Goal: Information Seeking & Learning: Learn about a topic

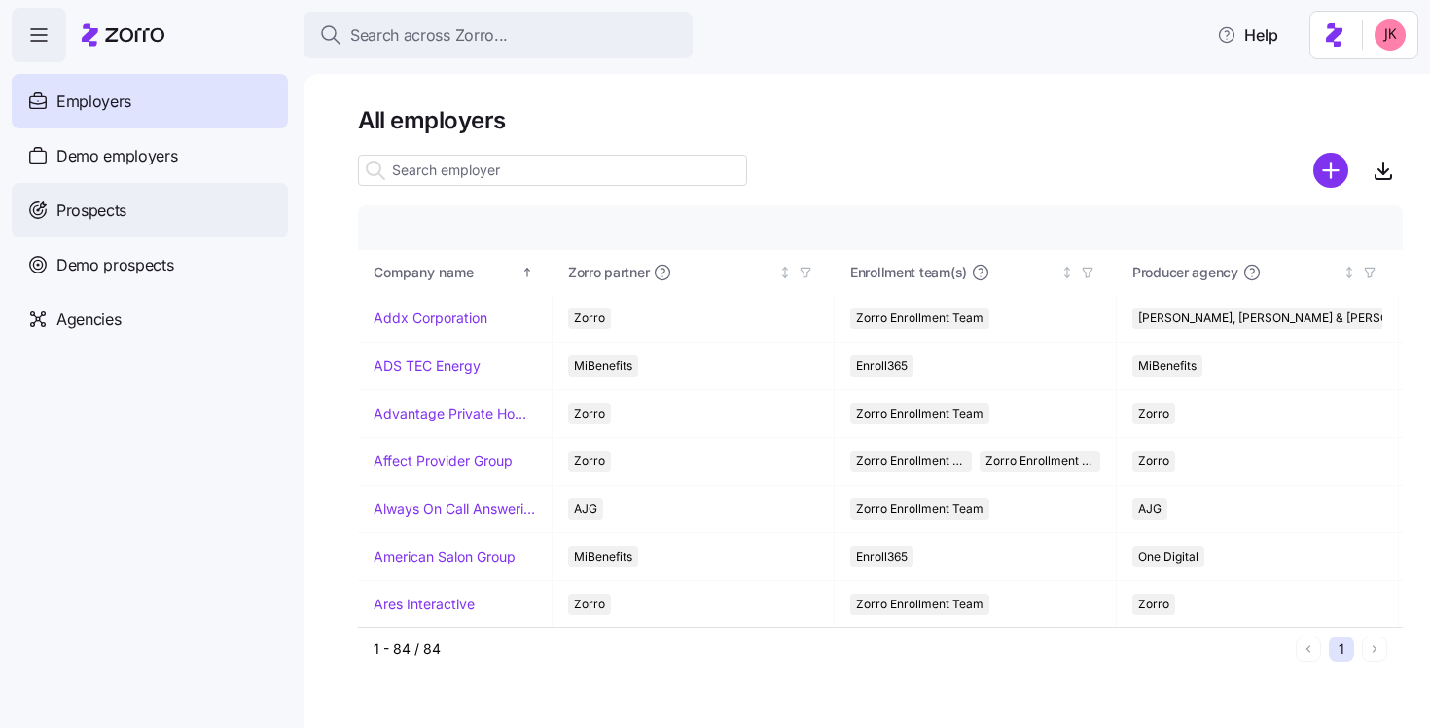
click at [80, 209] on span "Prospects" at bounding box center [91, 210] width 70 height 24
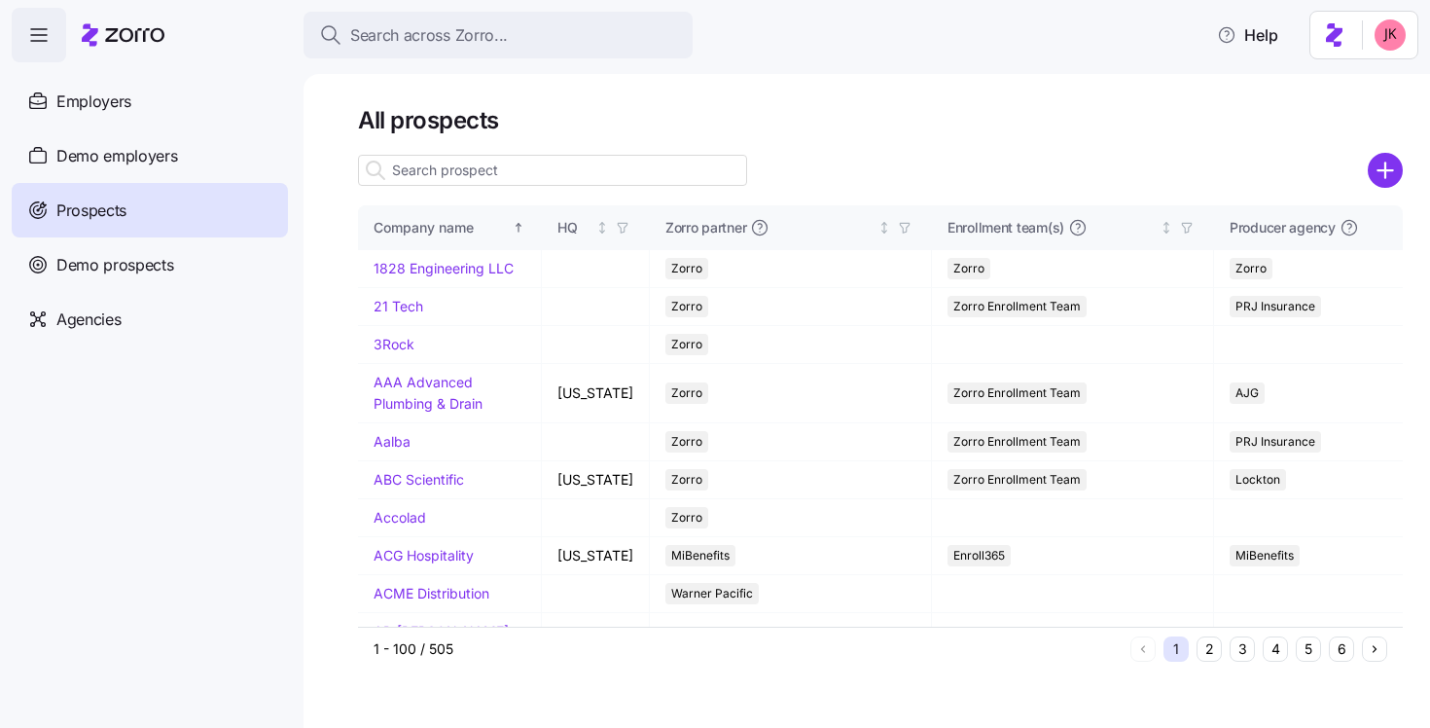
click at [498, 166] on input at bounding box center [552, 170] width 389 height 31
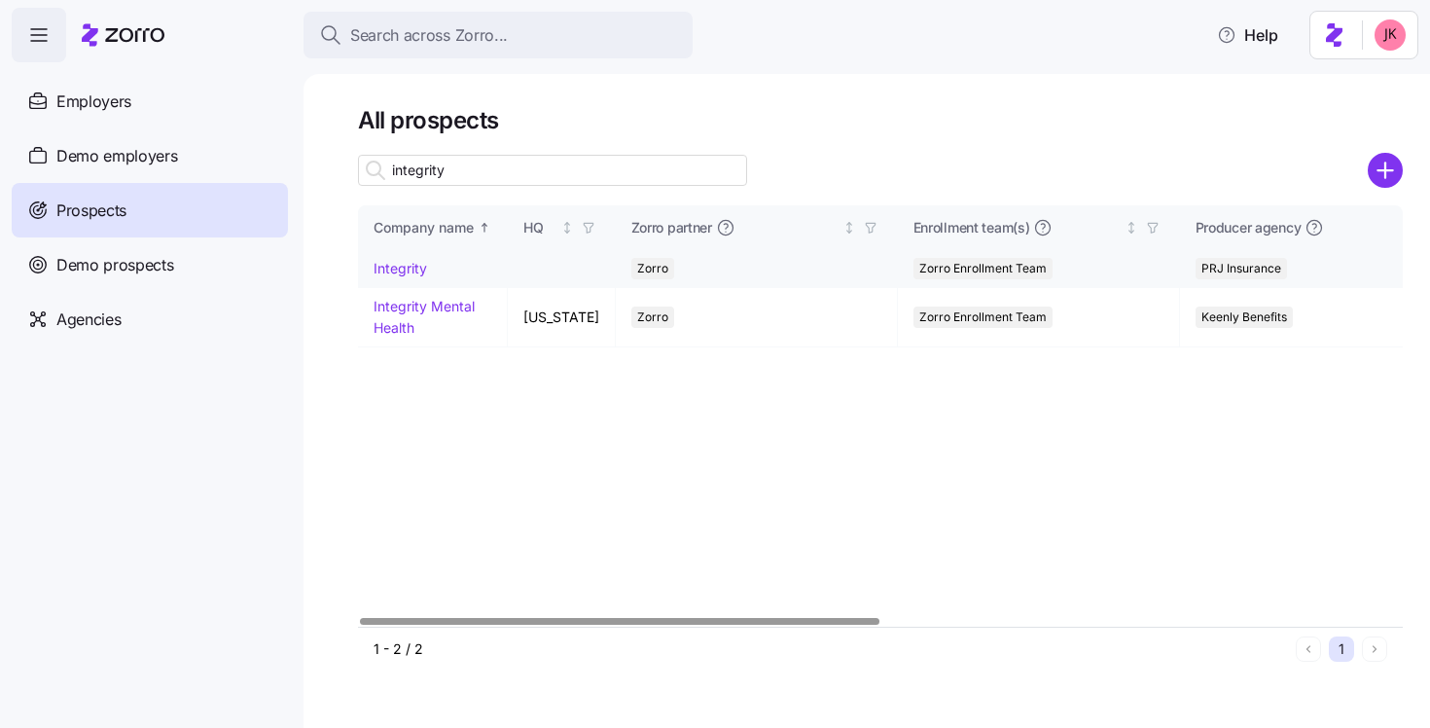
type input "integrity"
click at [407, 268] on link "Integrity" at bounding box center [401, 268] width 54 height 17
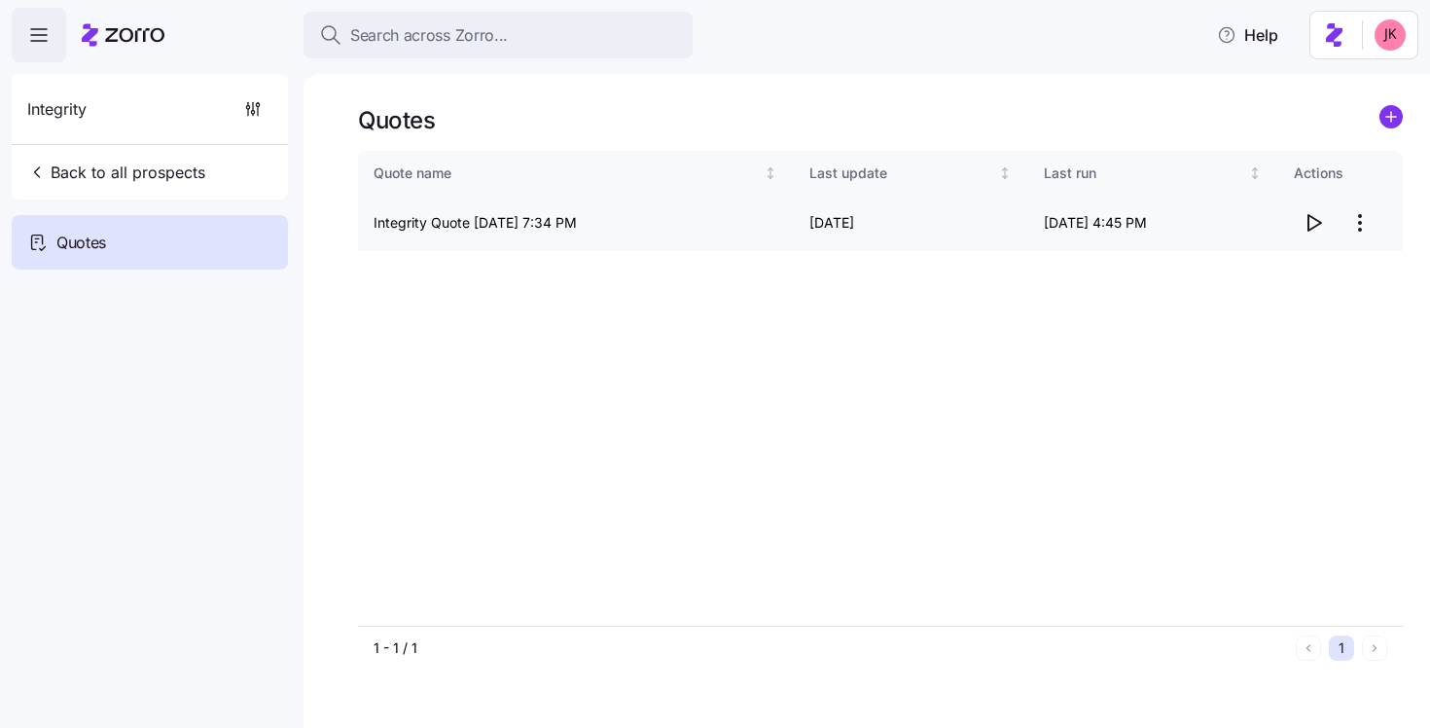
click at [1312, 223] on icon "button" at bounding box center [1313, 222] width 23 height 23
click at [167, 174] on span "Back to all prospects" at bounding box center [116, 172] width 178 height 23
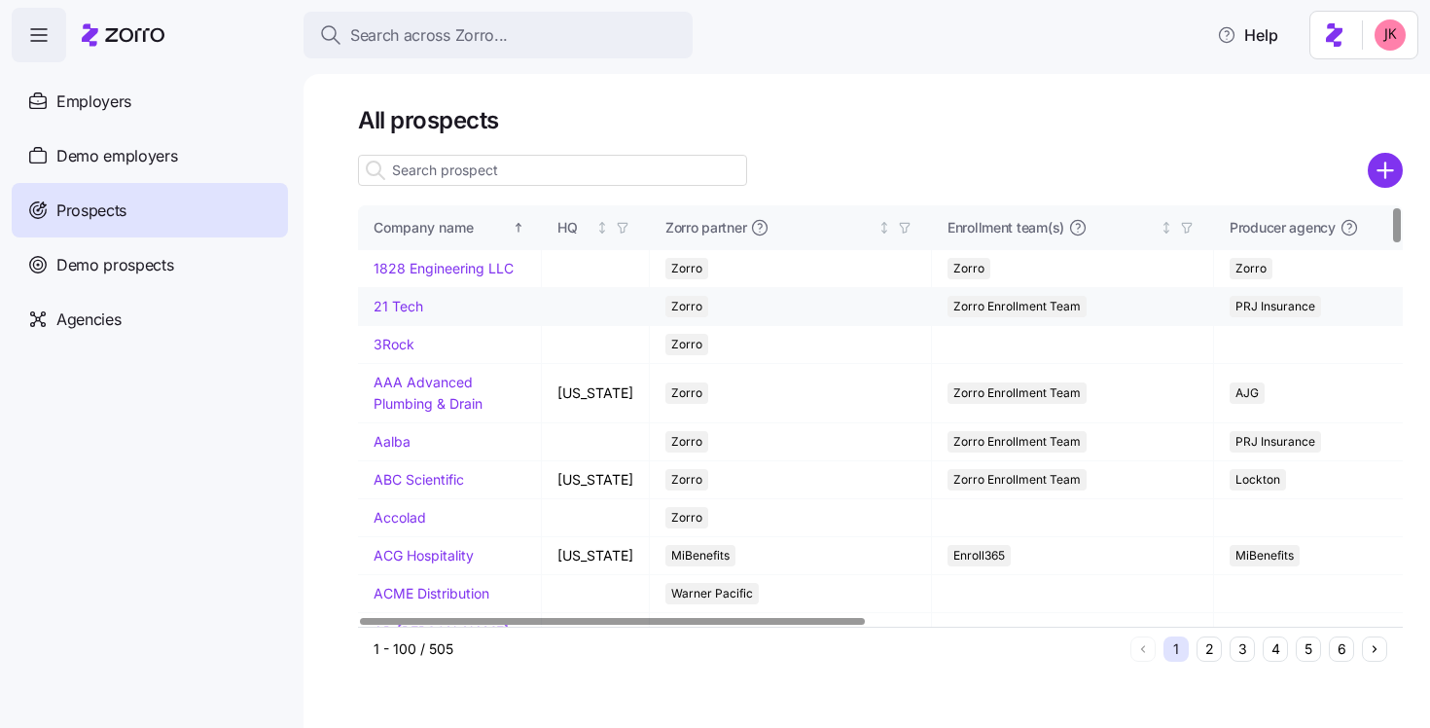
click at [410, 314] on link "21 Tech" at bounding box center [399, 306] width 50 height 17
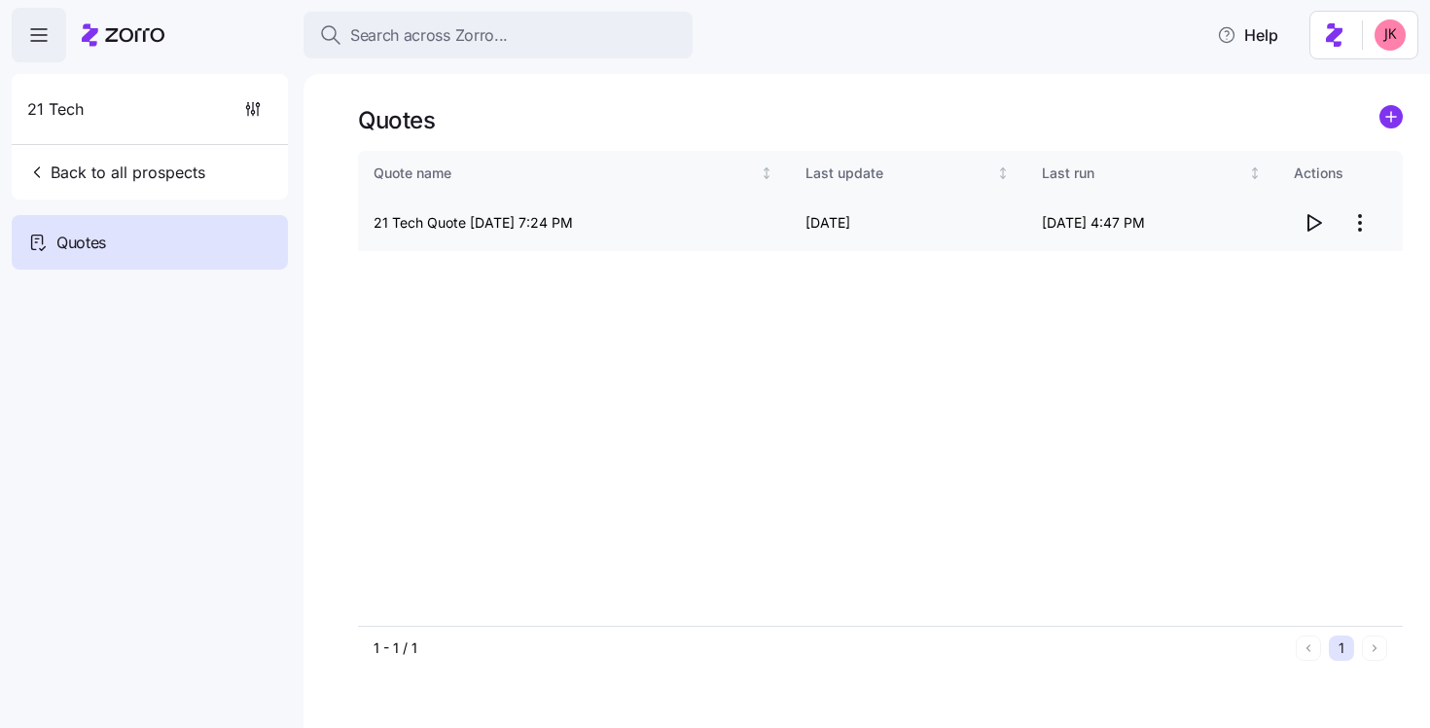
click at [1233, 239] on td "08/07/2025 4:47 PM" at bounding box center [1152, 223] width 252 height 55
click at [1307, 226] on icon "button" at bounding box center [1313, 222] width 23 height 23
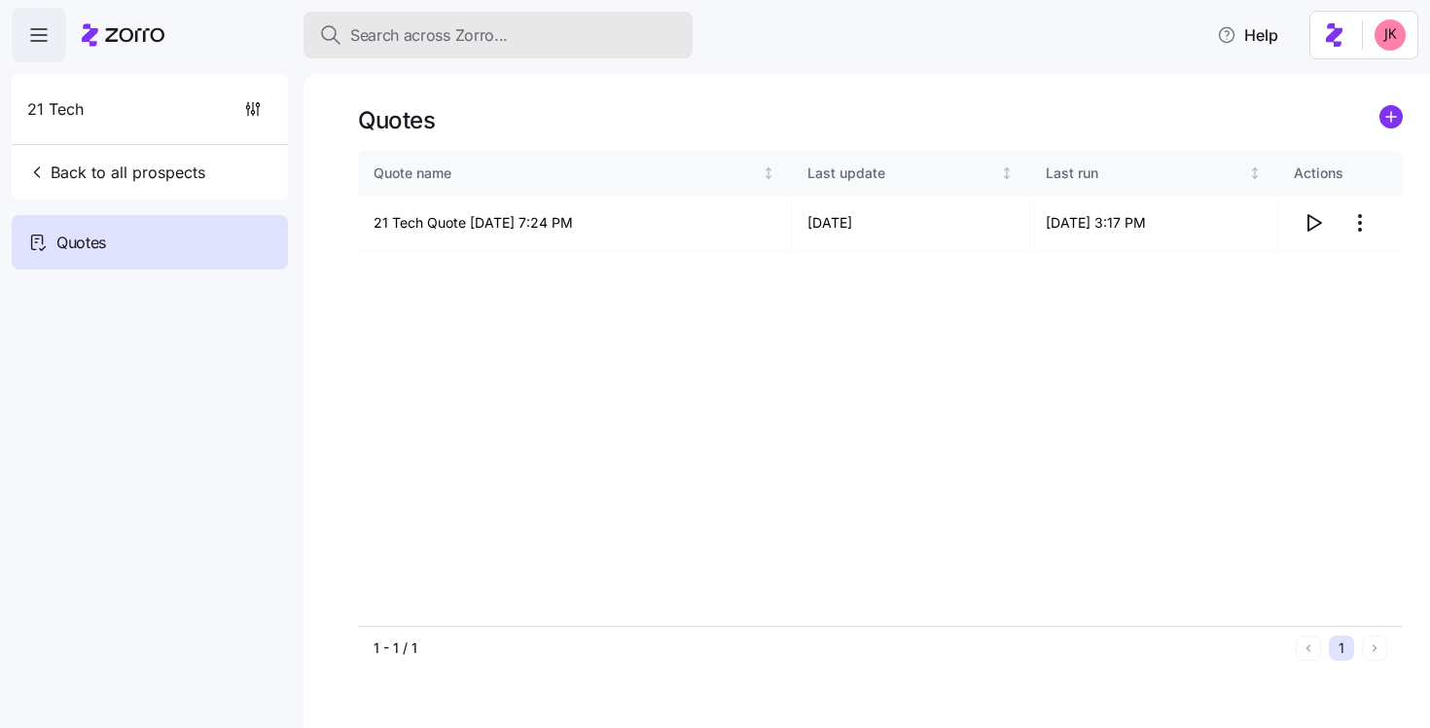
click at [453, 42] on span "Search across Zorro..." at bounding box center [429, 35] width 158 height 24
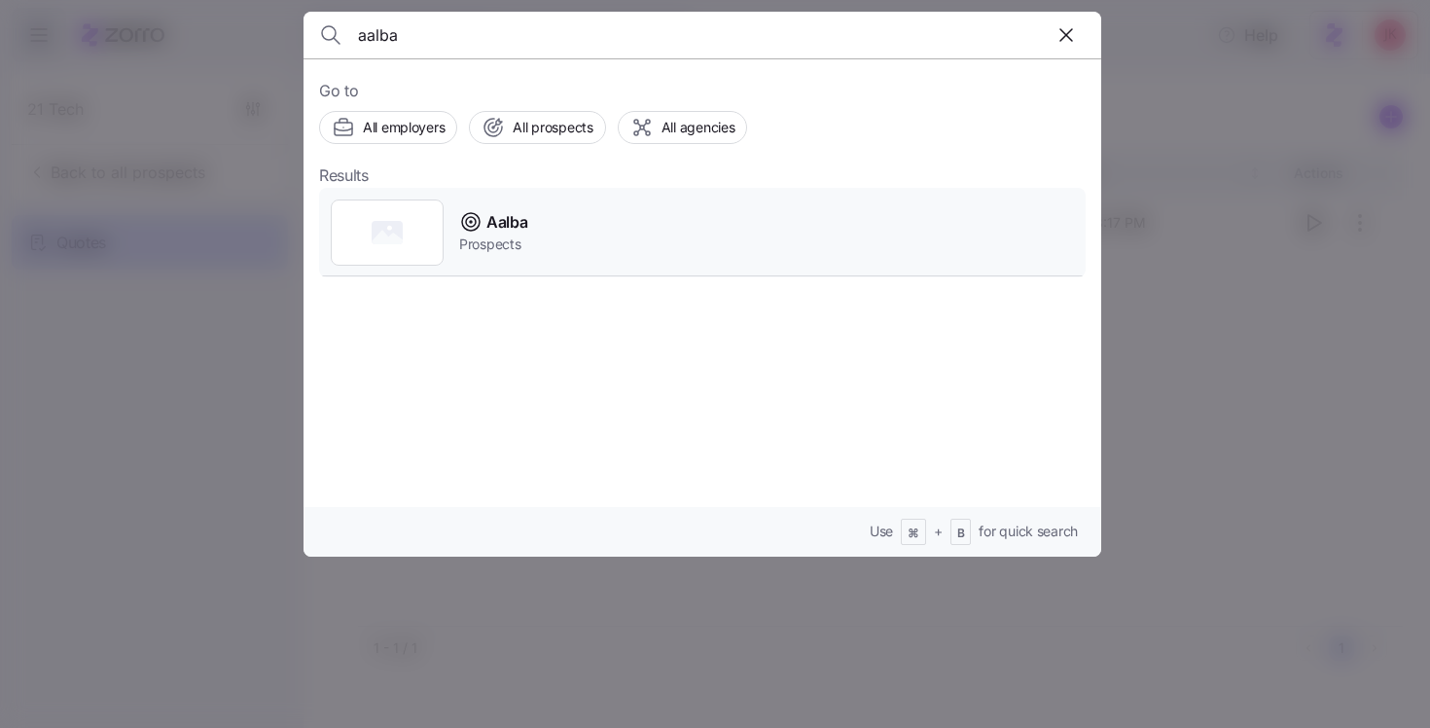
type input "aalba"
click at [499, 234] on span "Prospects" at bounding box center [493, 243] width 68 height 19
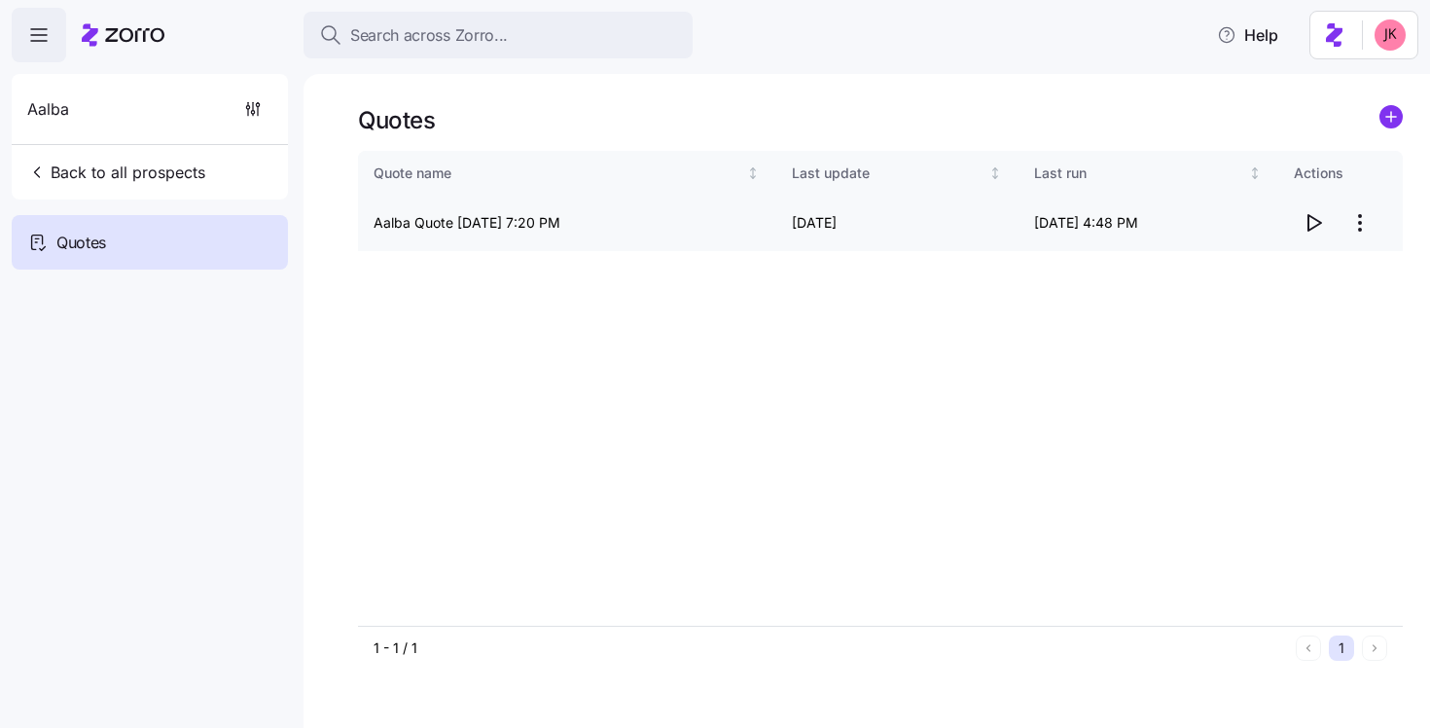
click at [1309, 227] on icon "button" at bounding box center [1315, 223] width 13 height 16
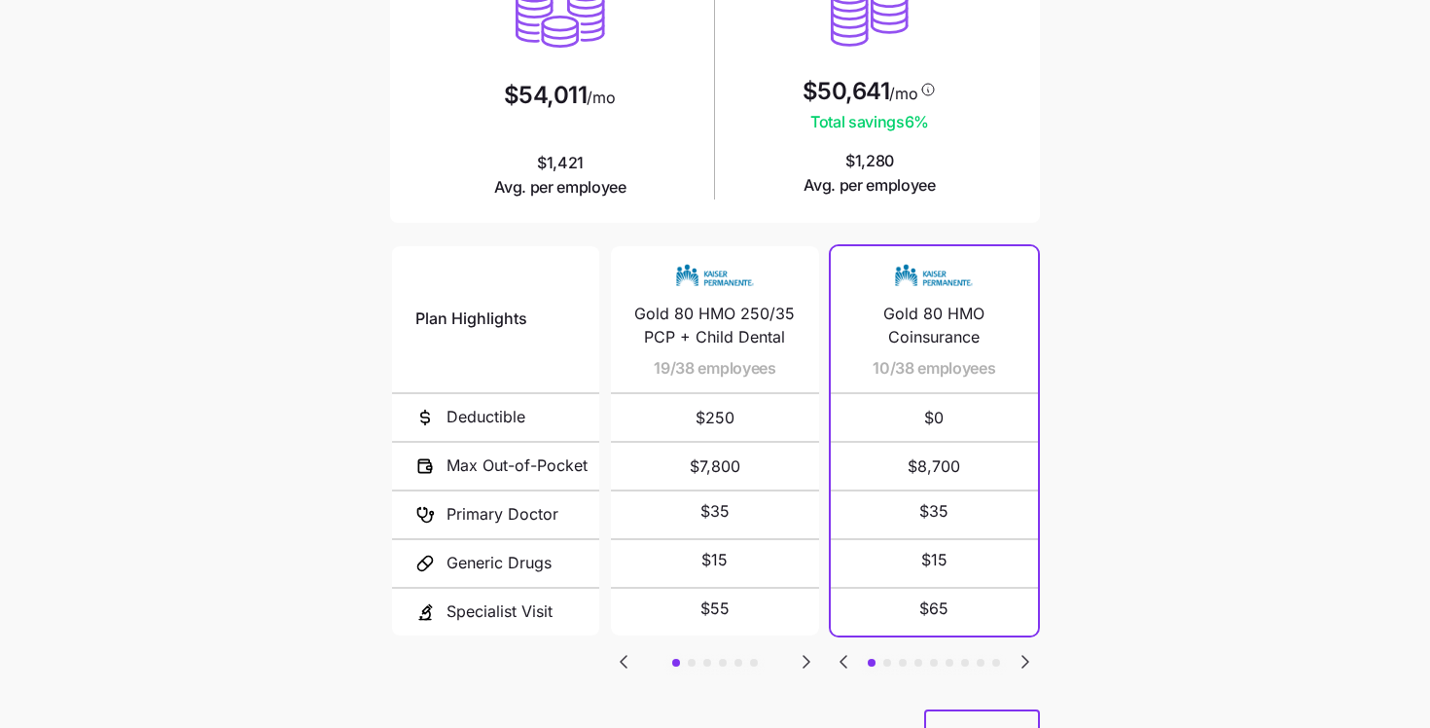
scroll to position [248, 0]
click at [807, 656] on icon "Go to next slide" at bounding box center [807, 660] width 6 height 12
click at [628, 655] on icon "Go to previous slide" at bounding box center [623, 659] width 23 height 23
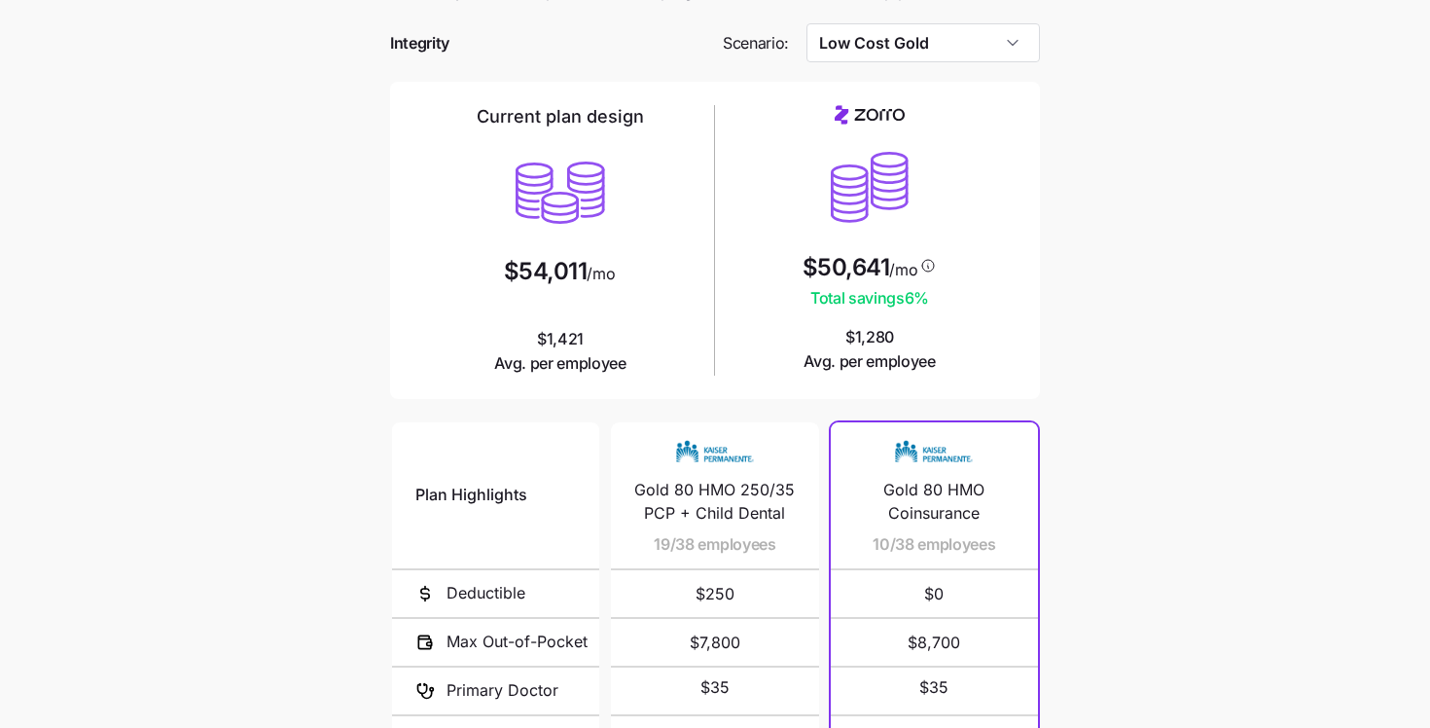
scroll to position [0, 0]
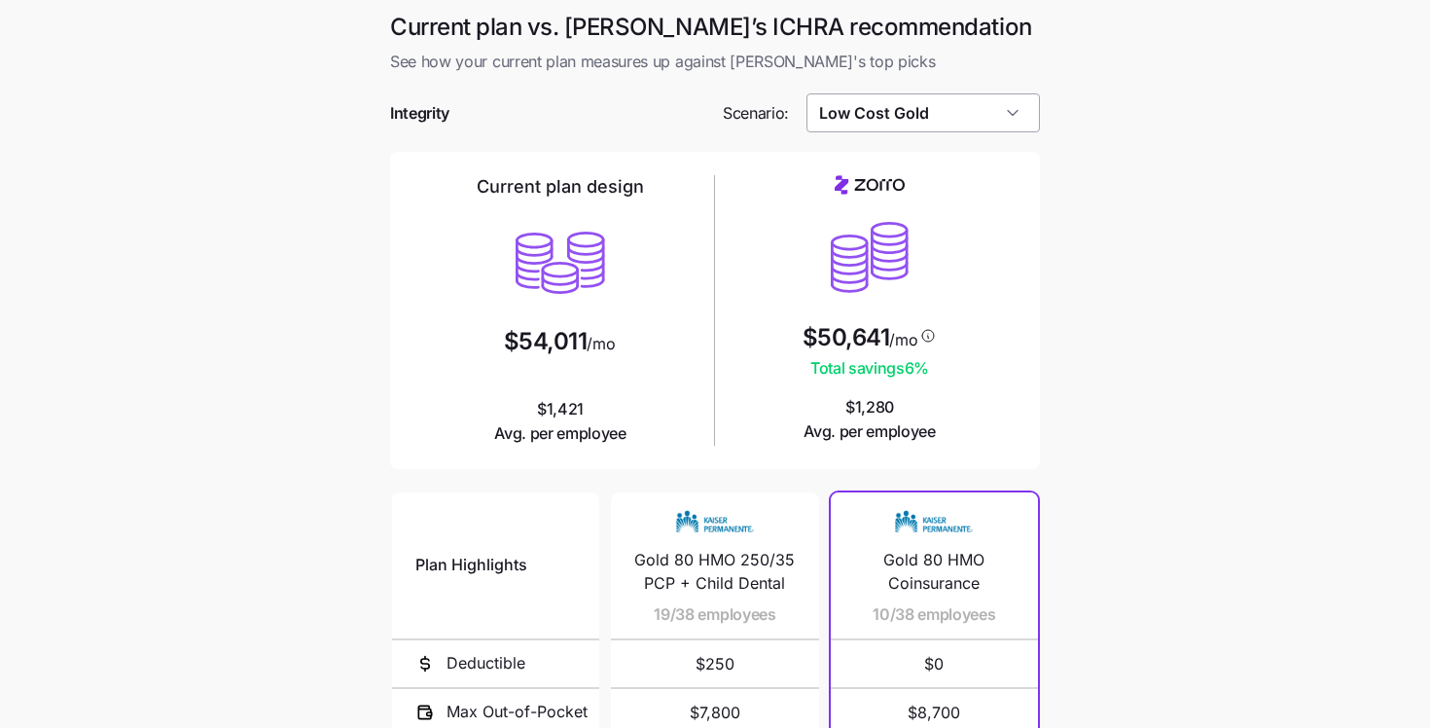
click at [893, 116] on input "Low Cost Gold" at bounding box center [924, 112] width 234 height 39
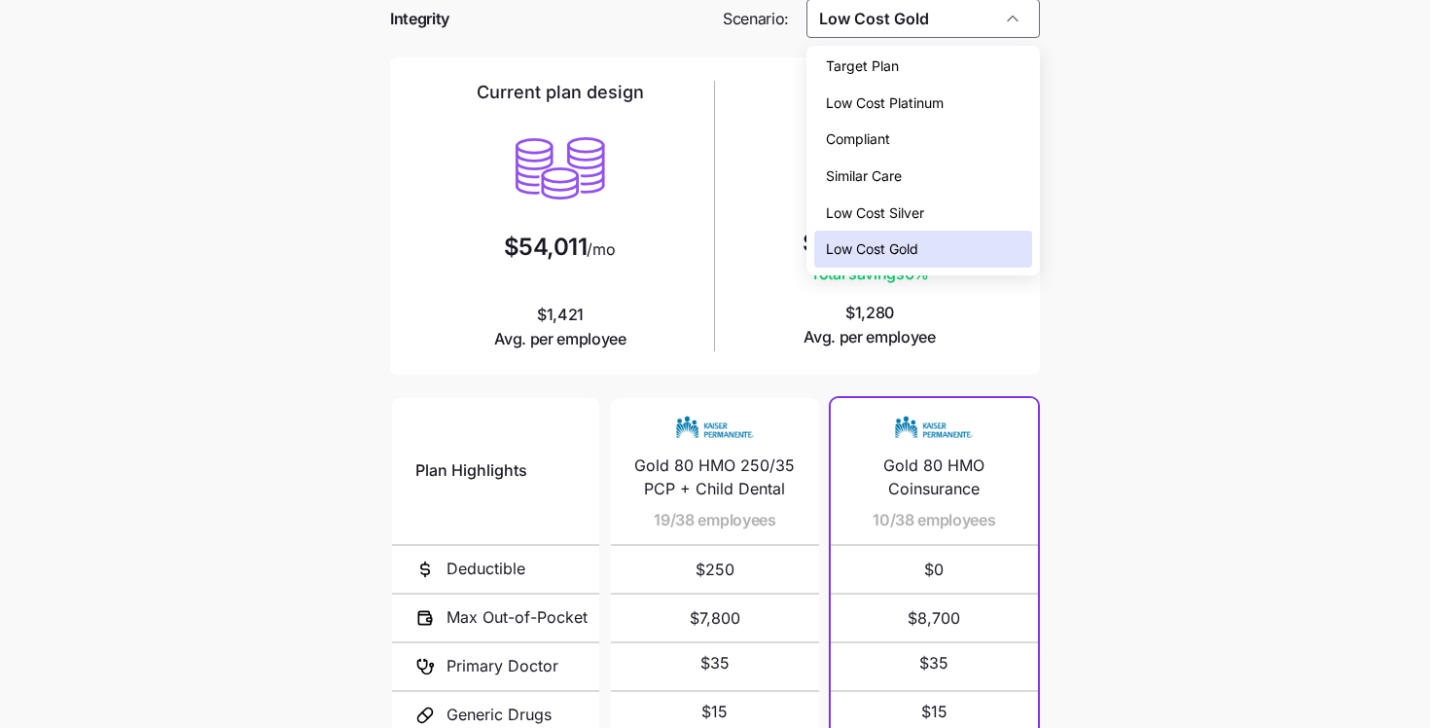
scroll to position [98, 0]
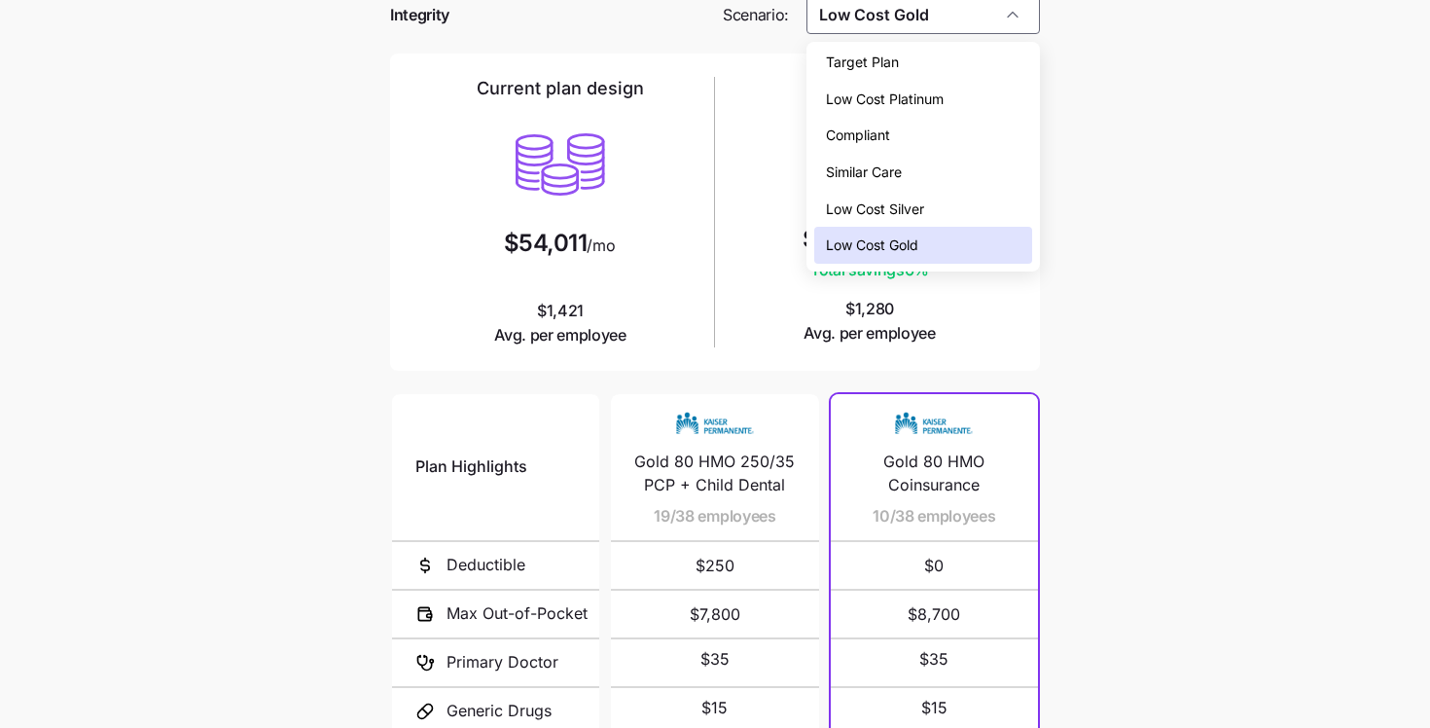
click at [890, 215] on span "Low Cost Silver" at bounding box center [875, 208] width 98 height 21
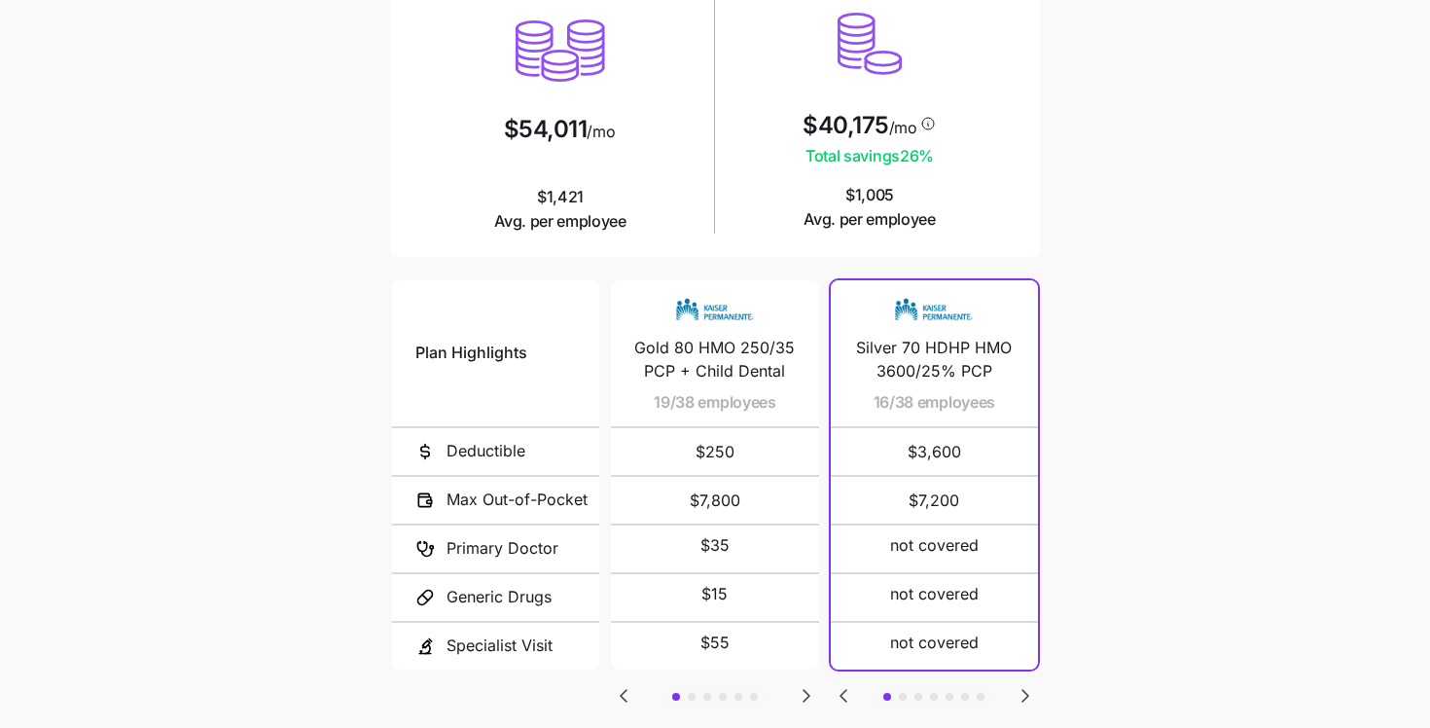
scroll to position [233, 0]
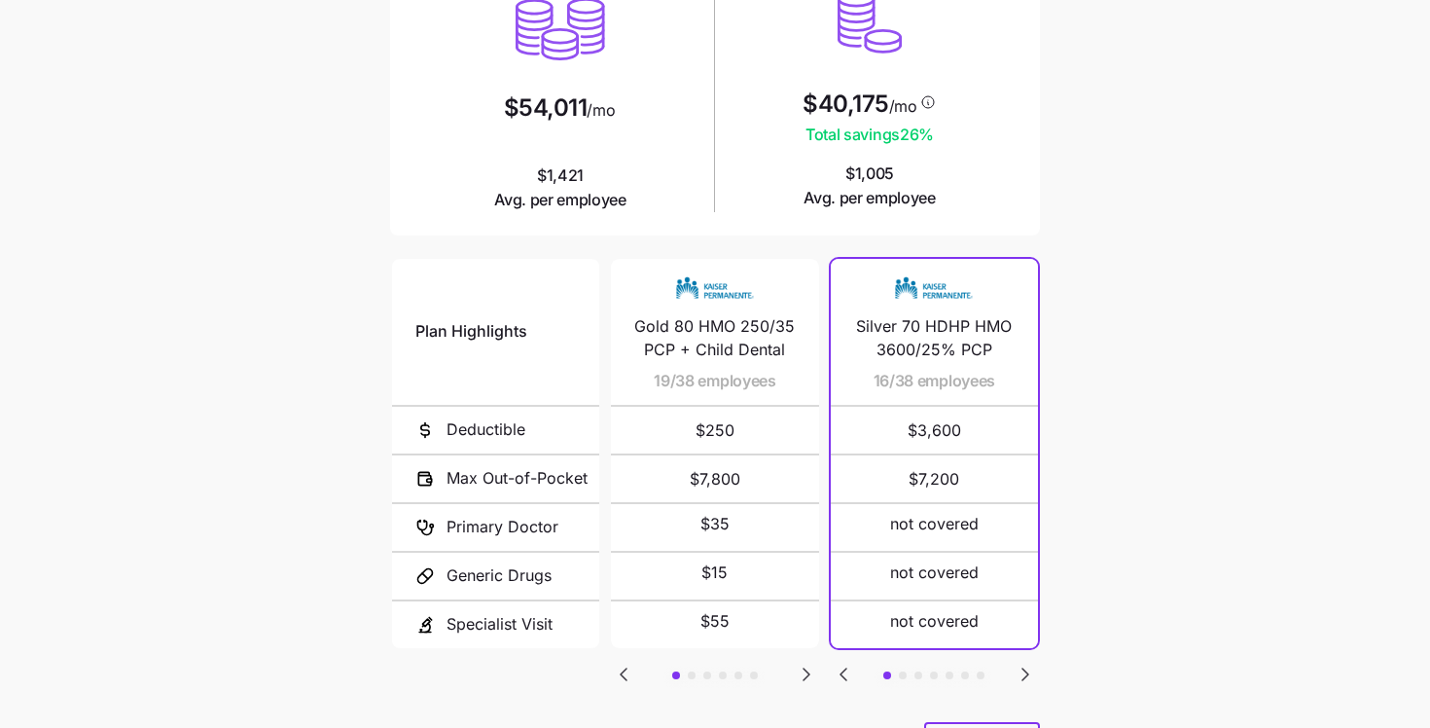
click at [1018, 664] on icon "Go to next slide" at bounding box center [1025, 674] width 23 height 23
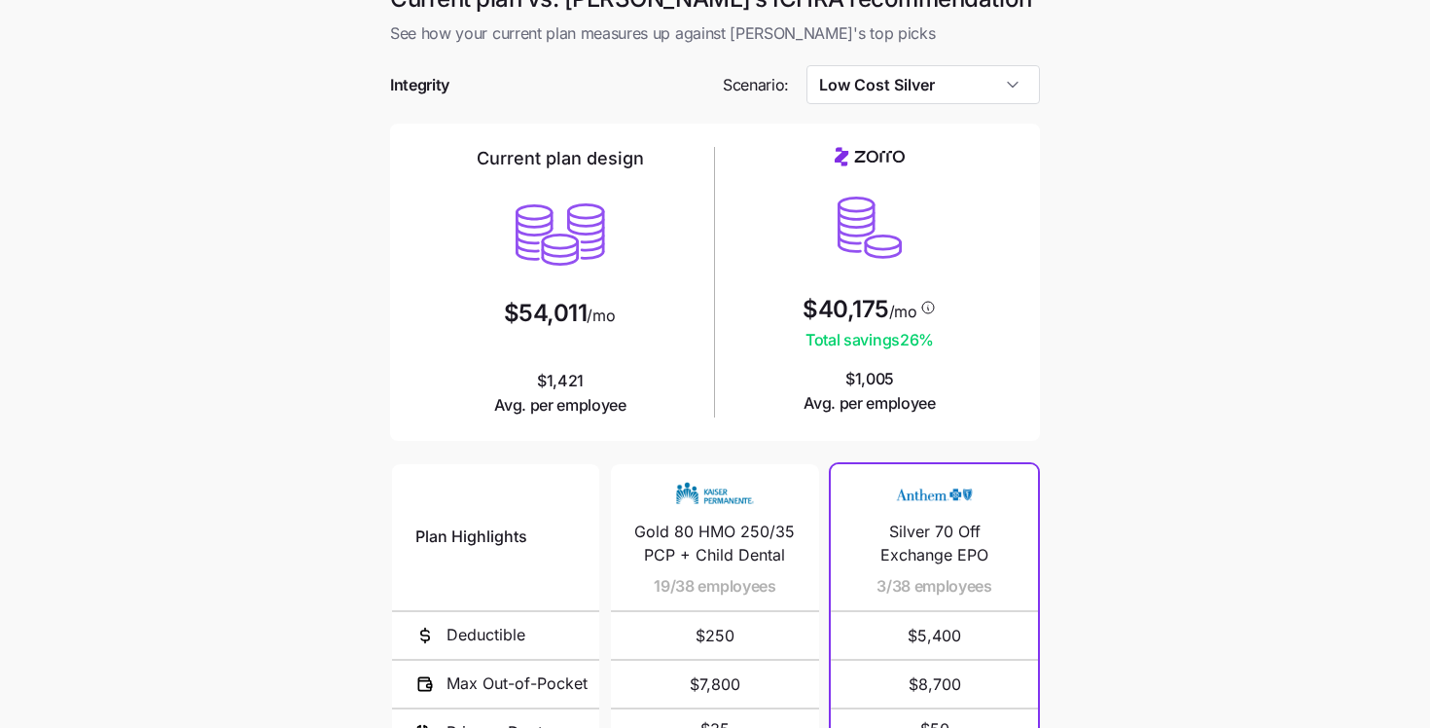
scroll to position [0, 0]
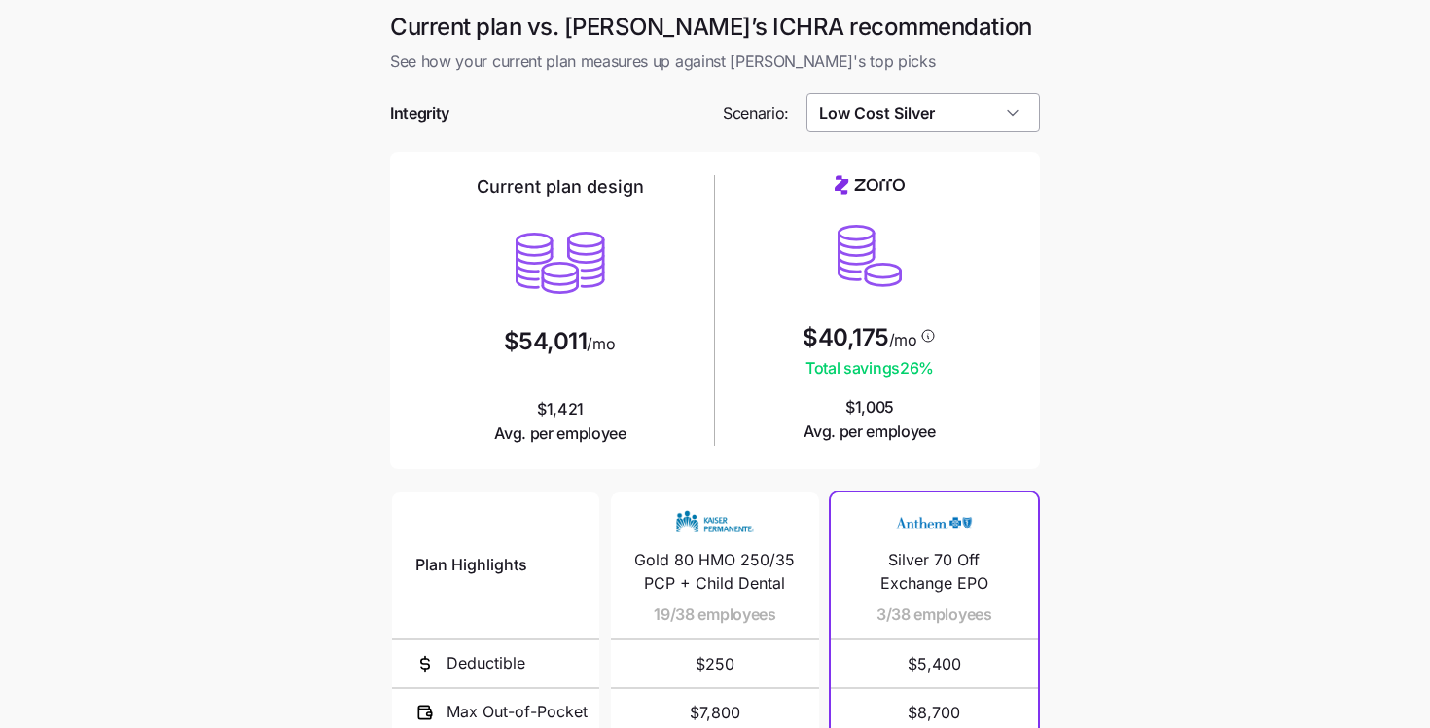
click at [868, 105] on input "Low Cost Silver" at bounding box center [924, 112] width 234 height 39
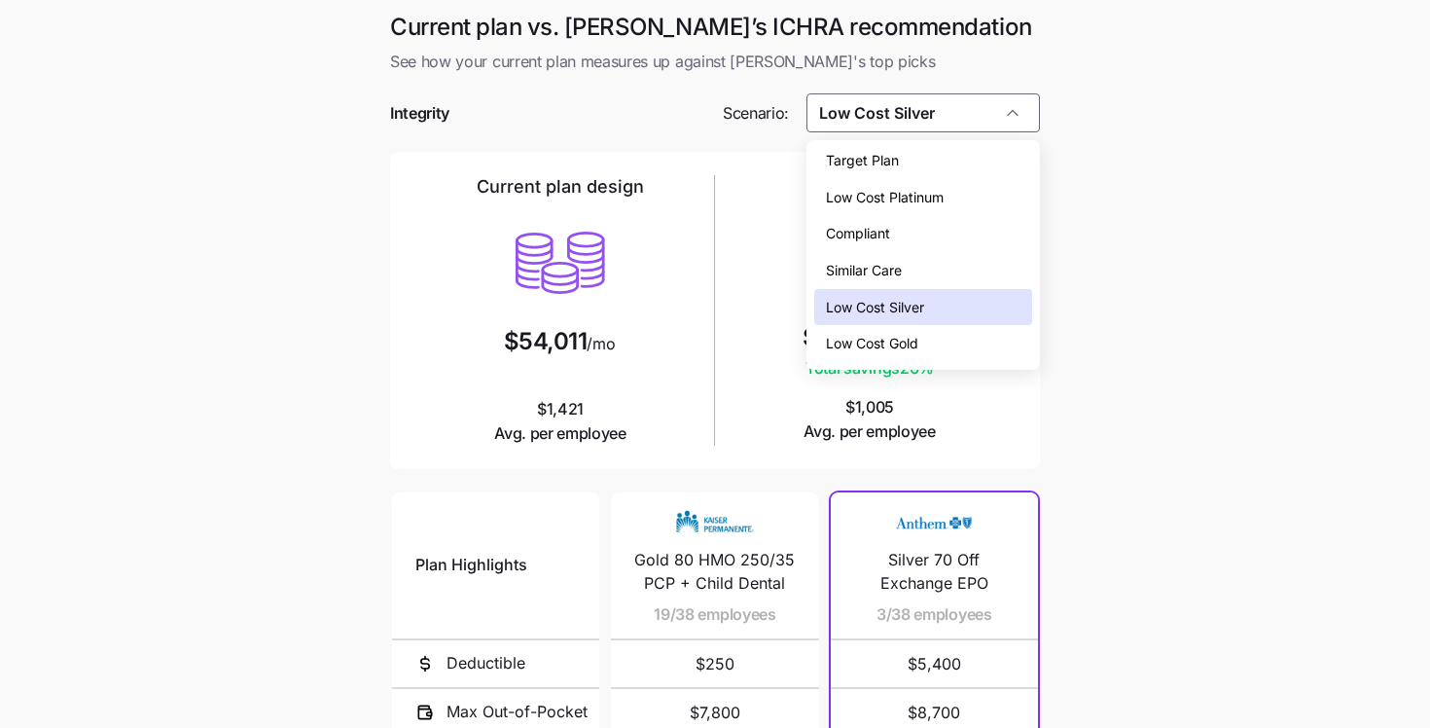
click at [859, 345] on span "Low Cost Gold" at bounding box center [872, 343] width 92 height 21
type input "Low Cost Gold"
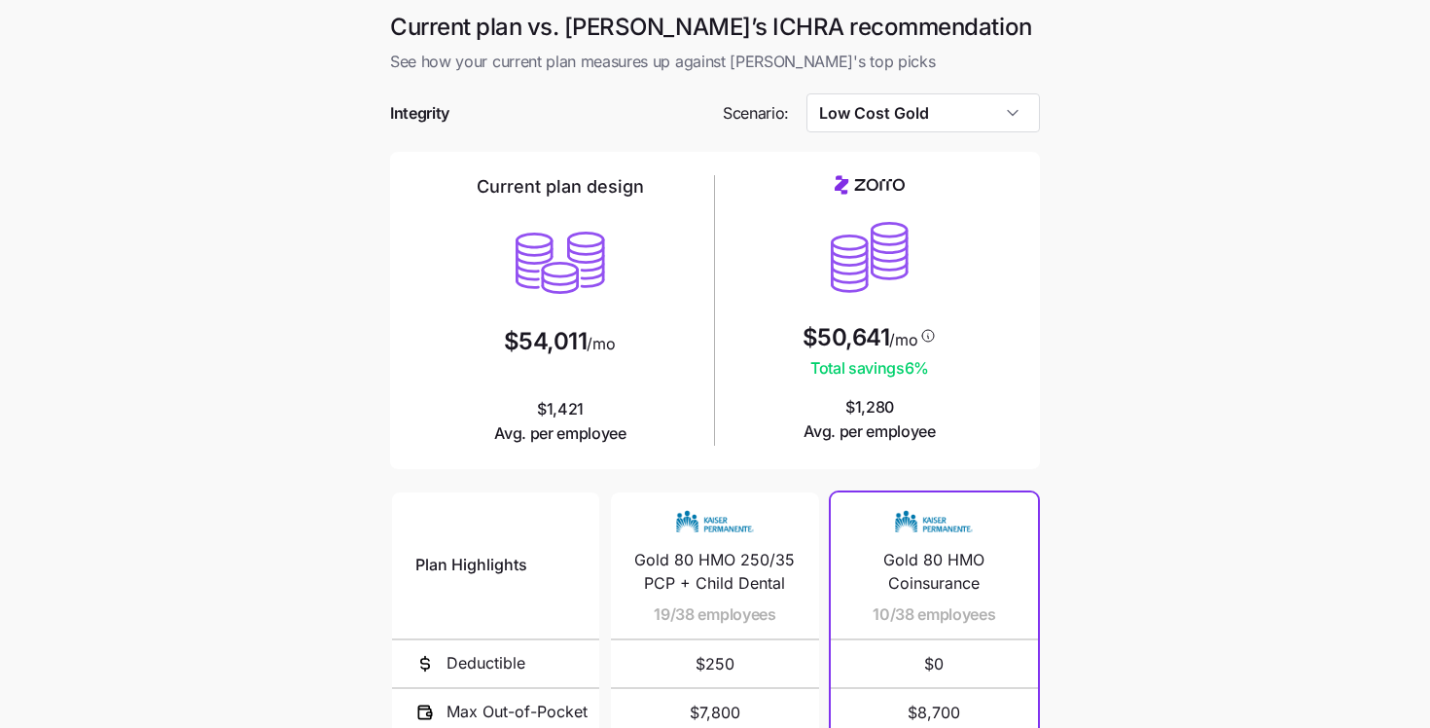
click at [307, 259] on main "Current plan vs. [PERSON_NAME]’s ICHRA recommendation See how your current plan…" at bounding box center [715, 531] width 1430 height 1062
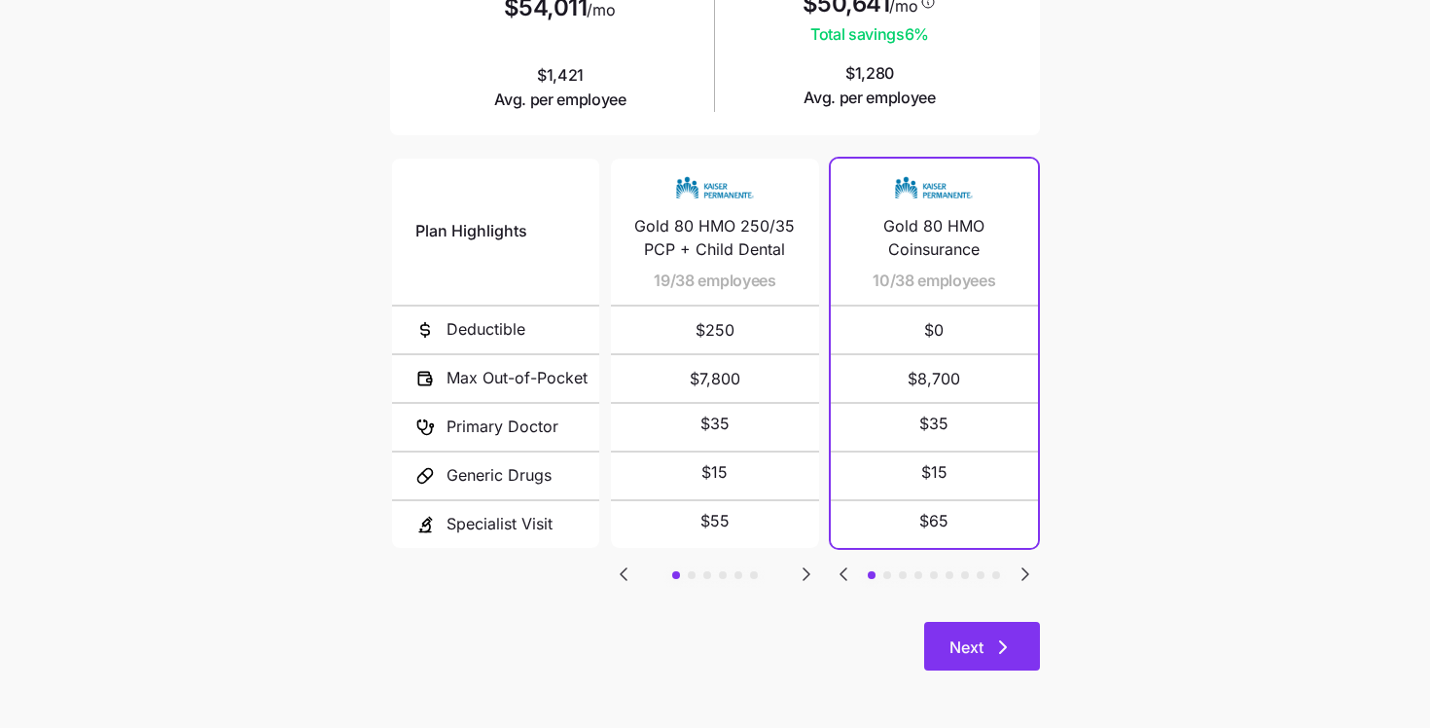
click at [963, 639] on span "Next" at bounding box center [967, 646] width 34 height 23
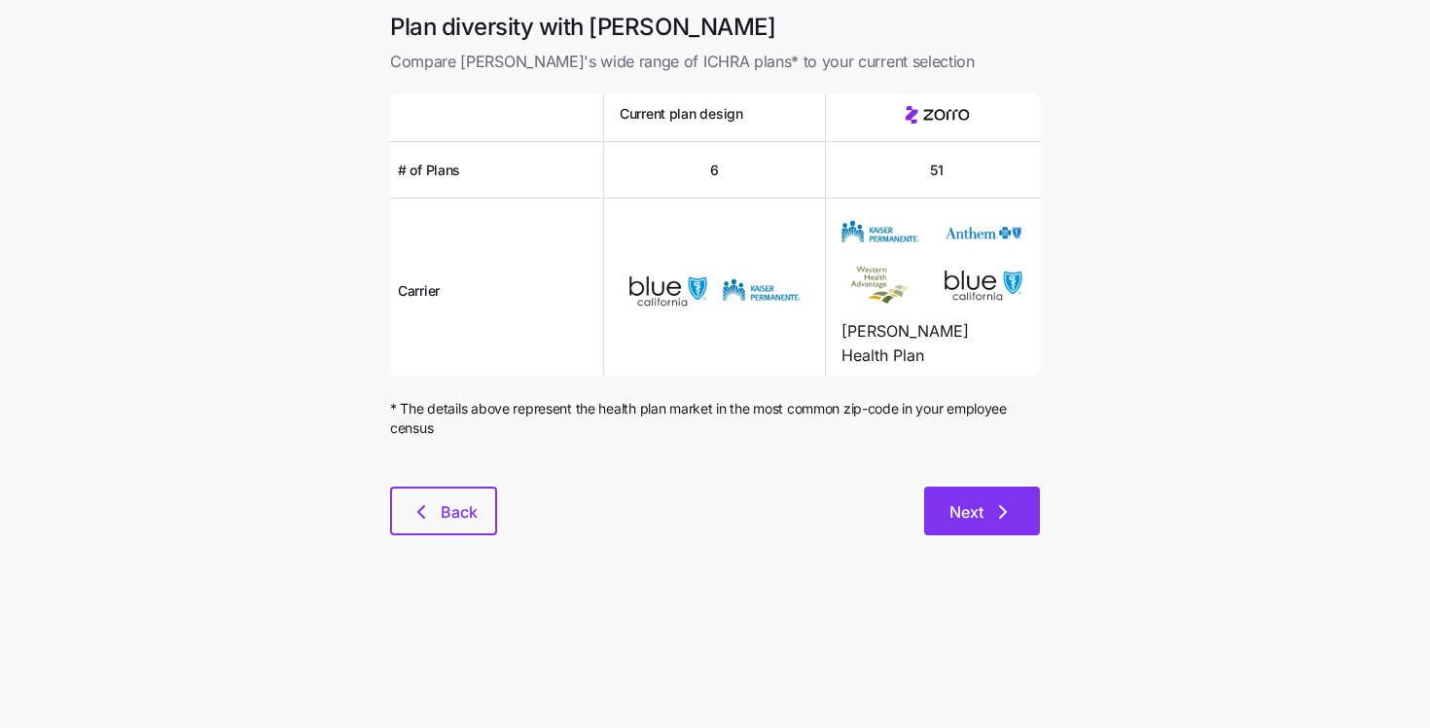
click at [1000, 513] on icon "button" at bounding box center [1002, 511] width 23 height 23
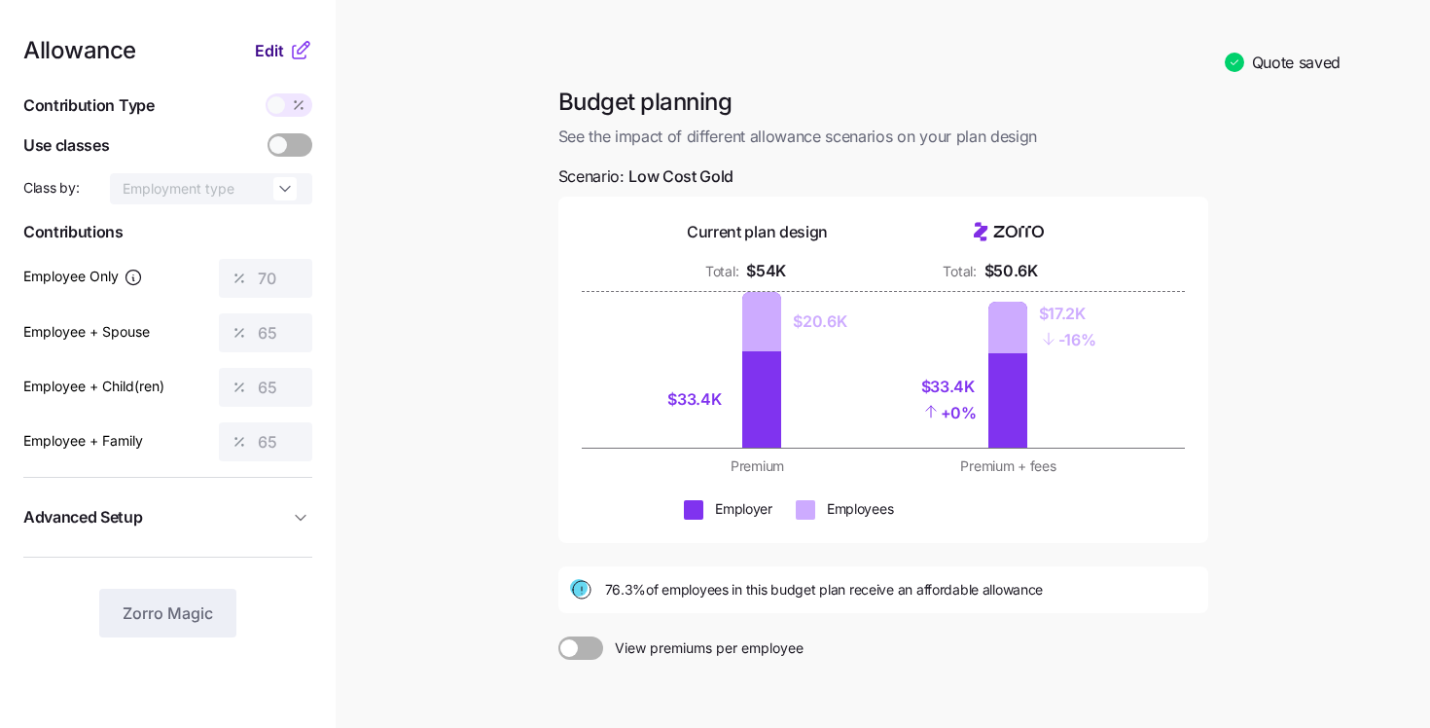
click at [269, 57] on span "Edit" at bounding box center [269, 50] width 29 height 23
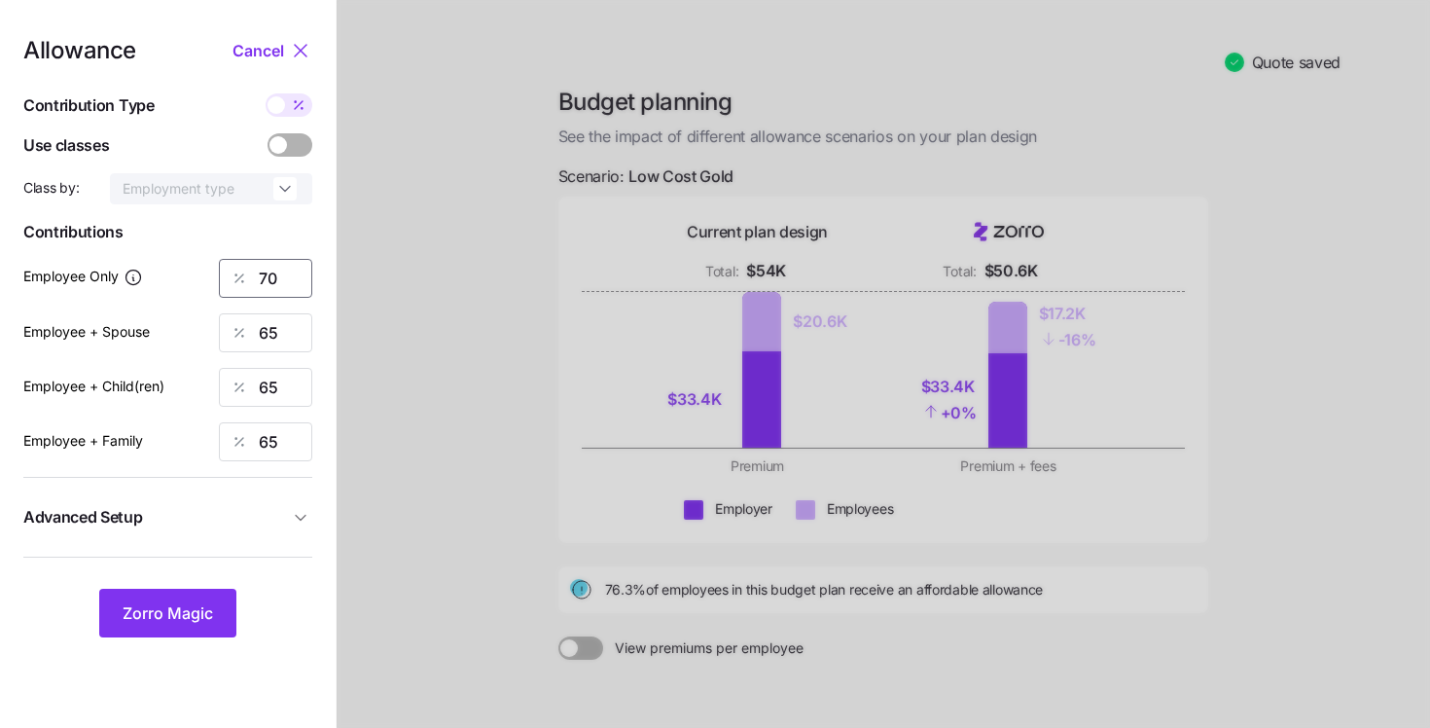
drag, startPoint x: 279, startPoint y: 283, endPoint x: 212, endPoint y: 264, distance: 69.9
click at [212, 264] on div "Employee Only 70" at bounding box center [167, 278] width 289 height 39
type input "90"
drag, startPoint x: 287, startPoint y: 329, endPoint x: 213, endPoint y: 325, distance: 74.0
click at [213, 325] on div "Employee + Spouse 65" at bounding box center [167, 332] width 289 height 39
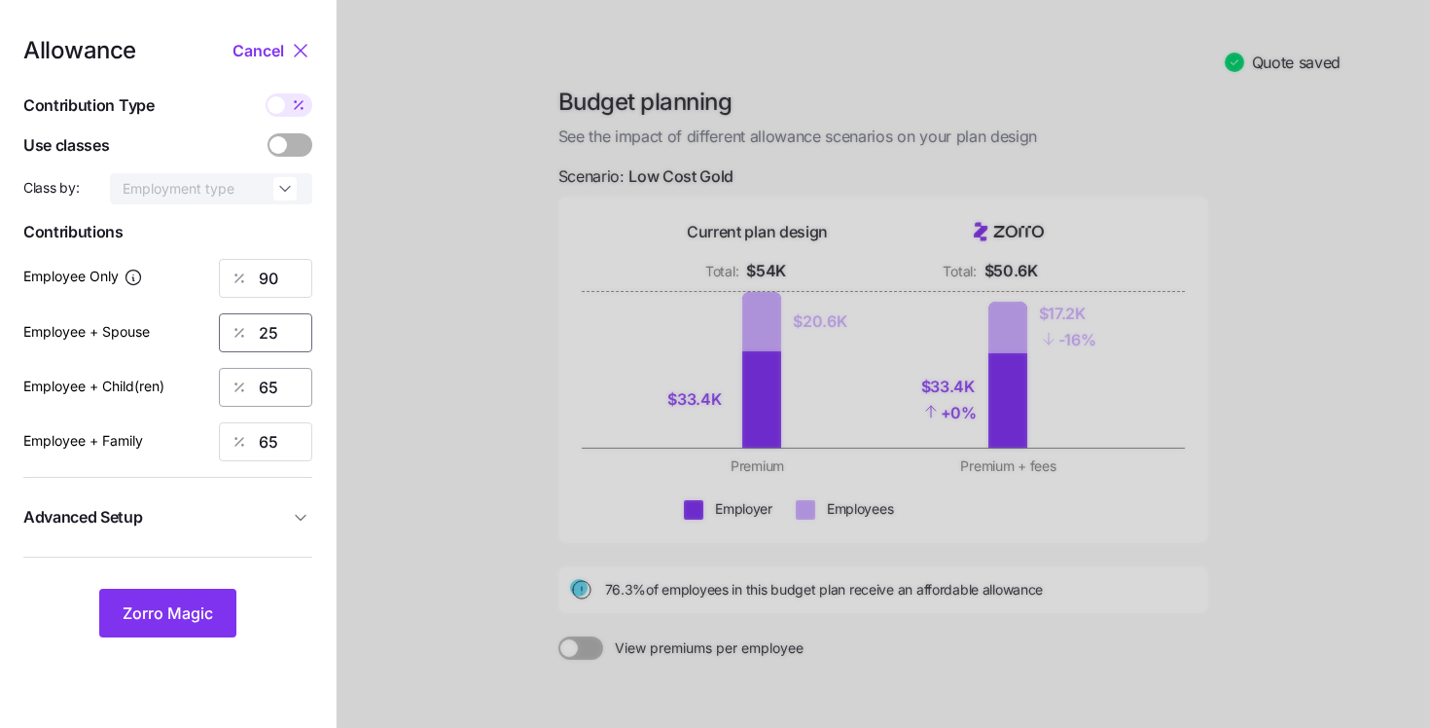
type input "25"
drag, startPoint x: 286, startPoint y: 386, endPoint x: 230, endPoint y: 377, distance: 57.1
click at [230, 377] on div "65" at bounding box center [265, 387] width 93 height 39
type input "25"
drag, startPoint x: 283, startPoint y: 452, endPoint x: 220, endPoint y: 432, distance: 66.5
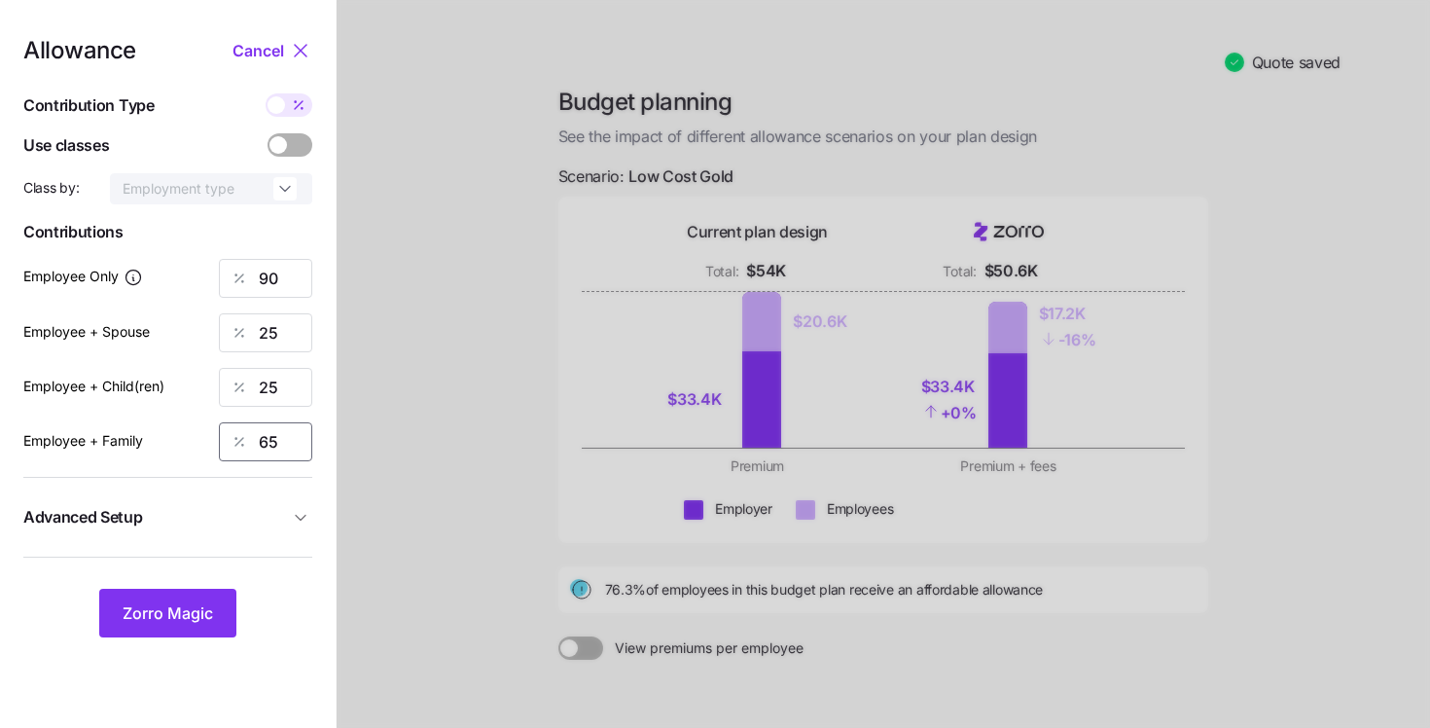
click at [220, 432] on div "65" at bounding box center [265, 441] width 93 height 39
type input "25"
click at [179, 606] on span "Zorro Magic" at bounding box center [168, 612] width 90 height 23
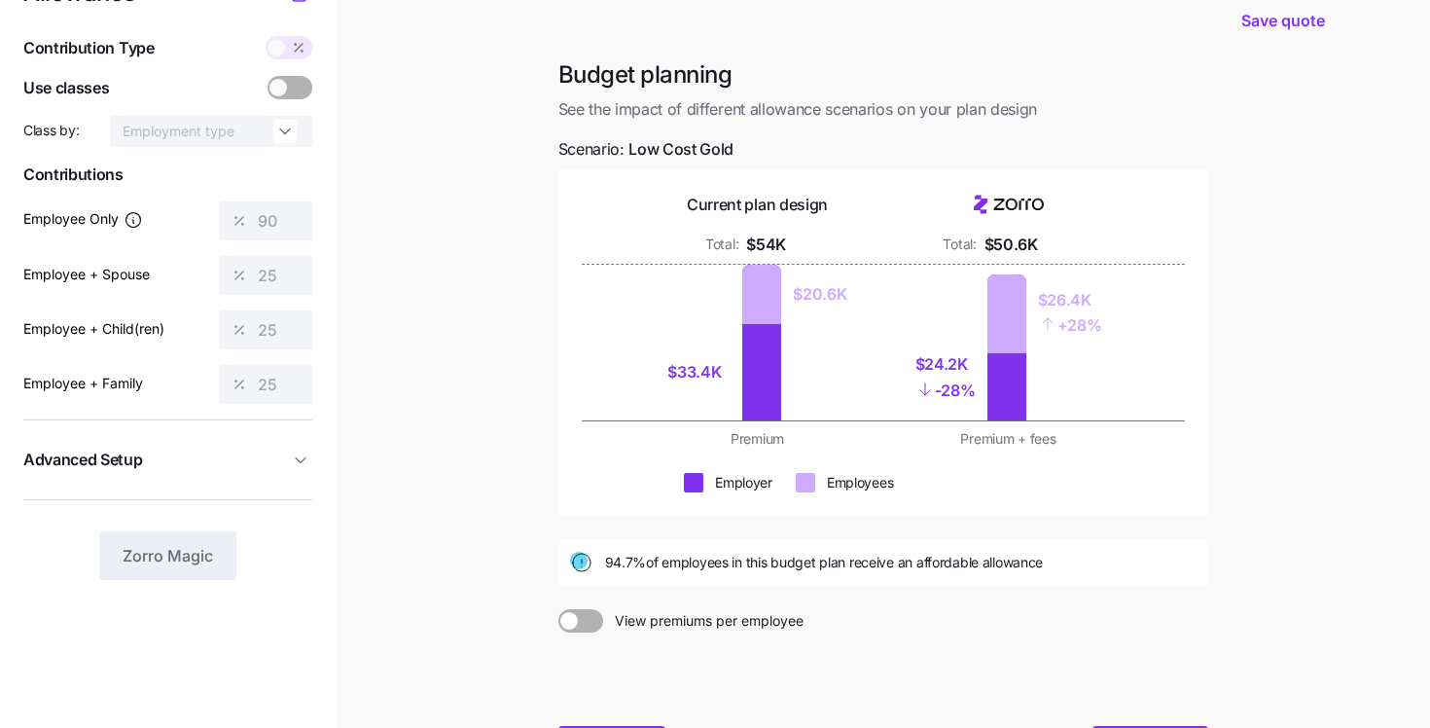
scroll to position [229, 0]
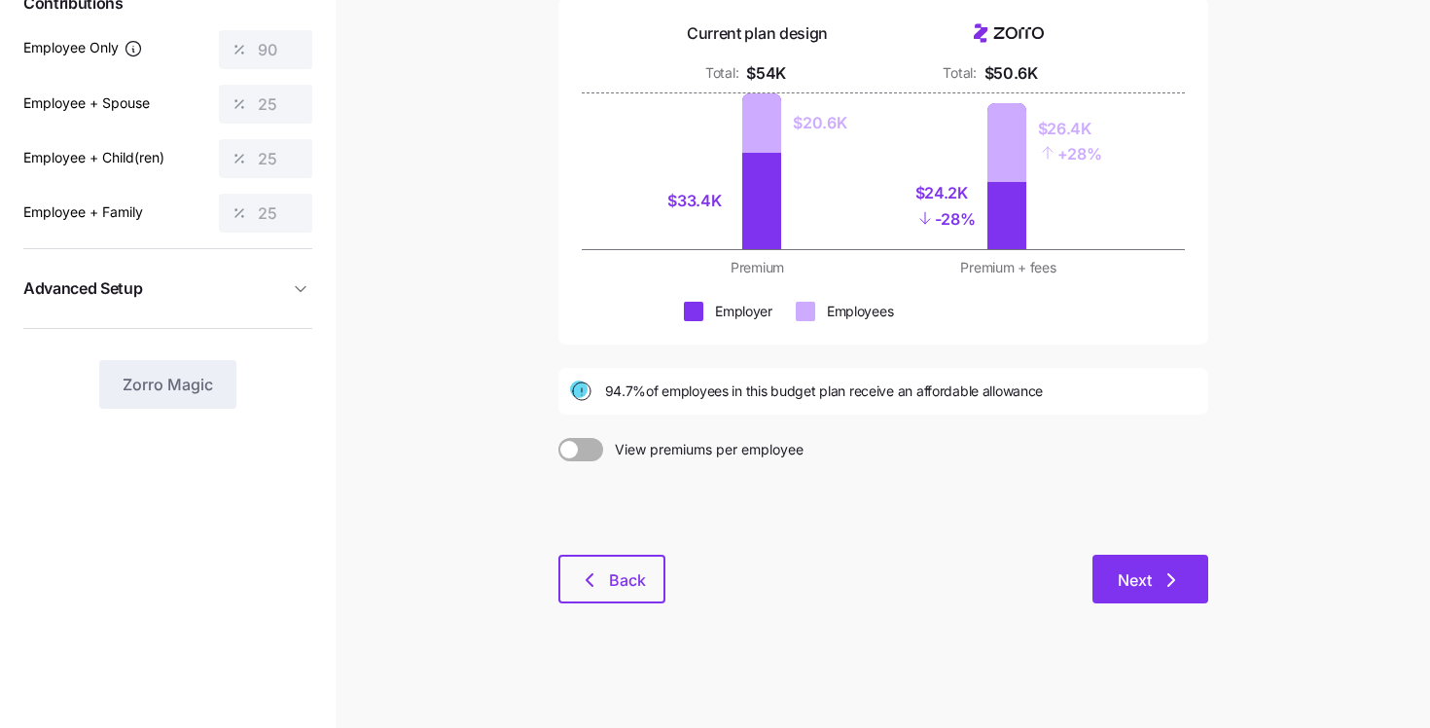
click at [1120, 582] on span "Next" at bounding box center [1135, 579] width 34 height 23
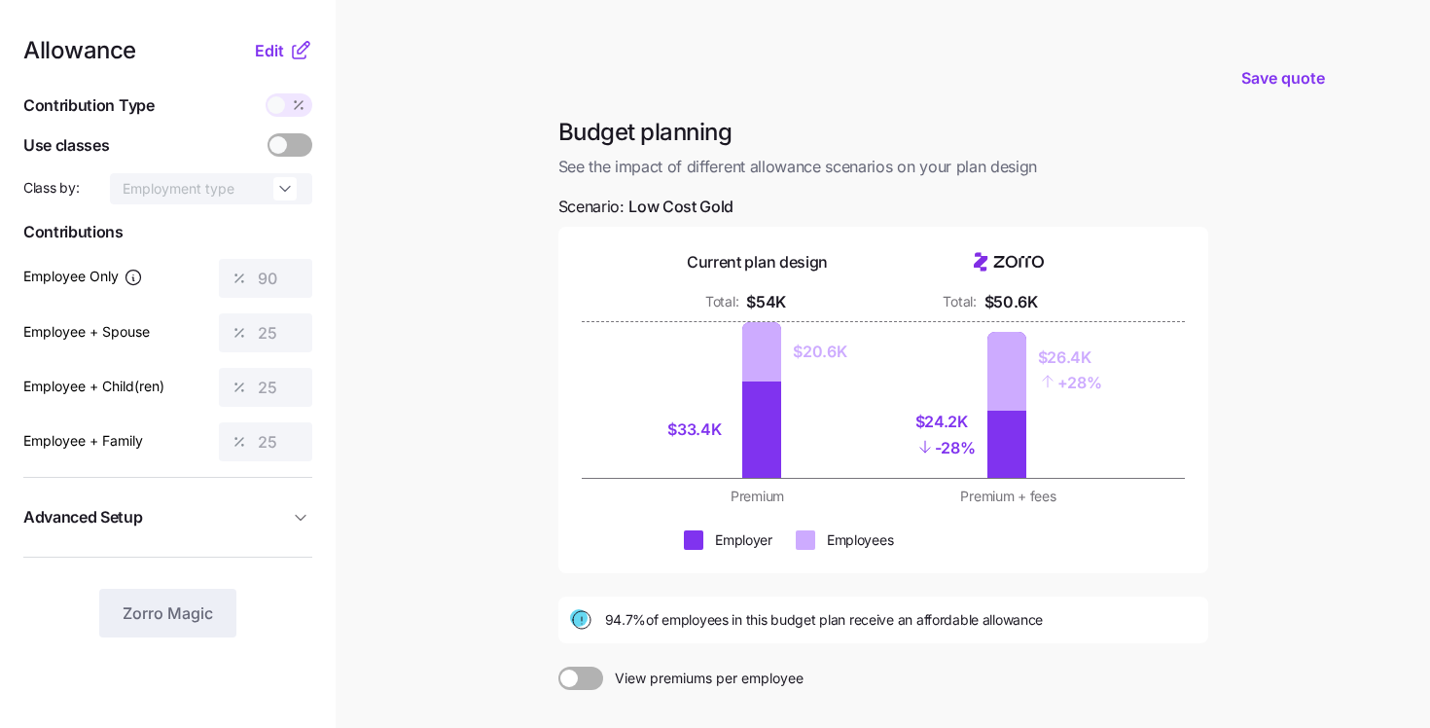
scroll to position [229, 0]
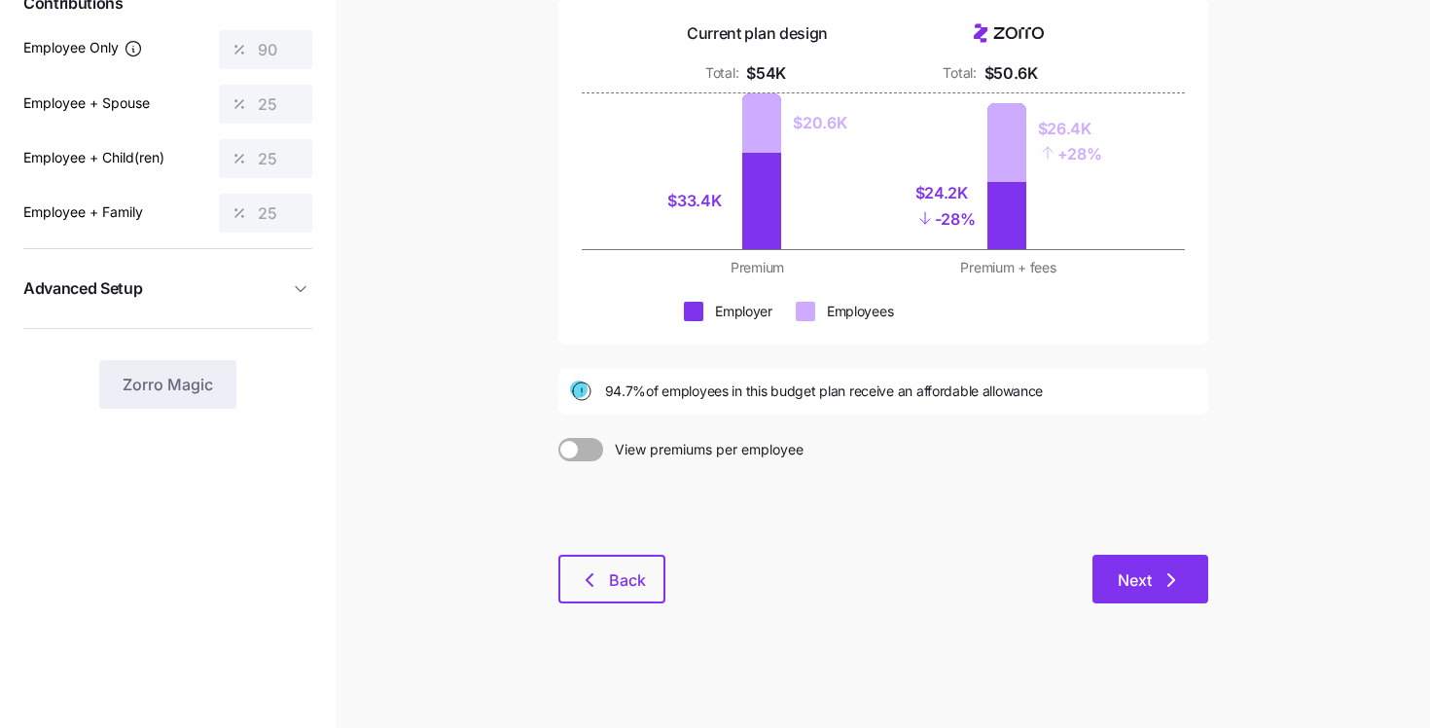
click at [1142, 572] on span "Next" at bounding box center [1135, 579] width 34 height 23
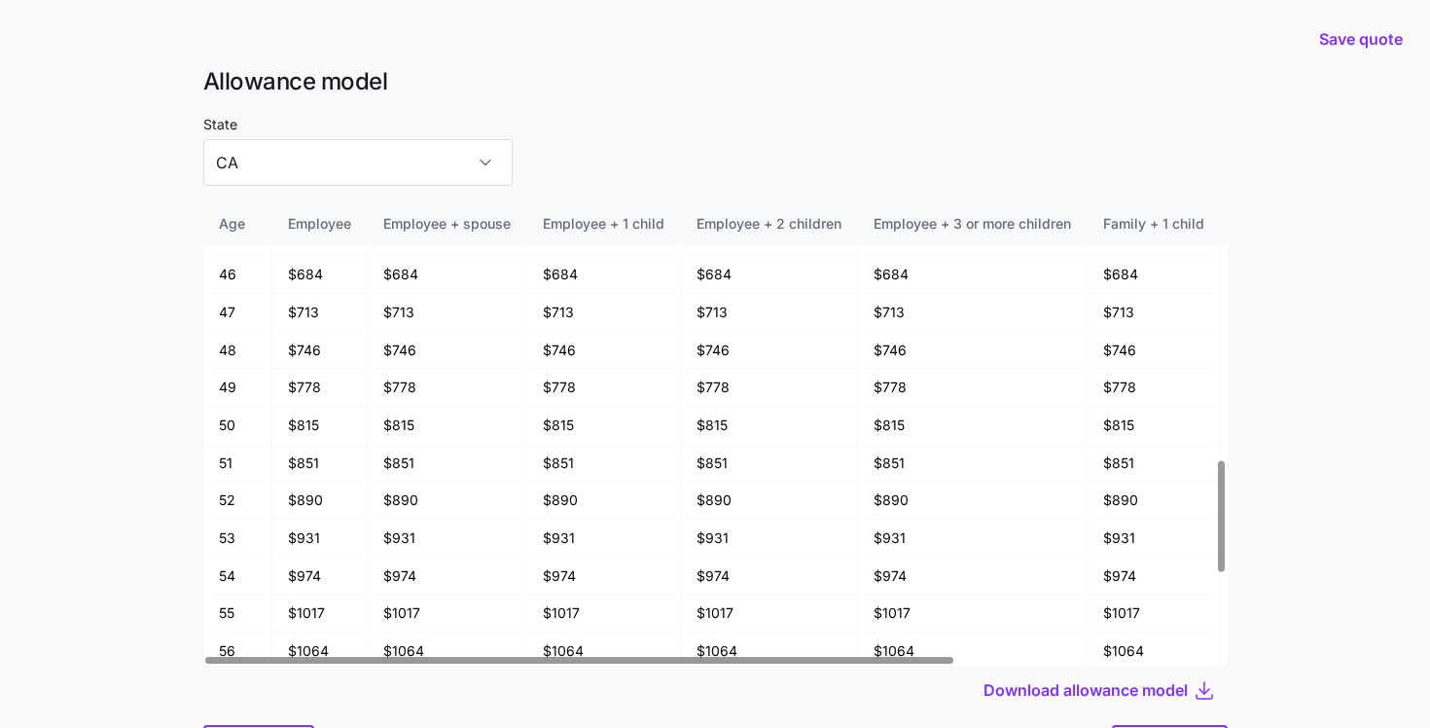
scroll to position [104, 0]
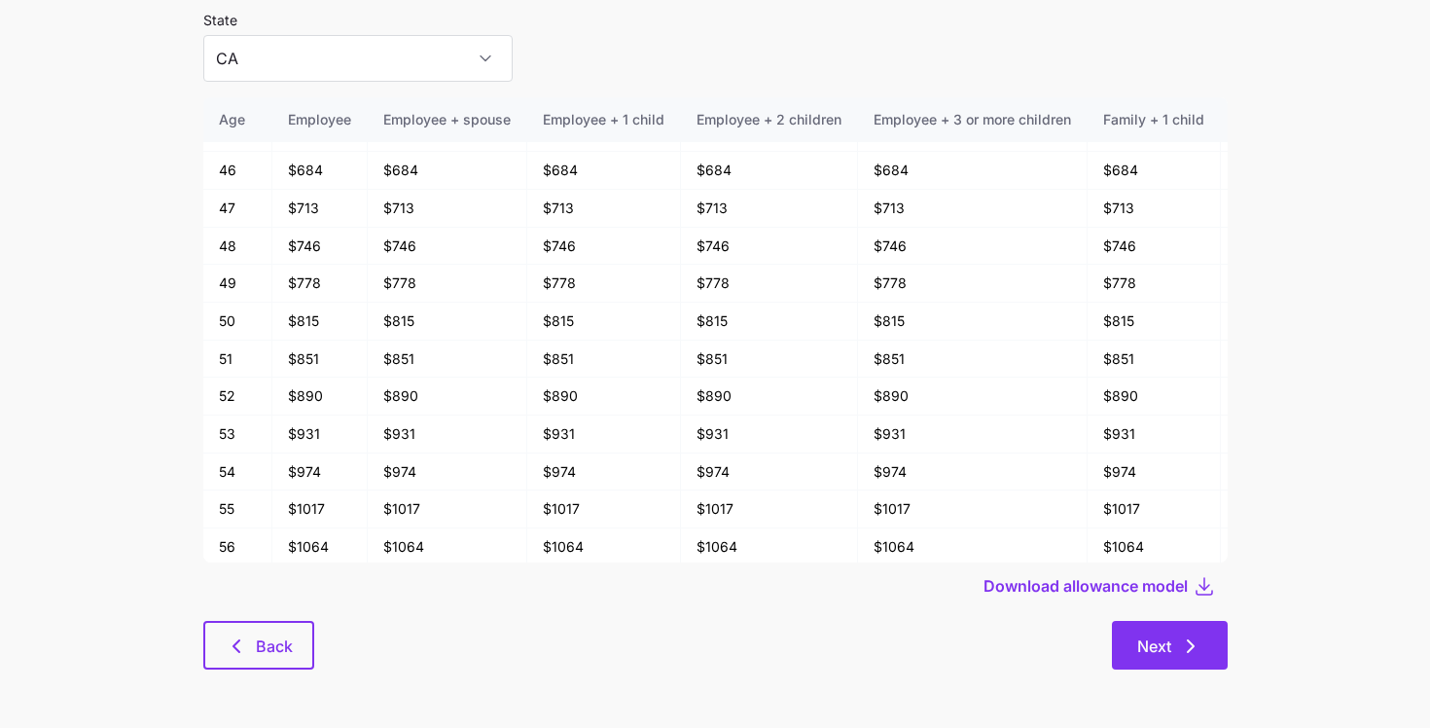
click at [1170, 656] on span "Next" at bounding box center [1169, 645] width 65 height 23
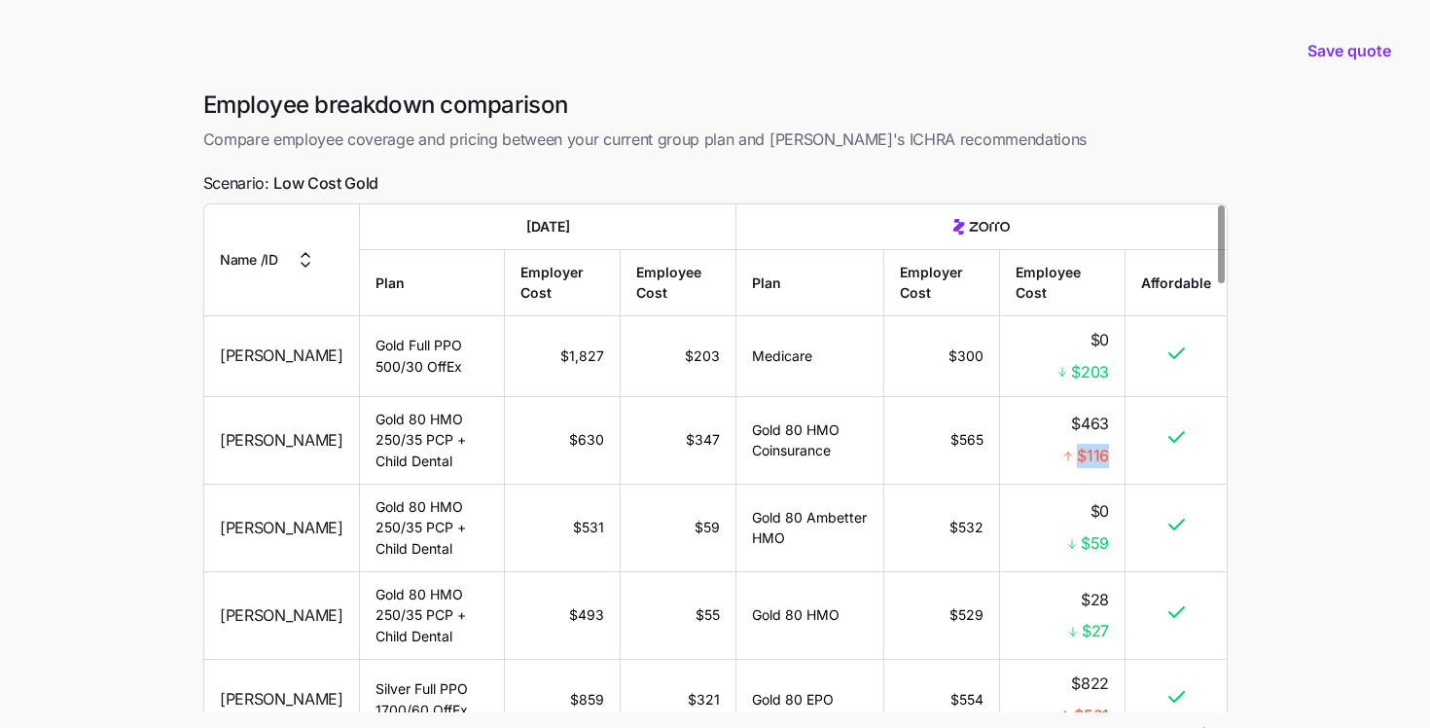
drag, startPoint x: 1109, startPoint y: 456, endPoint x: 1079, endPoint y: 456, distance: 30.2
click at [1079, 456] on td "$463 $116" at bounding box center [1062, 440] width 126 height 88
drag, startPoint x: 1062, startPoint y: 369, endPoint x: 1131, endPoint y: 369, distance: 69.1
click at [1131, 369] on tr "[PERSON_NAME] Gold Full PPO 500/30 OffEx $1,827 $203 Medicare $300 $0 $203" at bounding box center [715, 356] width 1022 height 81
drag, startPoint x: 1069, startPoint y: 542, endPoint x: 1132, endPoint y: 542, distance: 63.2
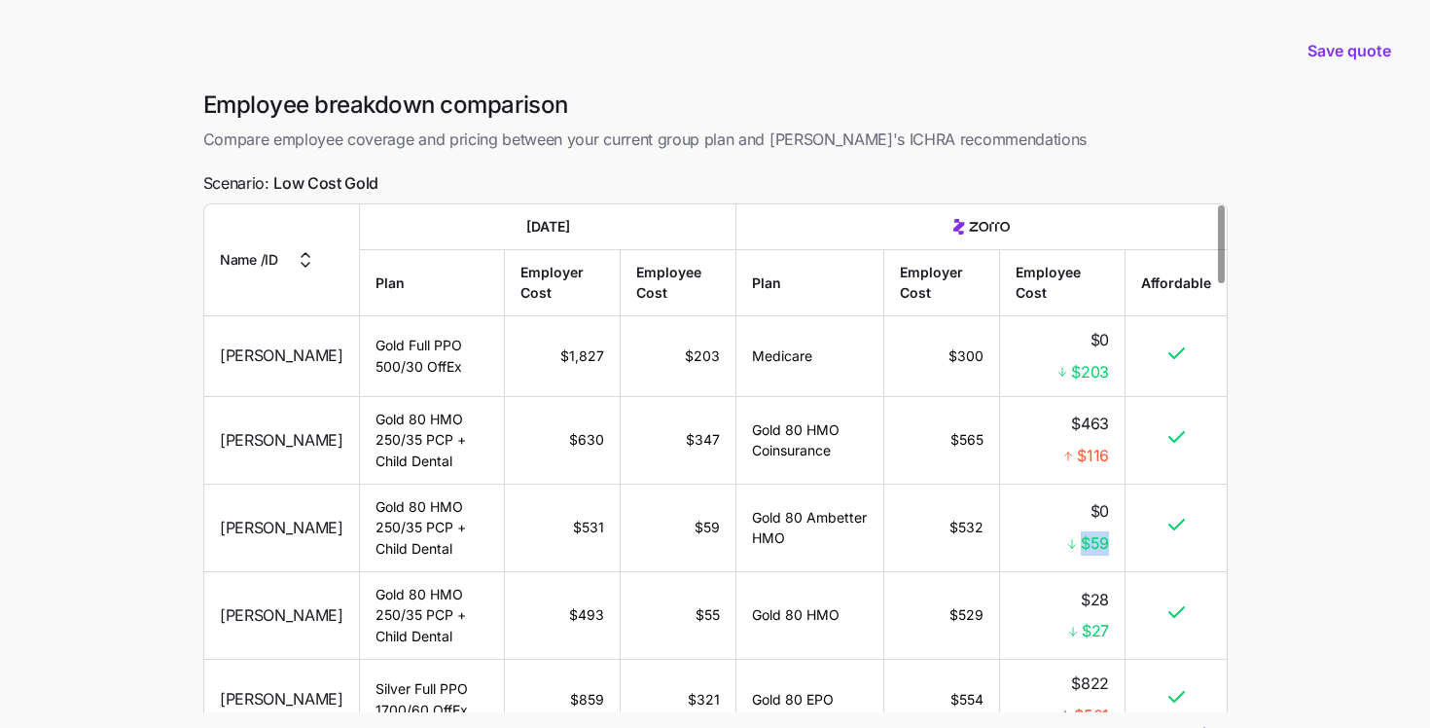
click at [1130, 542] on tr "[PERSON_NAME] Gold 80 HMO 250/35 PCP + Child Dental $531 $59 Gold 80 Ambetter H…" at bounding box center [715, 528] width 1022 height 88
drag, startPoint x: 1075, startPoint y: 643, endPoint x: 1162, endPoint y: 636, distance: 86.9
click at [1158, 637] on tr "[PERSON_NAME] Gold 80 HMO 250/35 PCP + Child Dental $493 $55 Gold 80 HMO $529 $…" at bounding box center [715, 616] width 1022 height 88
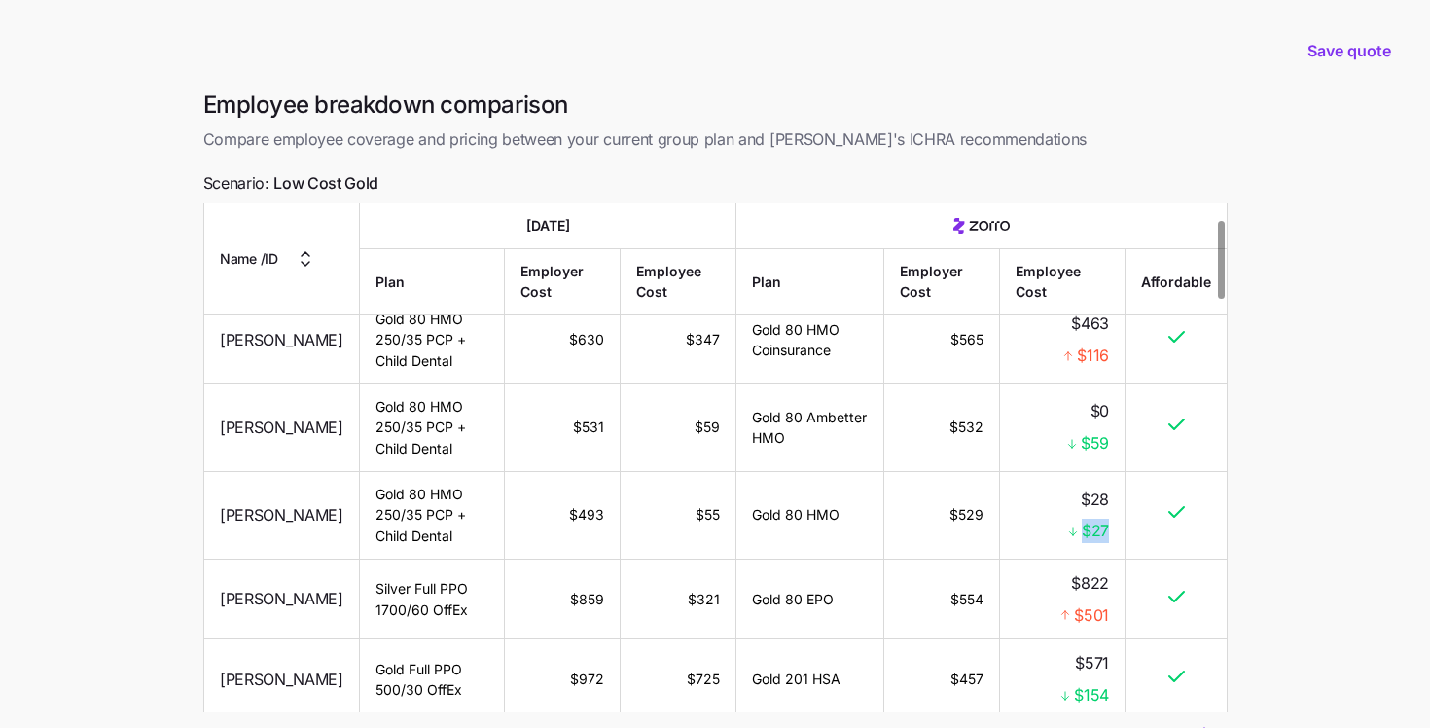
scroll to position [103, 0]
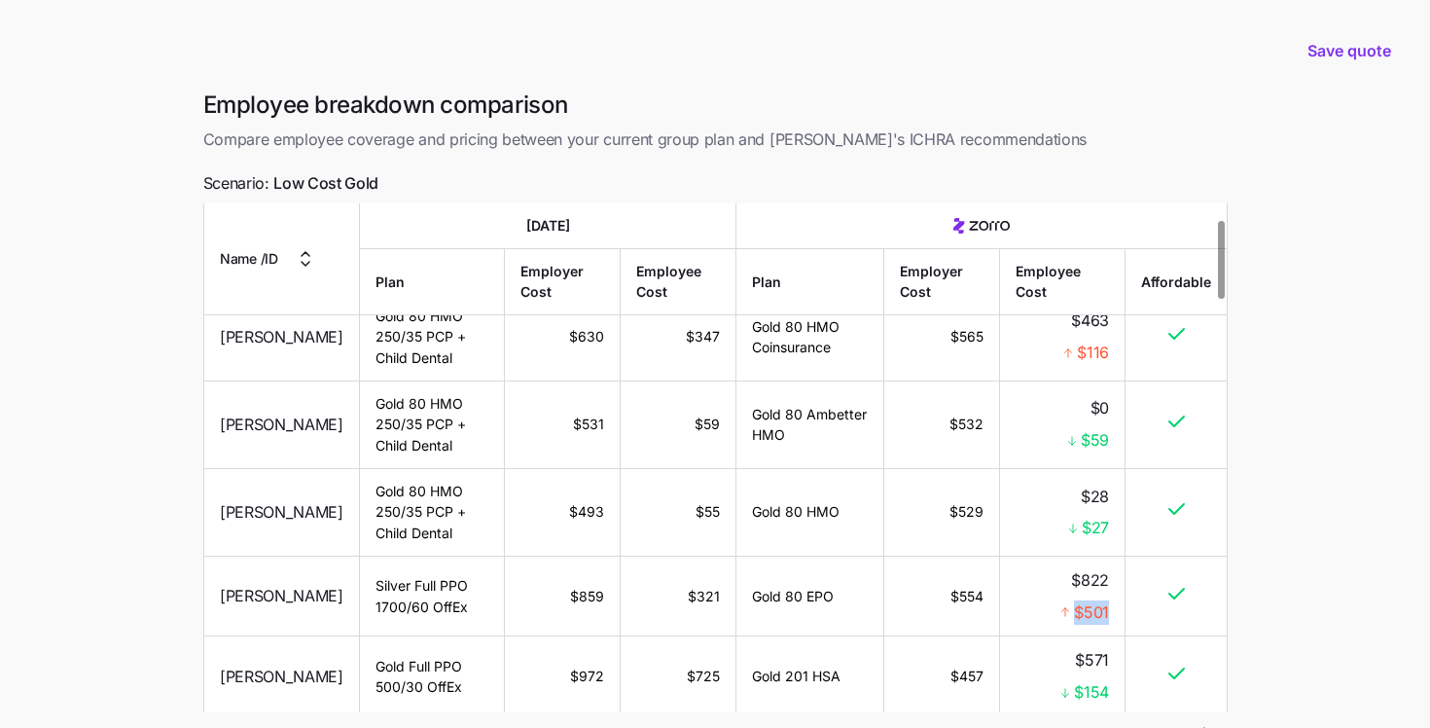
drag, startPoint x: 1061, startPoint y: 615, endPoint x: 1116, endPoint y: 615, distance: 54.5
click at [1116, 615] on td "$822 $501" at bounding box center [1062, 596] width 126 height 81
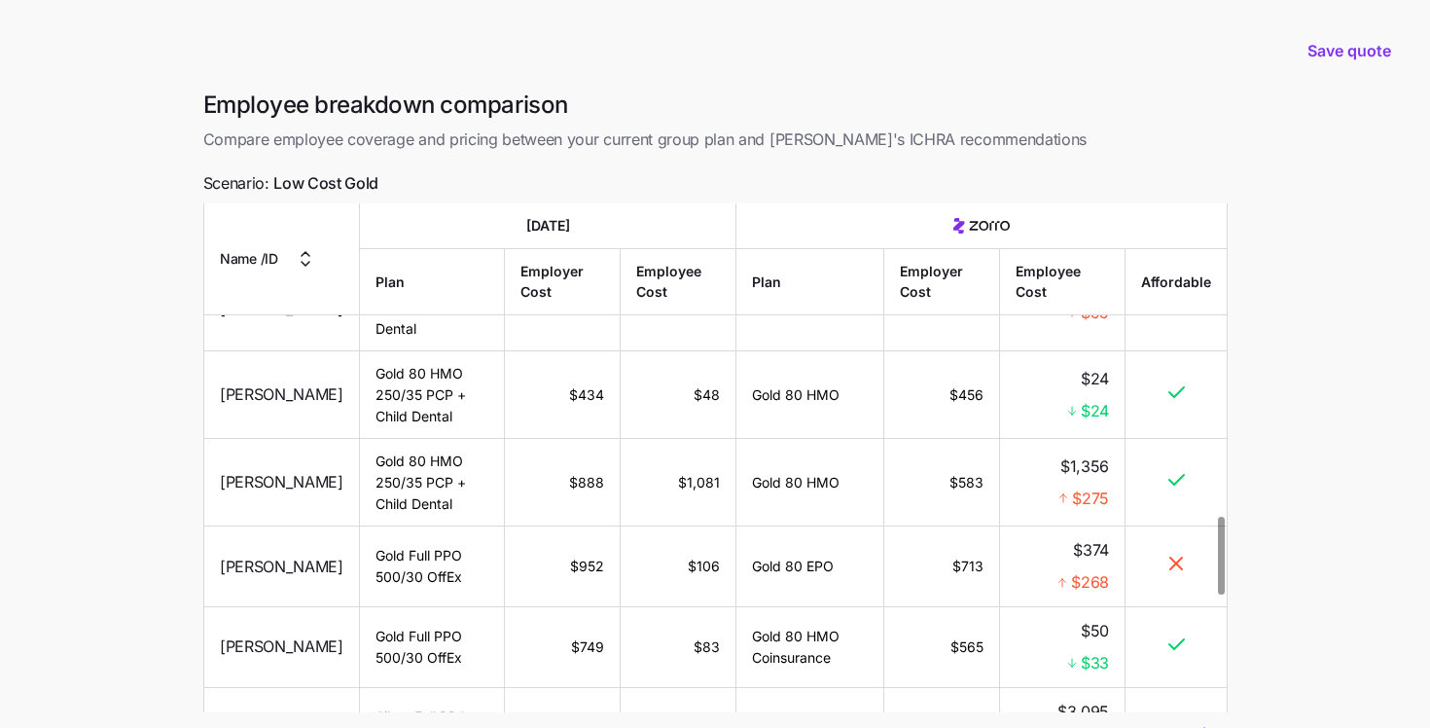
scroll to position [2058, 0]
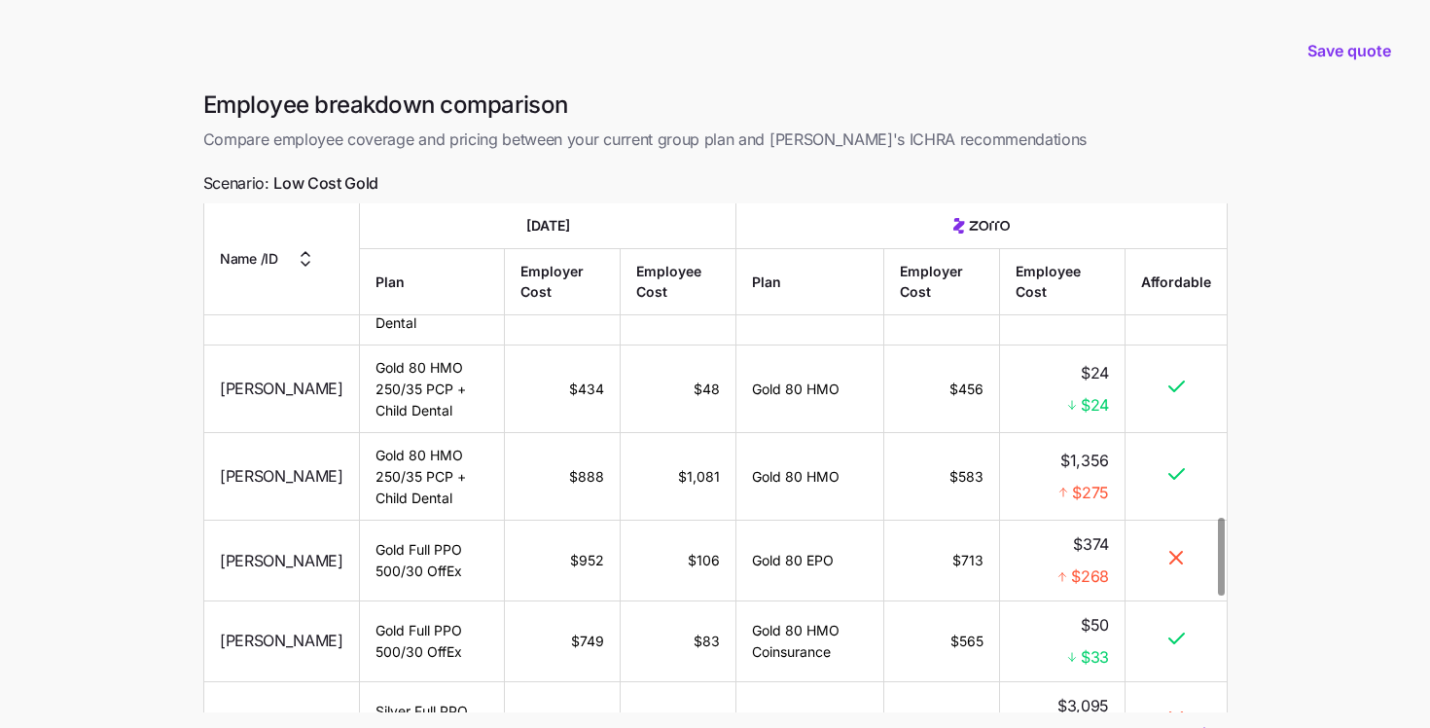
drag, startPoint x: 1178, startPoint y: 519, endPoint x: 1163, endPoint y: 521, distance: 15.8
click at [1163, 521] on td at bounding box center [1176, 560] width 101 height 81
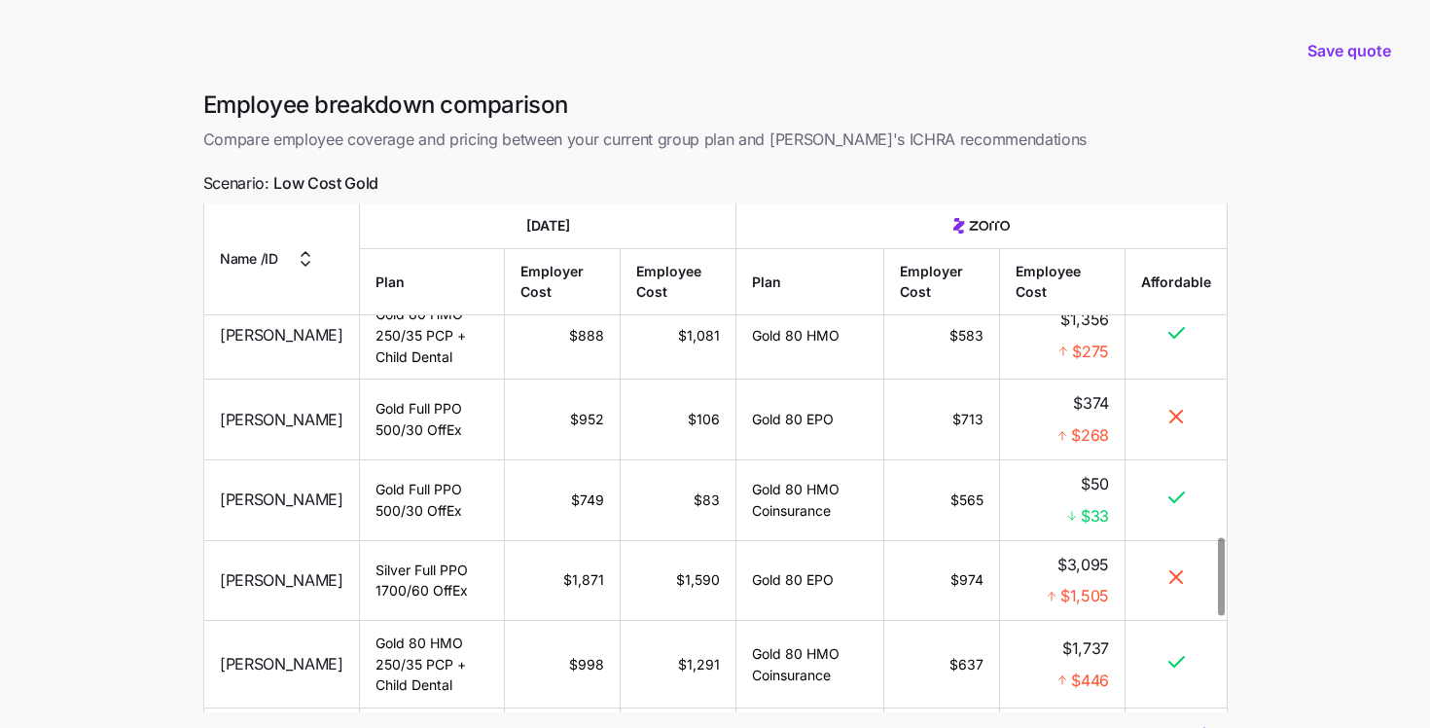
scroll to position [2189, 0]
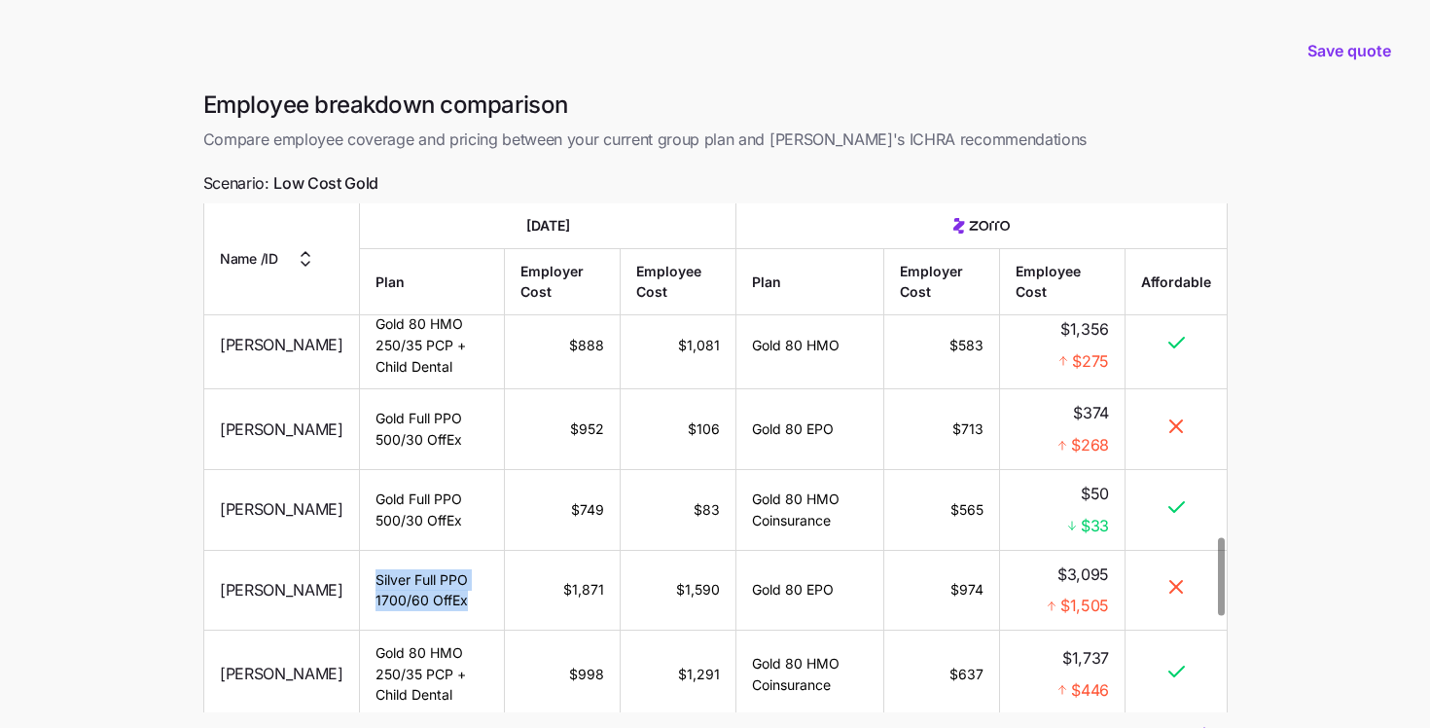
drag, startPoint x: 462, startPoint y: 562, endPoint x: 352, endPoint y: 529, distance: 114.8
click at [359, 550] on td "Silver Full PPO 1700/60 OffEx" at bounding box center [431, 590] width 145 height 81
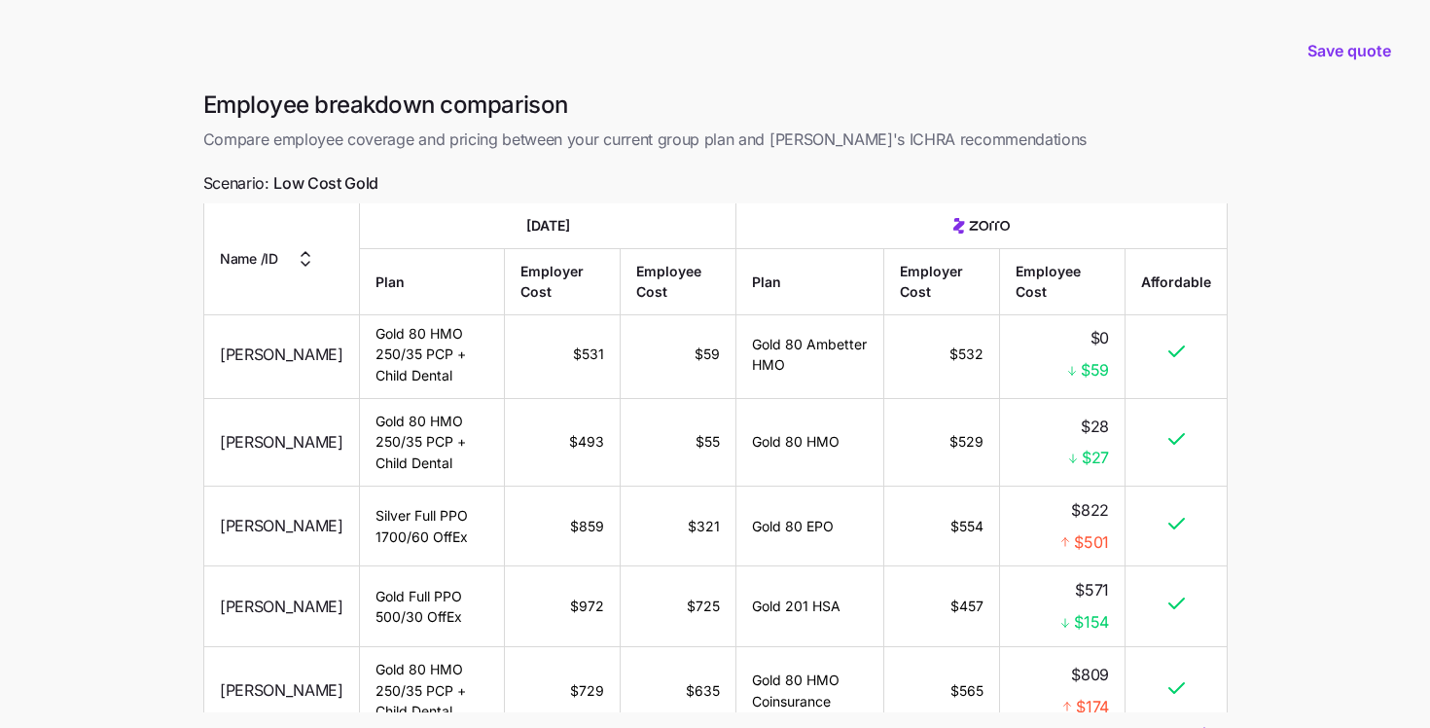
scroll to position [0, 0]
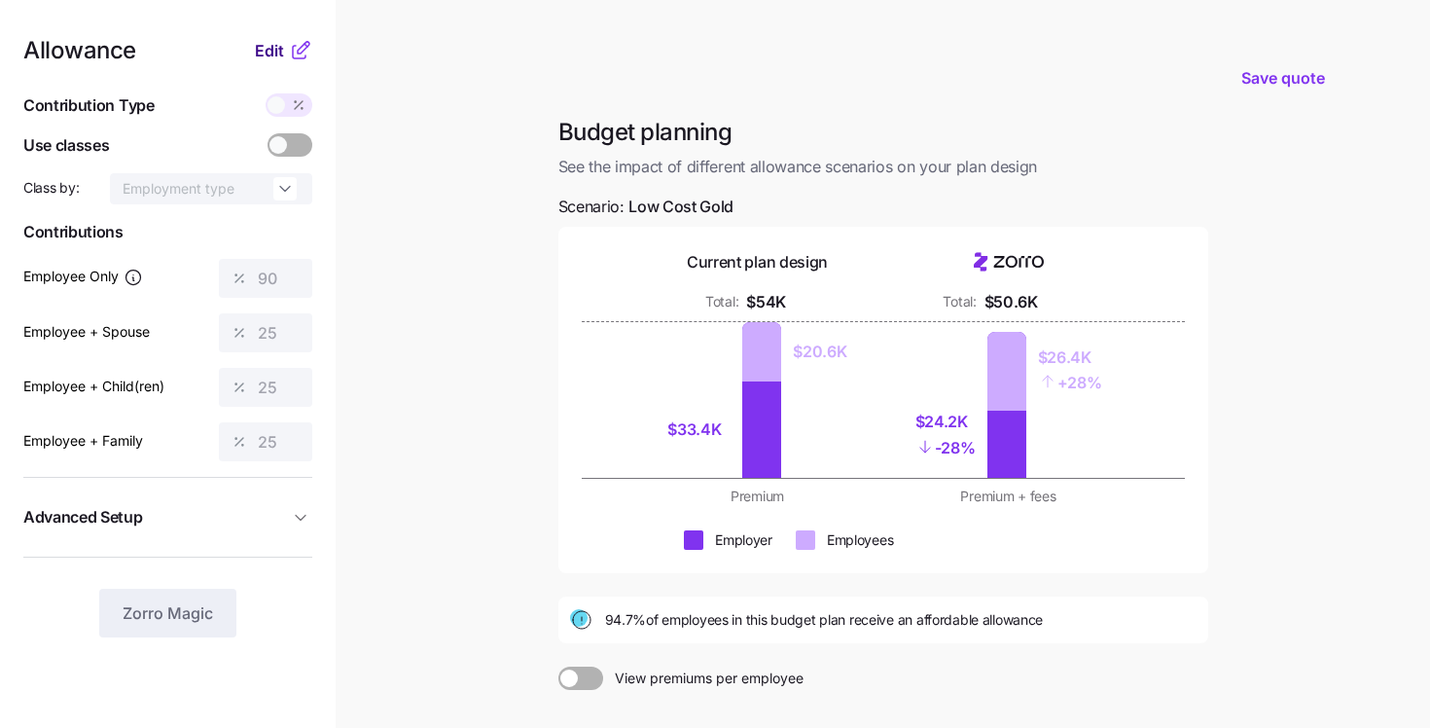
click at [272, 57] on span "Edit" at bounding box center [269, 50] width 29 height 23
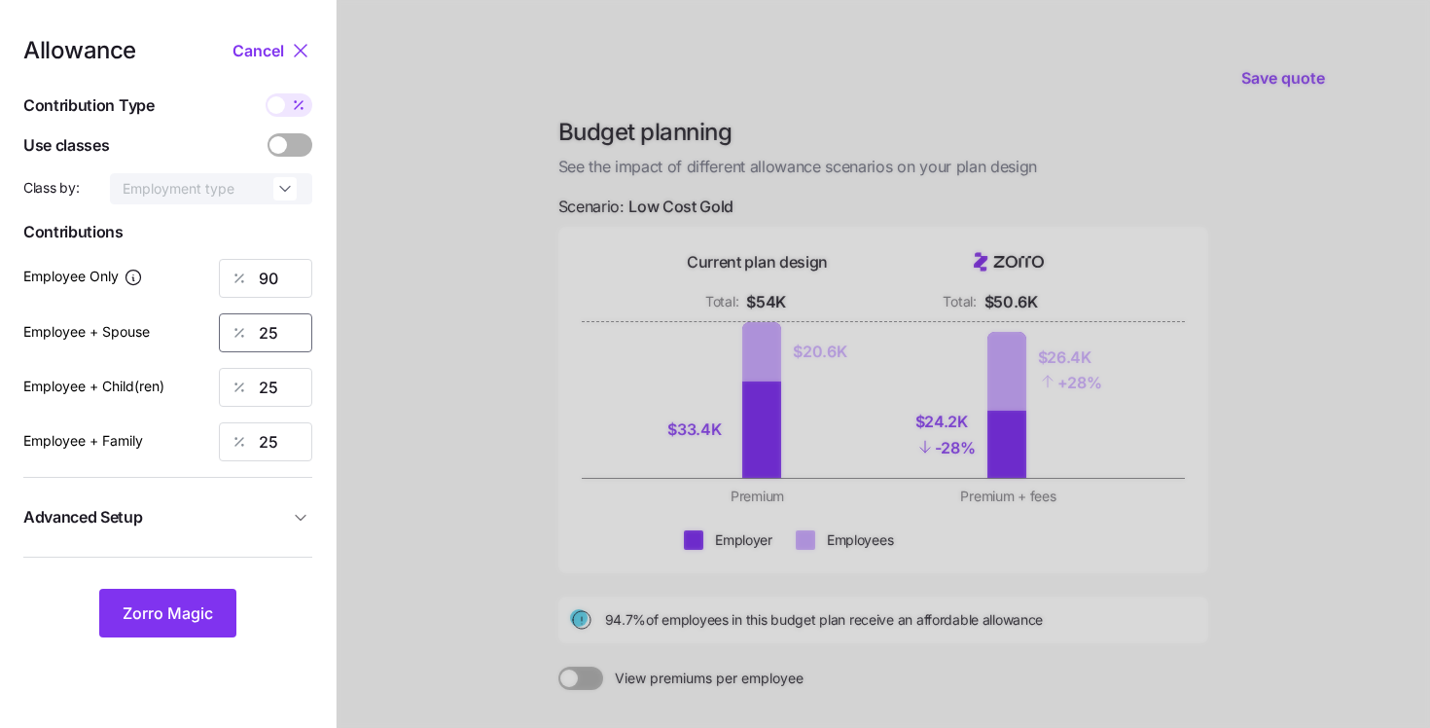
drag, startPoint x: 285, startPoint y: 337, endPoint x: 244, endPoint y: 336, distance: 40.9
click at [244, 336] on div "25" at bounding box center [265, 332] width 93 height 39
type input "50"
drag, startPoint x: 297, startPoint y: 399, endPoint x: 234, endPoint y: 374, distance: 67.2
click at [234, 374] on div "25" at bounding box center [265, 387] width 93 height 39
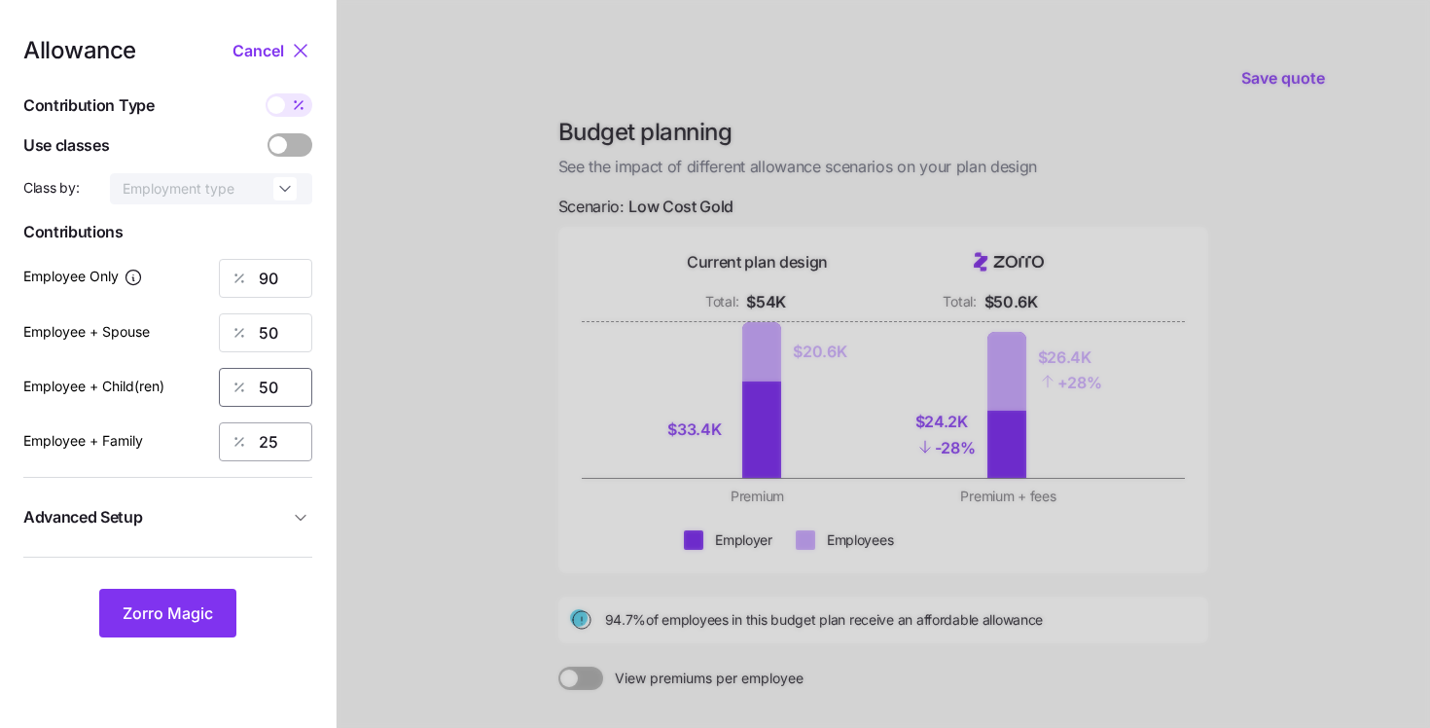
type input "50"
drag, startPoint x: 276, startPoint y: 434, endPoint x: 235, endPoint y: 427, distance: 41.4
click at [237, 427] on div "25" at bounding box center [265, 441] width 93 height 39
type input "50"
click at [205, 606] on span "Zorro Magic" at bounding box center [168, 612] width 90 height 23
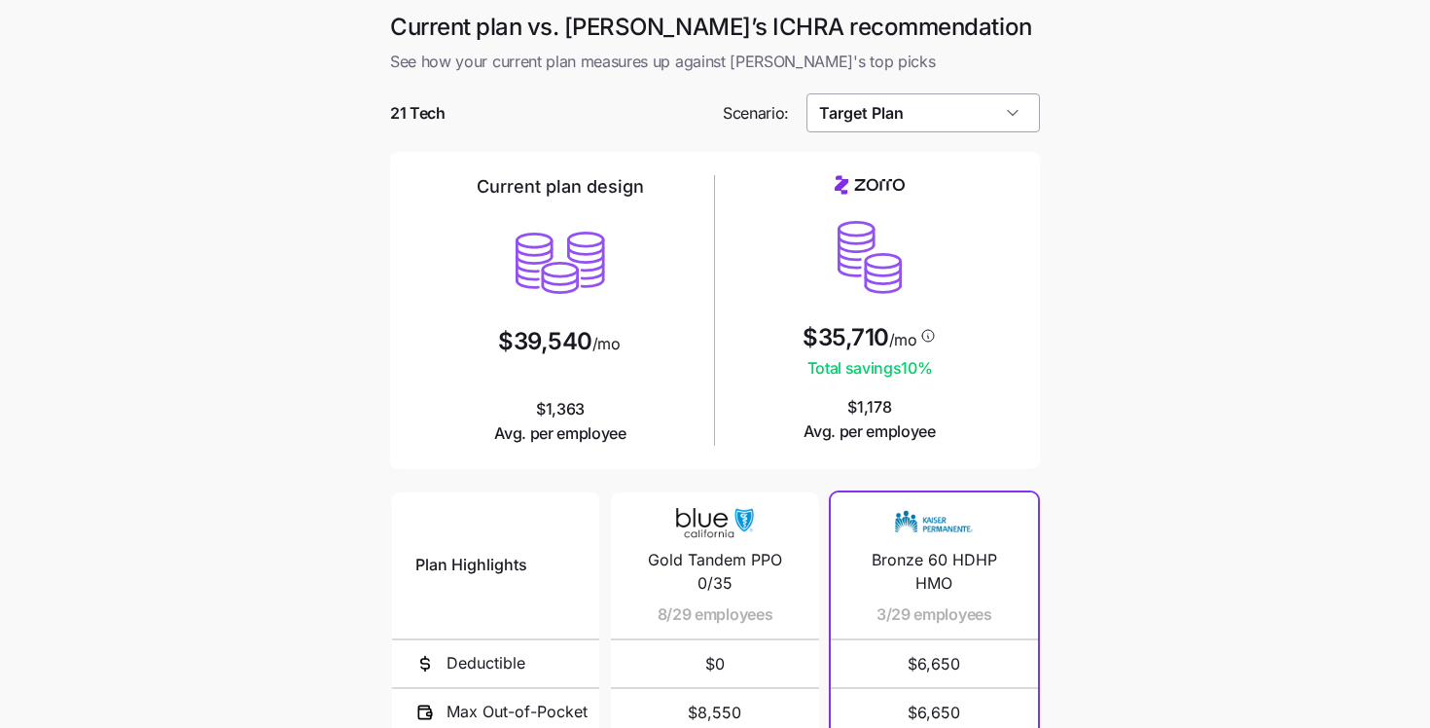
click at [864, 111] on input "Target Plan" at bounding box center [924, 112] width 234 height 39
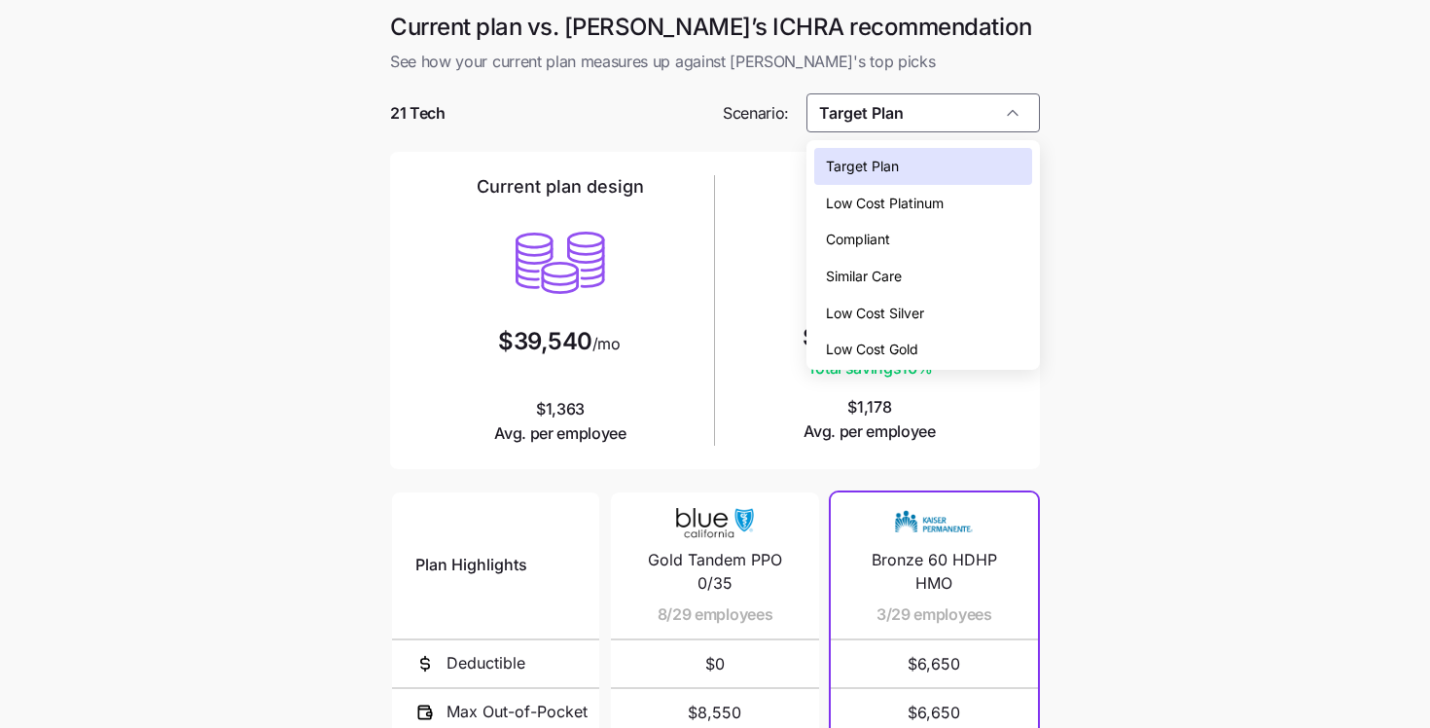
click at [891, 317] on span "Low Cost Silver" at bounding box center [875, 313] width 98 height 21
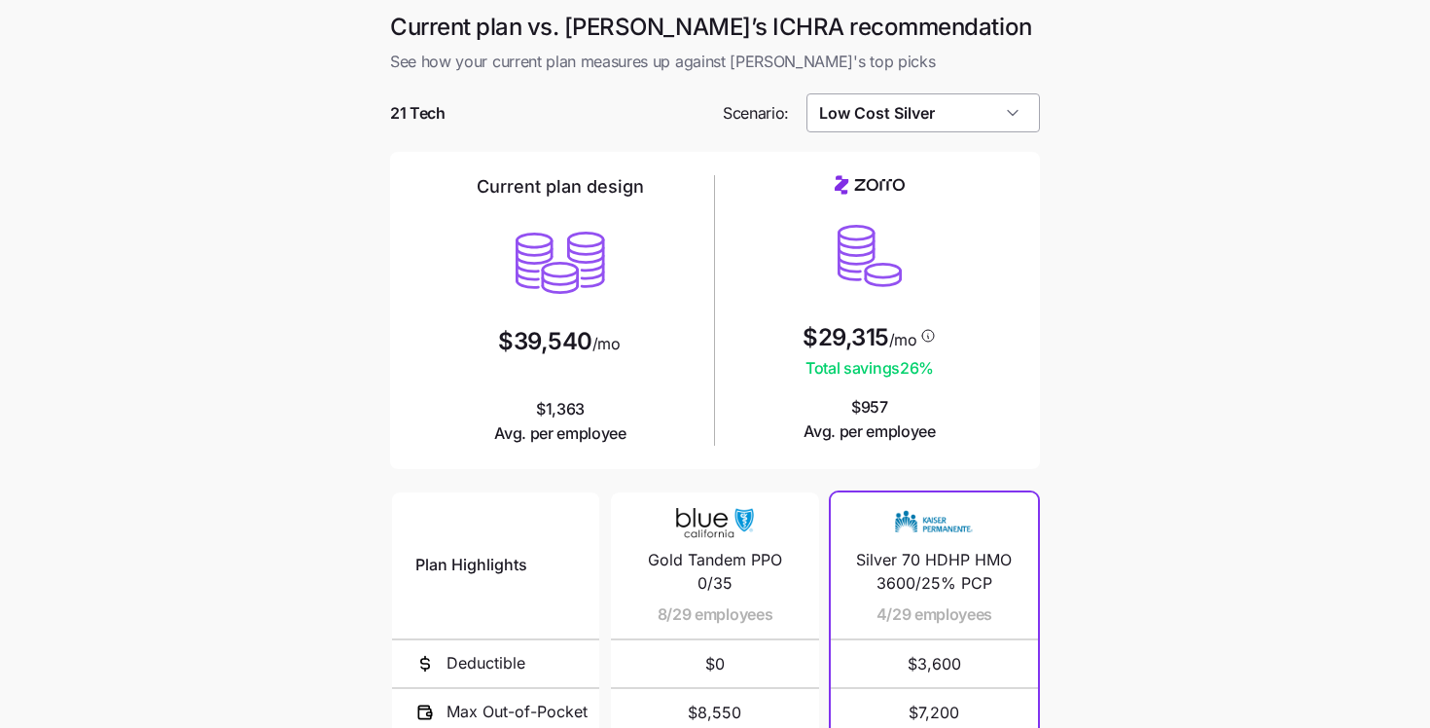
click at [916, 119] on input "Low Cost Silver" at bounding box center [924, 112] width 234 height 39
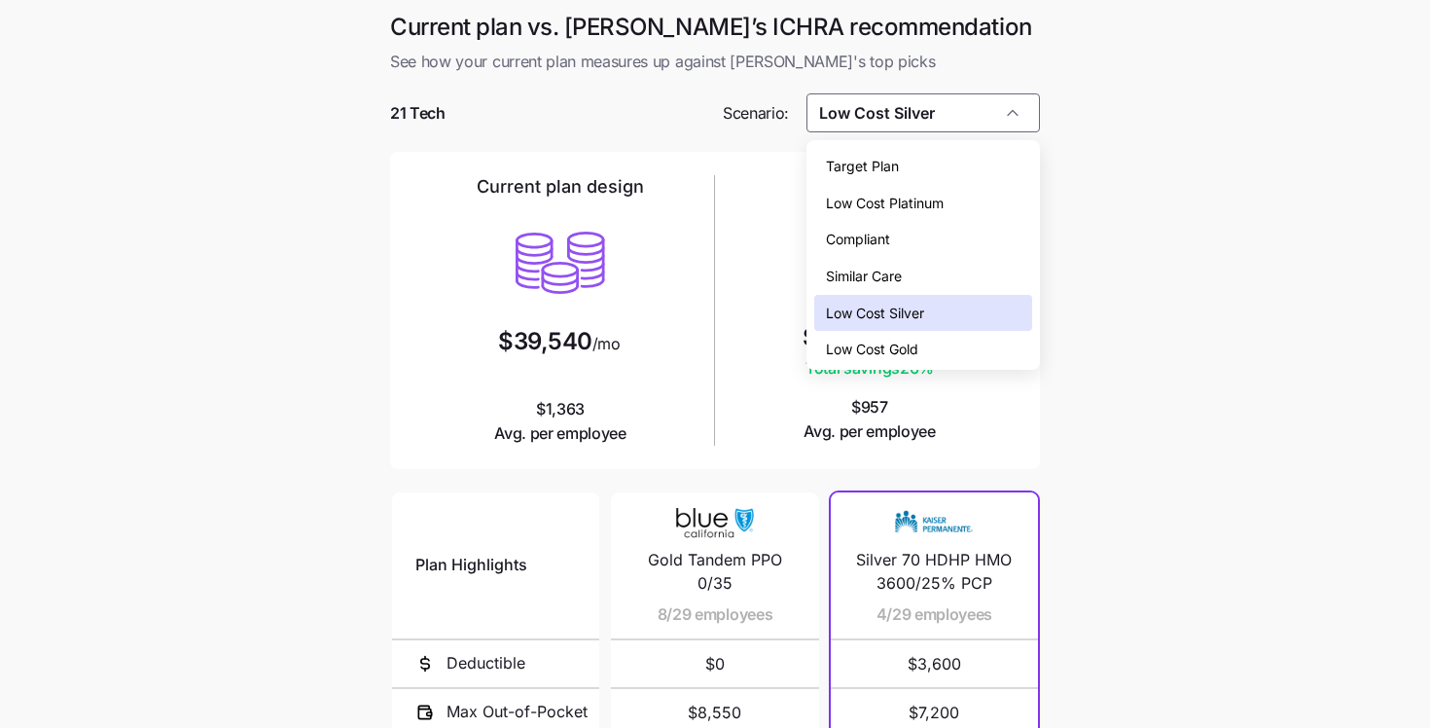
click at [887, 347] on span "Low Cost Gold" at bounding box center [872, 349] width 92 height 21
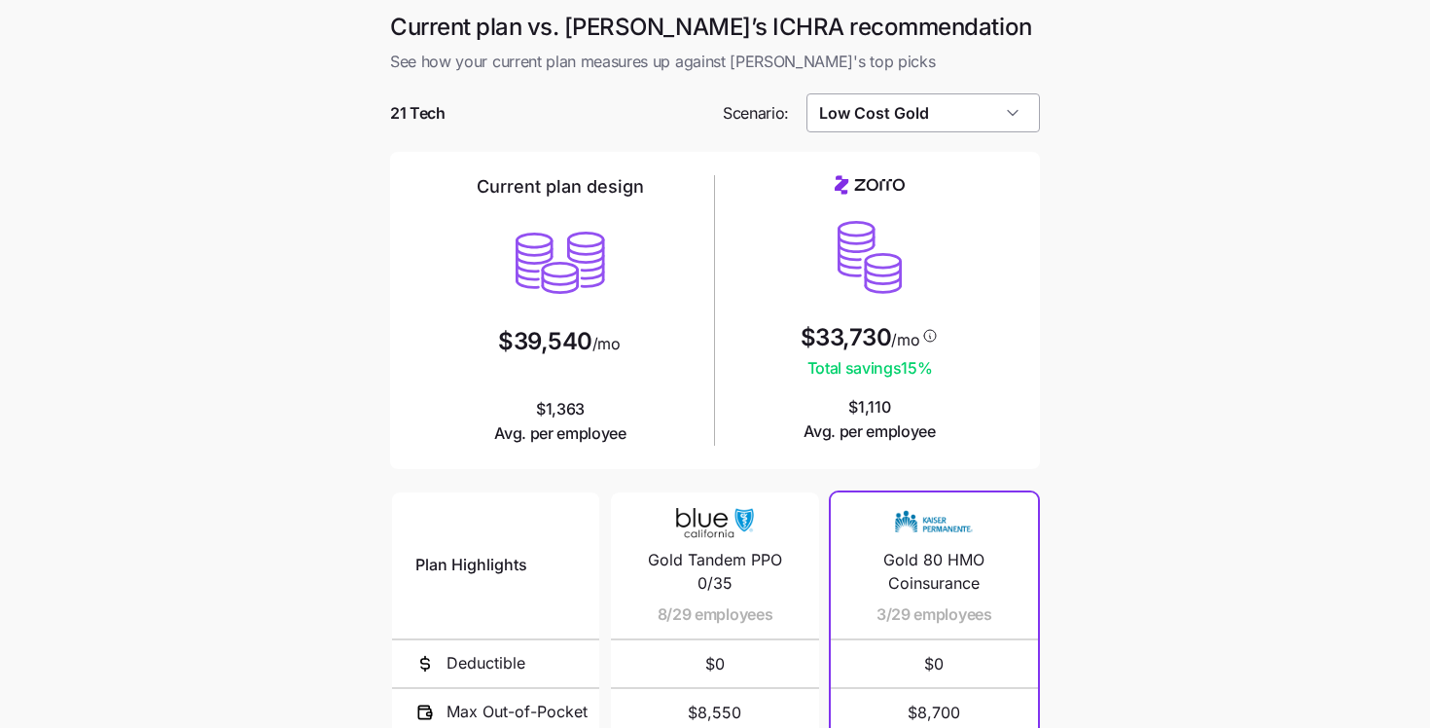
click at [867, 124] on input "Low Cost Gold" at bounding box center [924, 112] width 234 height 39
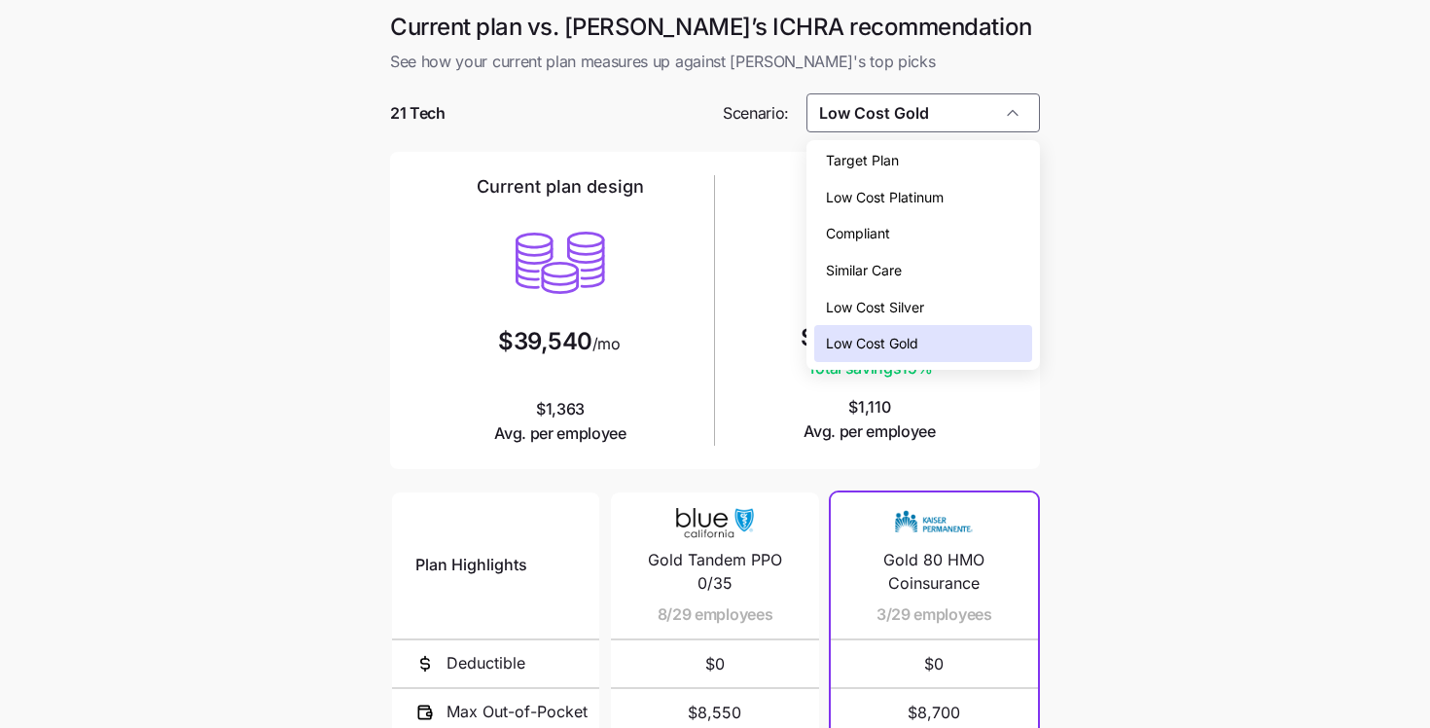
click at [880, 165] on span "Target Plan" at bounding box center [862, 160] width 73 height 21
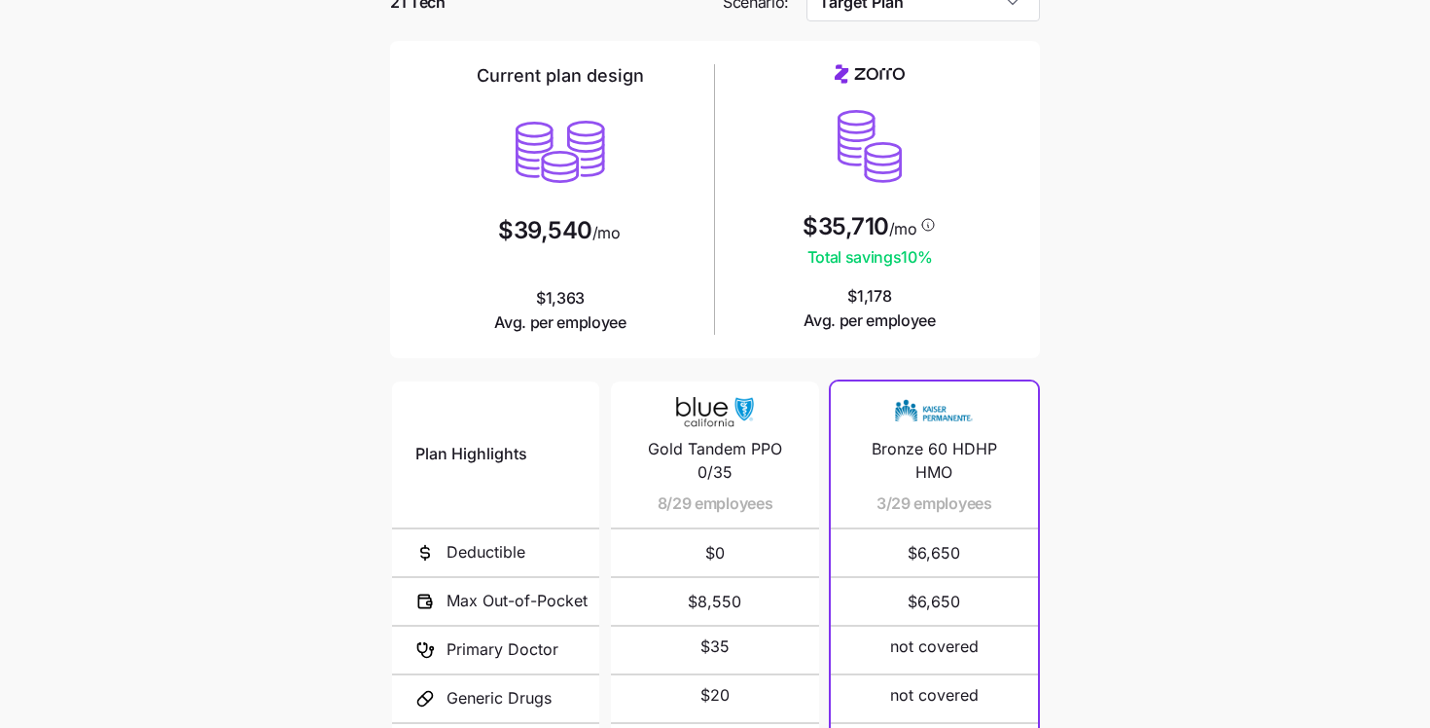
scroll to position [0, 0]
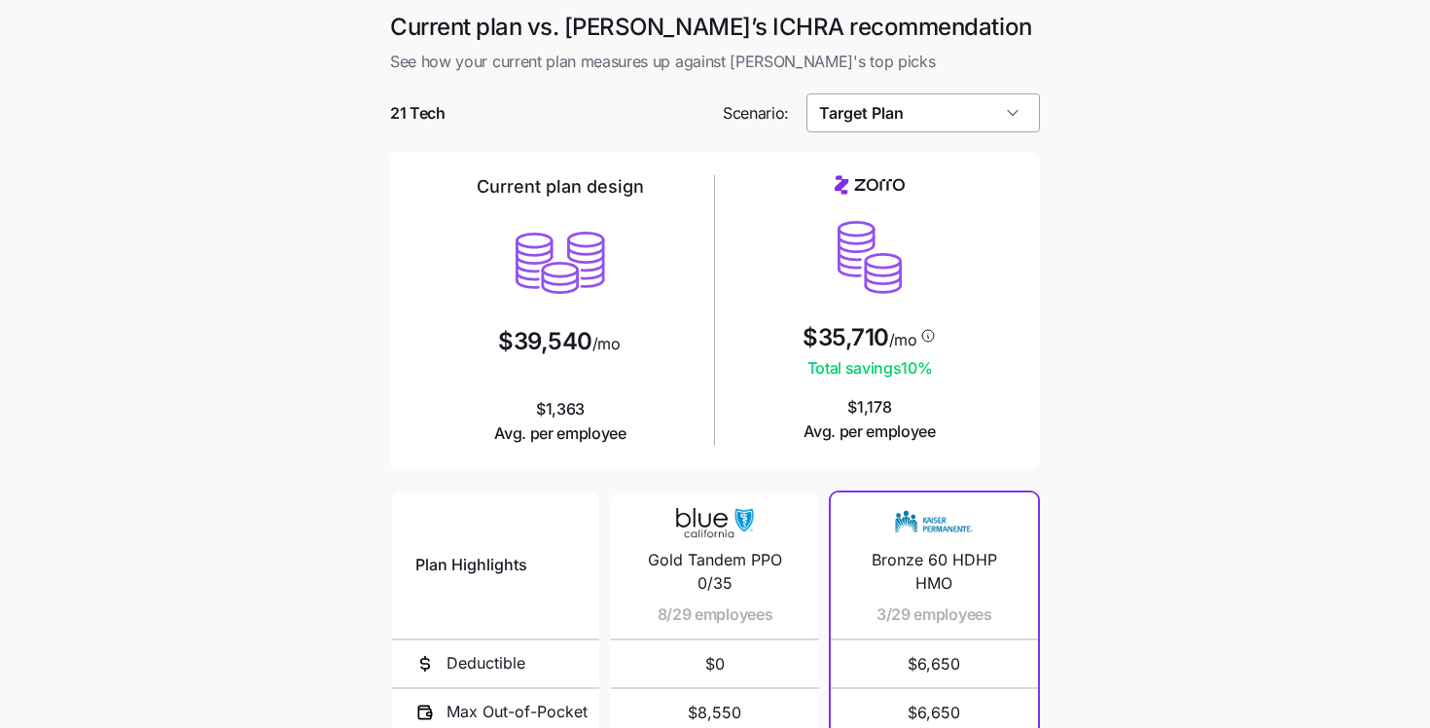
click at [885, 103] on input "Target Plan" at bounding box center [924, 112] width 234 height 39
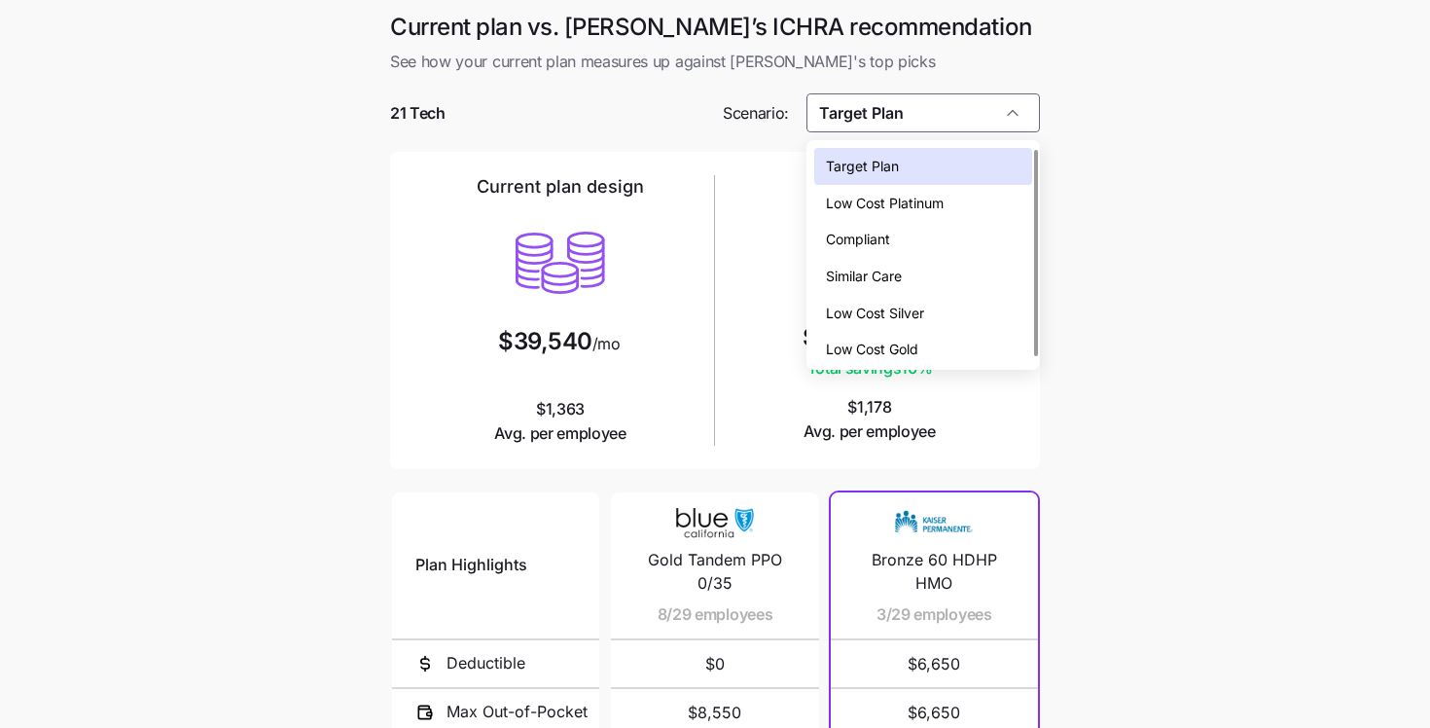
scroll to position [6, 0]
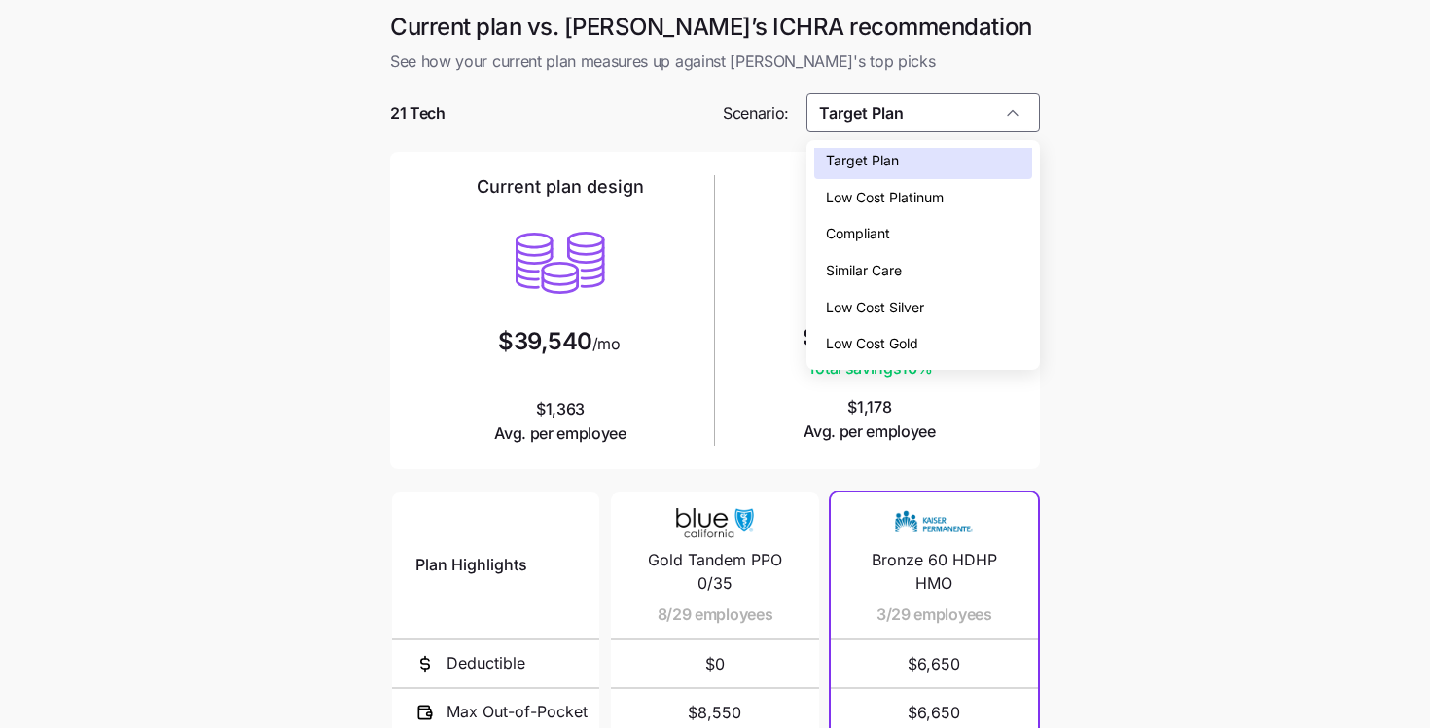
click at [869, 270] on span "Similar Care" at bounding box center [864, 270] width 76 height 21
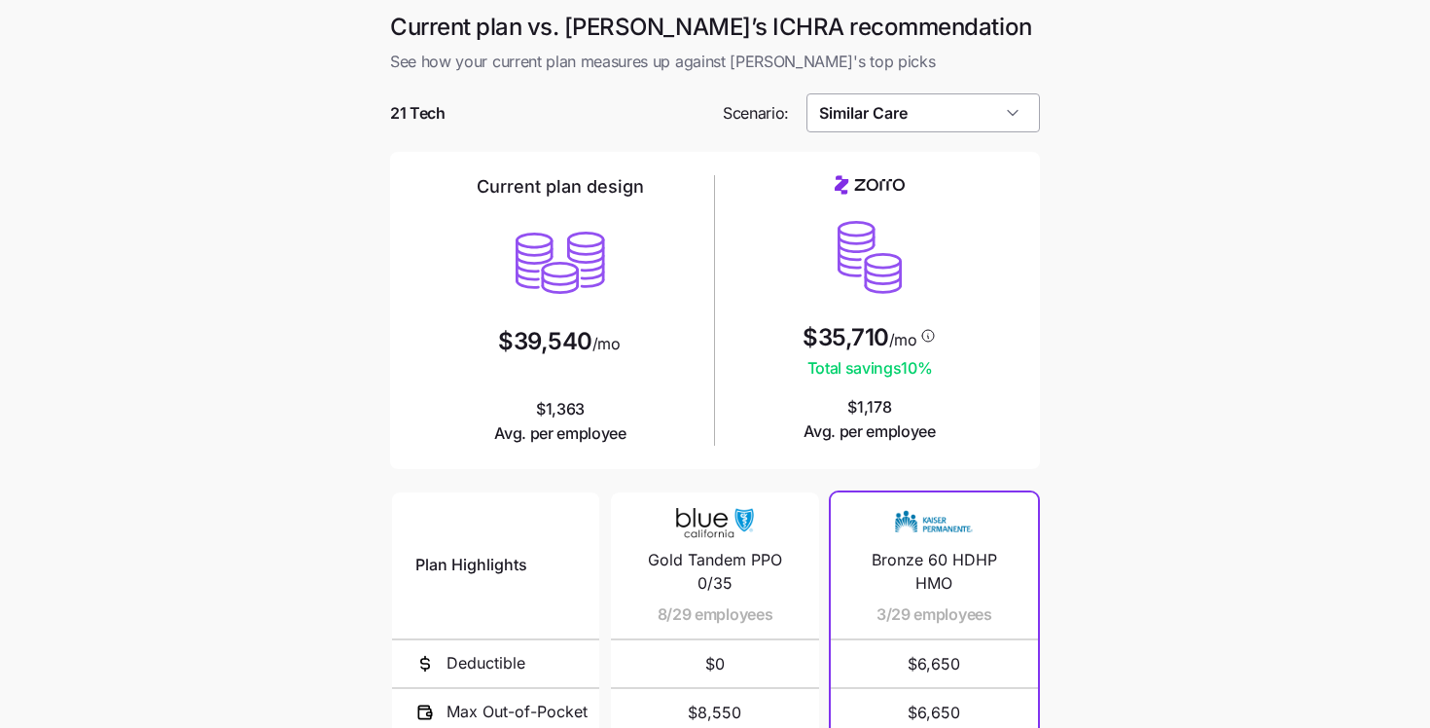
click at [882, 105] on input "Similar Care" at bounding box center [924, 112] width 234 height 39
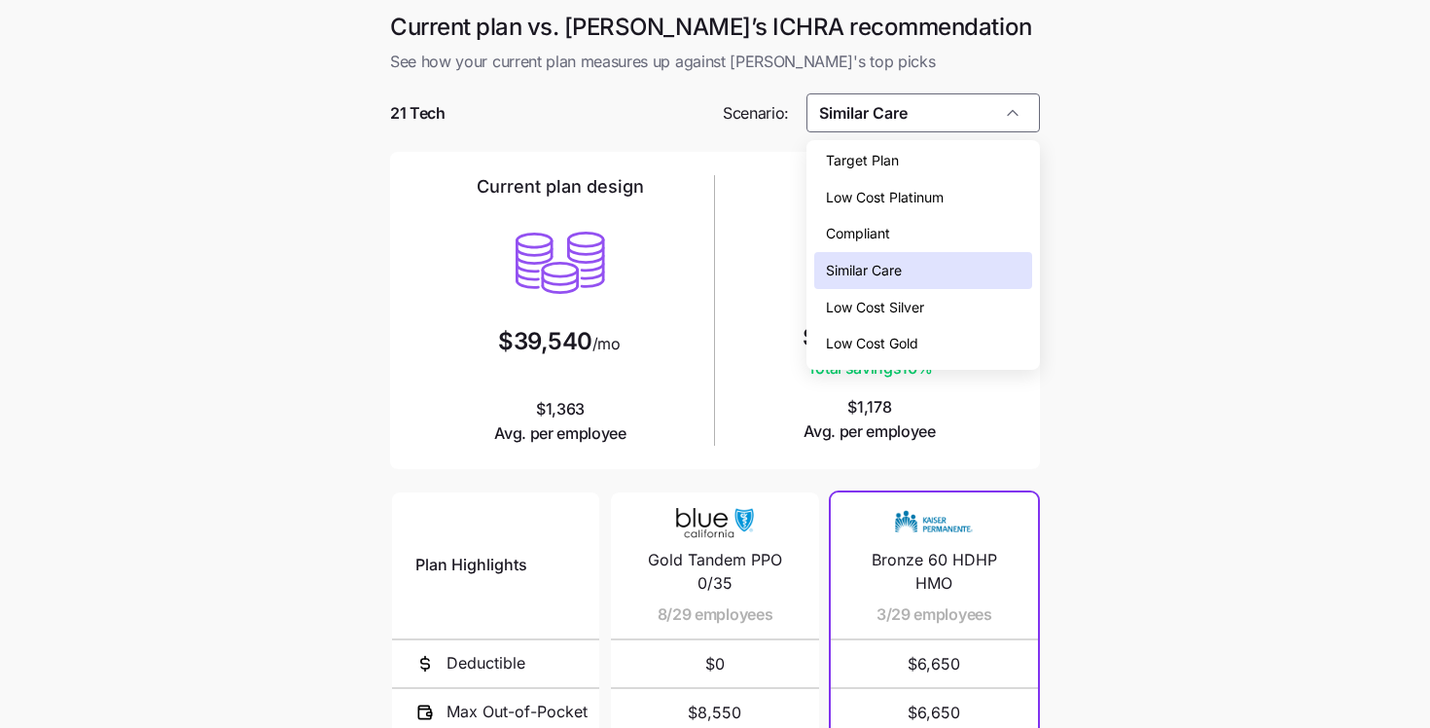
click at [912, 165] on div "Target Plan" at bounding box center [923, 160] width 219 height 37
type input "Target Plan"
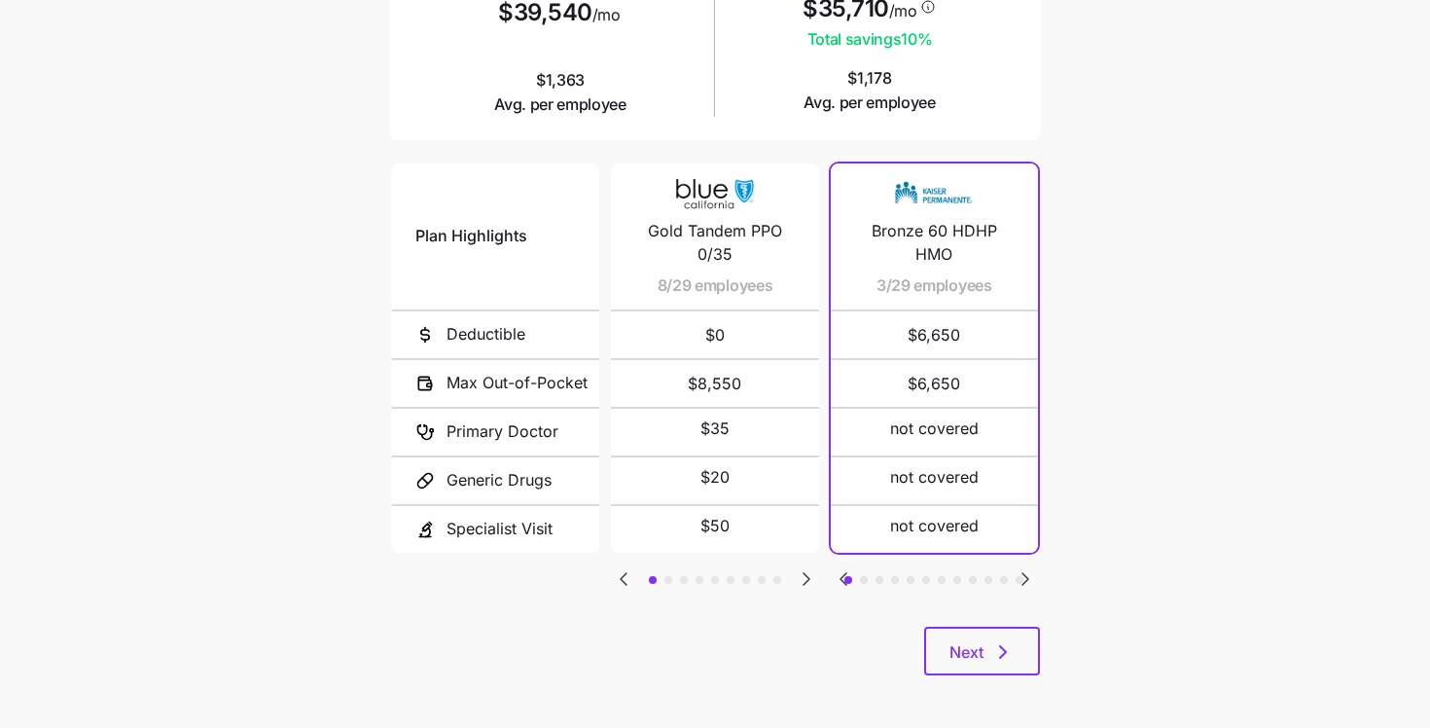
scroll to position [334, 0]
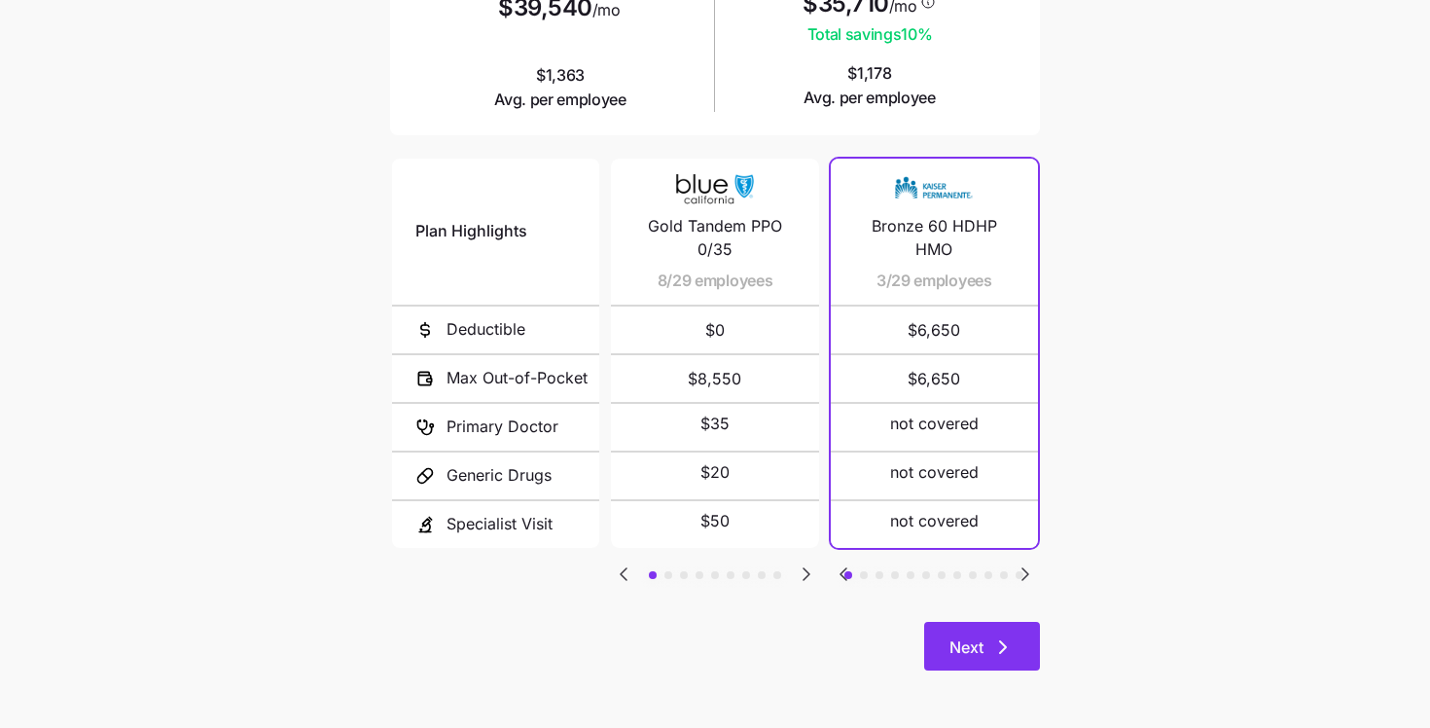
click at [1007, 654] on icon "button" at bounding box center [1002, 646] width 23 height 23
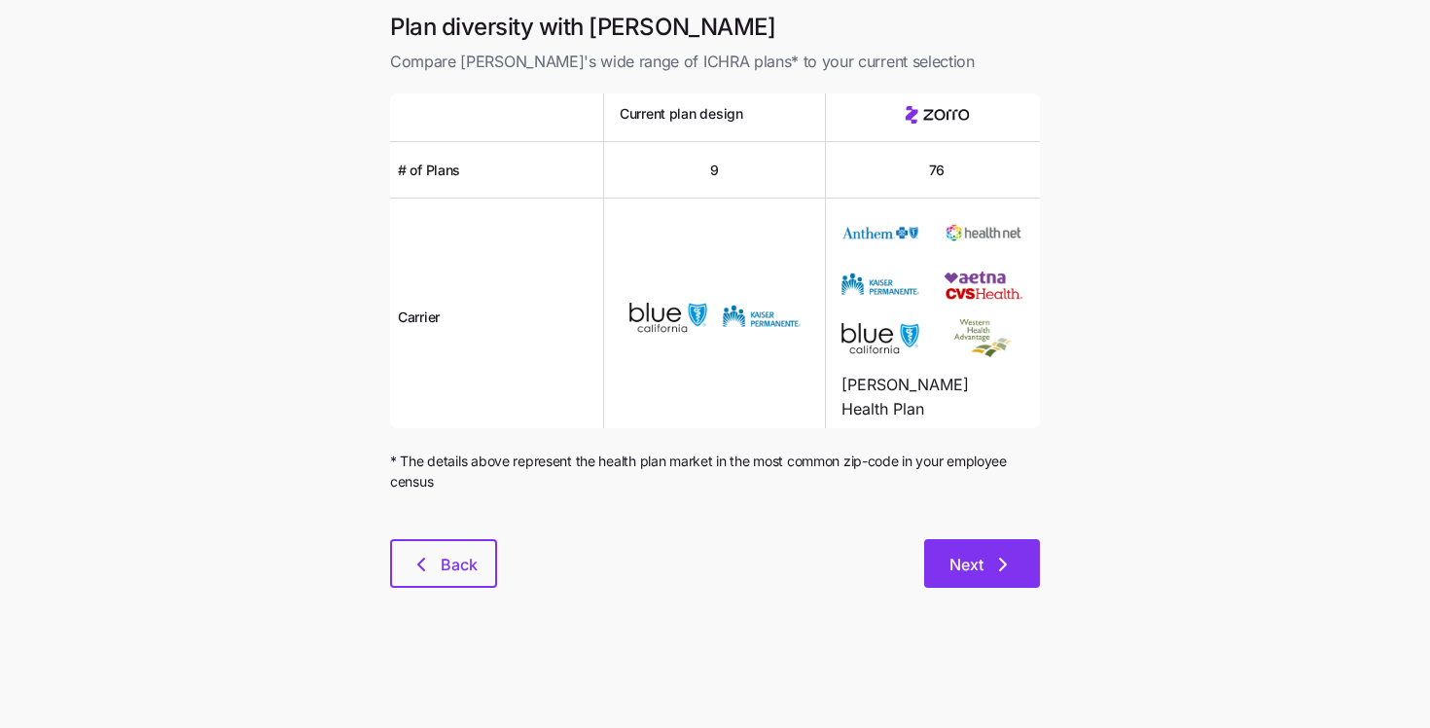
click at [979, 545] on button "Next" at bounding box center [982, 563] width 116 height 49
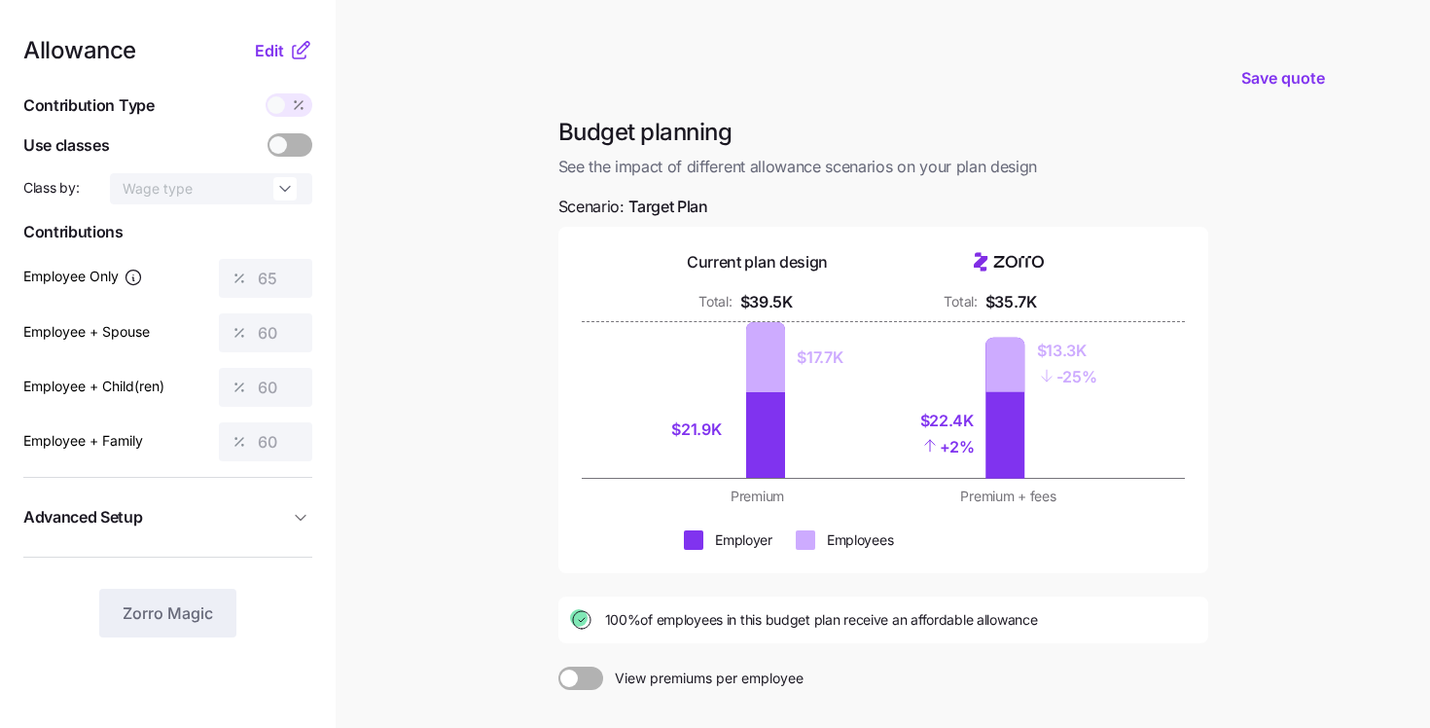
click at [284, 63] on div "Allowance Edit Contribution Type Use classes Class by: Wage type Contributions …" at bounding box center [167, 338] width 289 height 598
click at [271, 49] on span "Edit" at bounding box center [269, 50] width 29 height 23
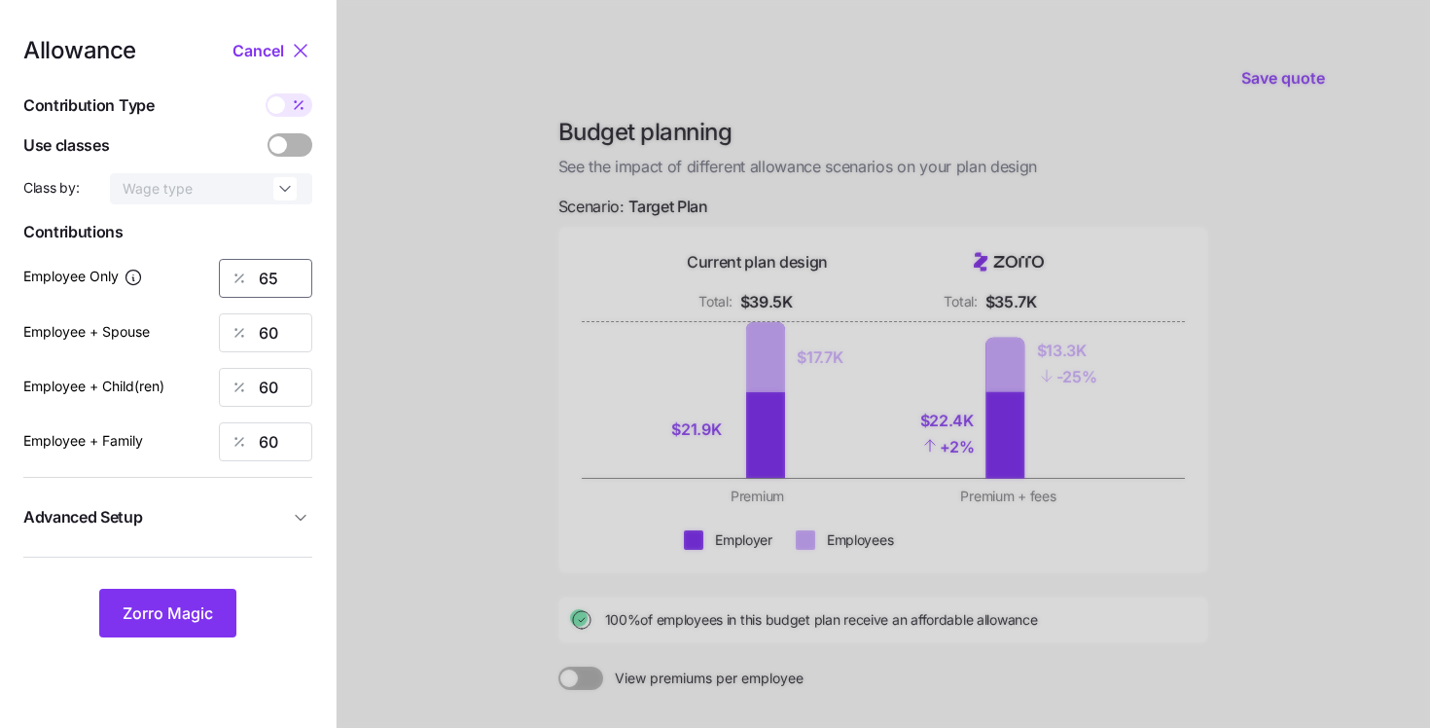
drag, startPoint x: 275, startPoint y: 273, endPoint x: 207, endPoint y: 269, distance: 68.2
click at [207, 269] on div "Employee Only 65" at bounding box center [167, 278] width 289 height 39
type input "100"
drag, startPoint x: 264, startPoint y: 327, endPoint x: 217, endPoint y: 294, distance: 57.2
click at [228, 303] on div "Allowance Cancel Contribution Type Use classes Class by: Wage type Contribution…" at bounding box center [167, 338] width 289 height 598
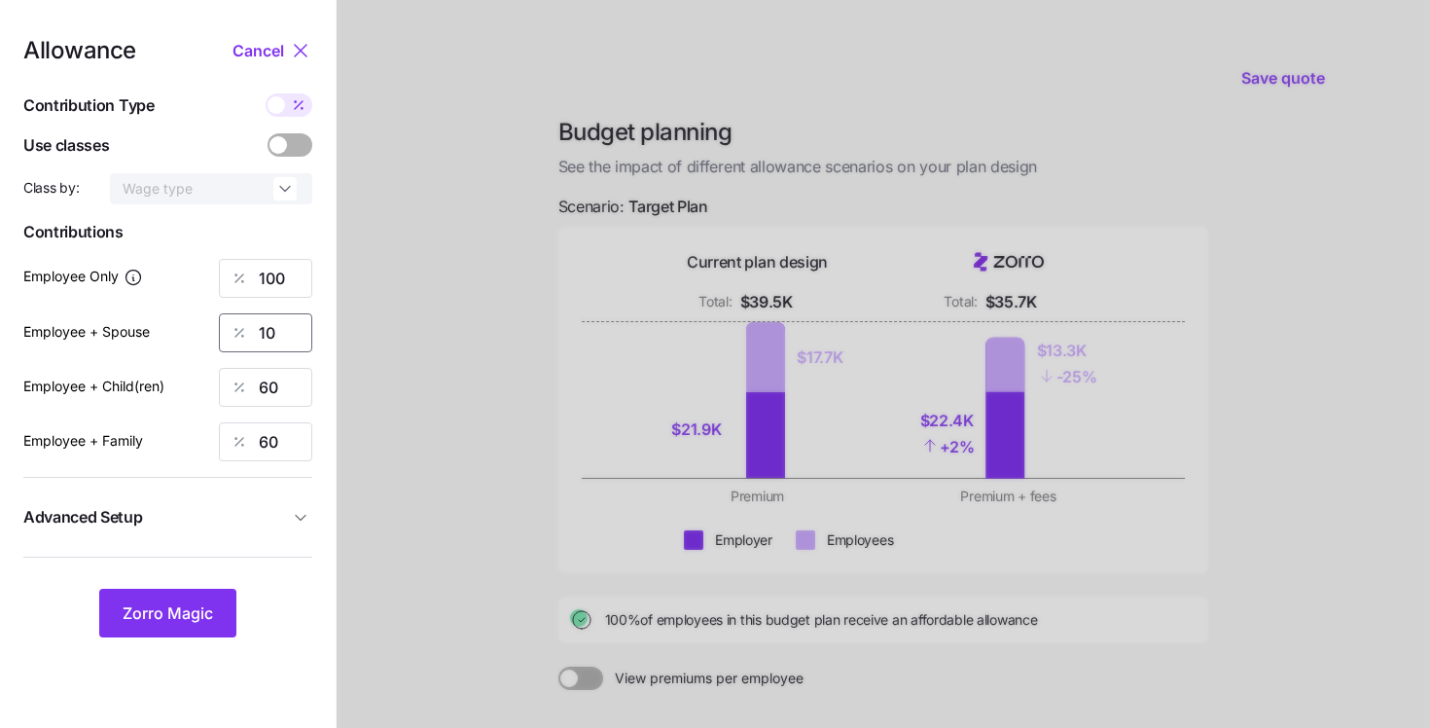
type input "1"
type input "-"
type input "0"
drag, startPoint x: 294, startPoint y: 403, endPoint x: 245, endPoint y: 390, distance: 50.3
click at [245, 390] on div "60" at bounding box center [265, 387] width 93 height 39
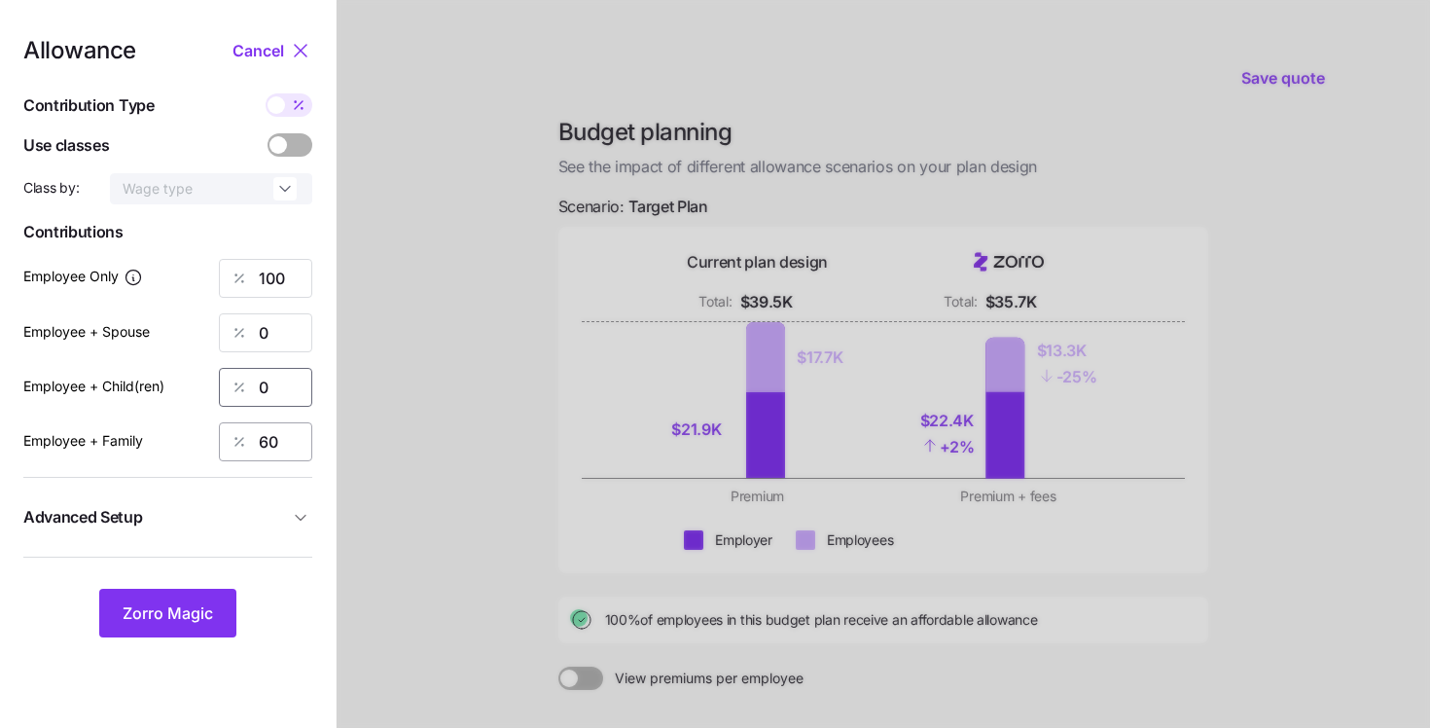
type input "0"
drag, startPoint x: 277, startPoint y: 442, endPoint x: 237, endPoint y: 431, distance: 41.3
click at [238, 431] on div "60" at bounding box center [265, 441] width 93 height 39
type input "0"
click at [209, 592] on button "Zorro Magic" at bounding box center [167, 613] width 137 height 49
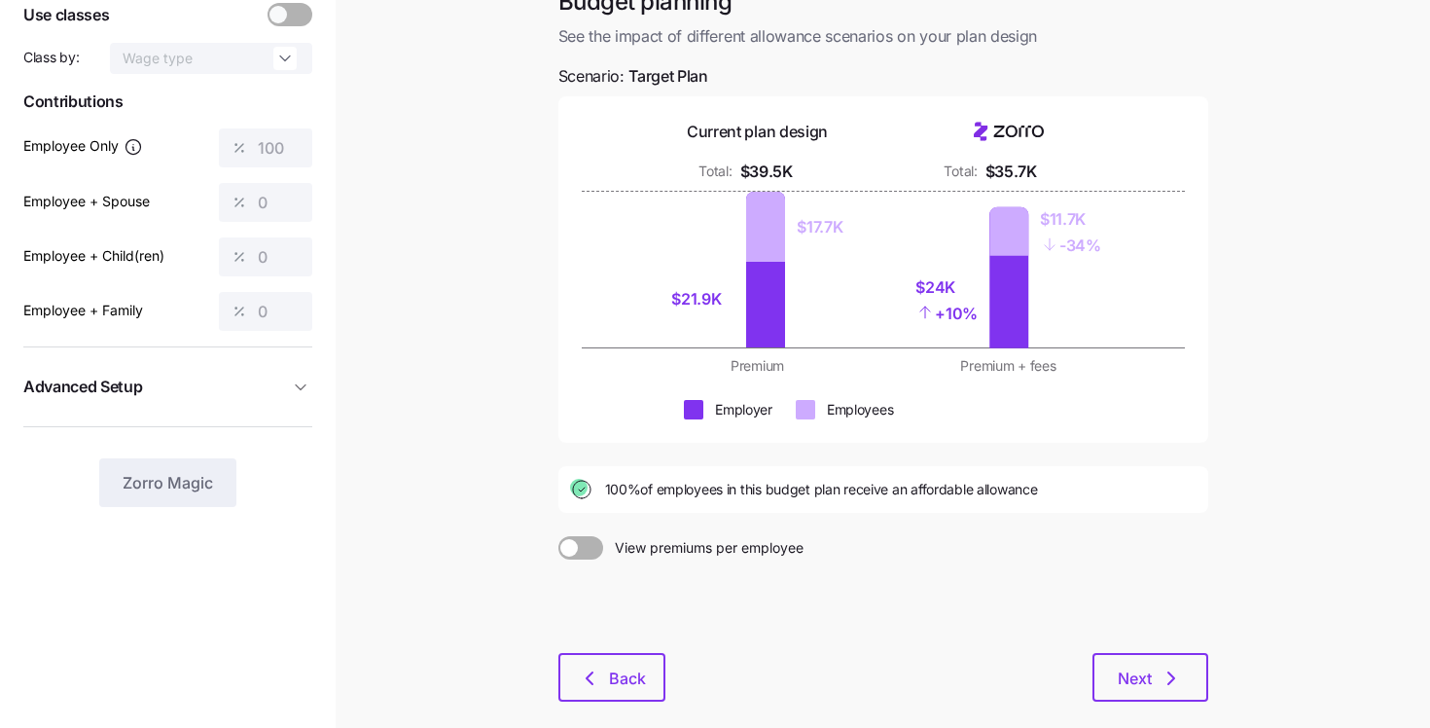
scroll to position [150, 0]
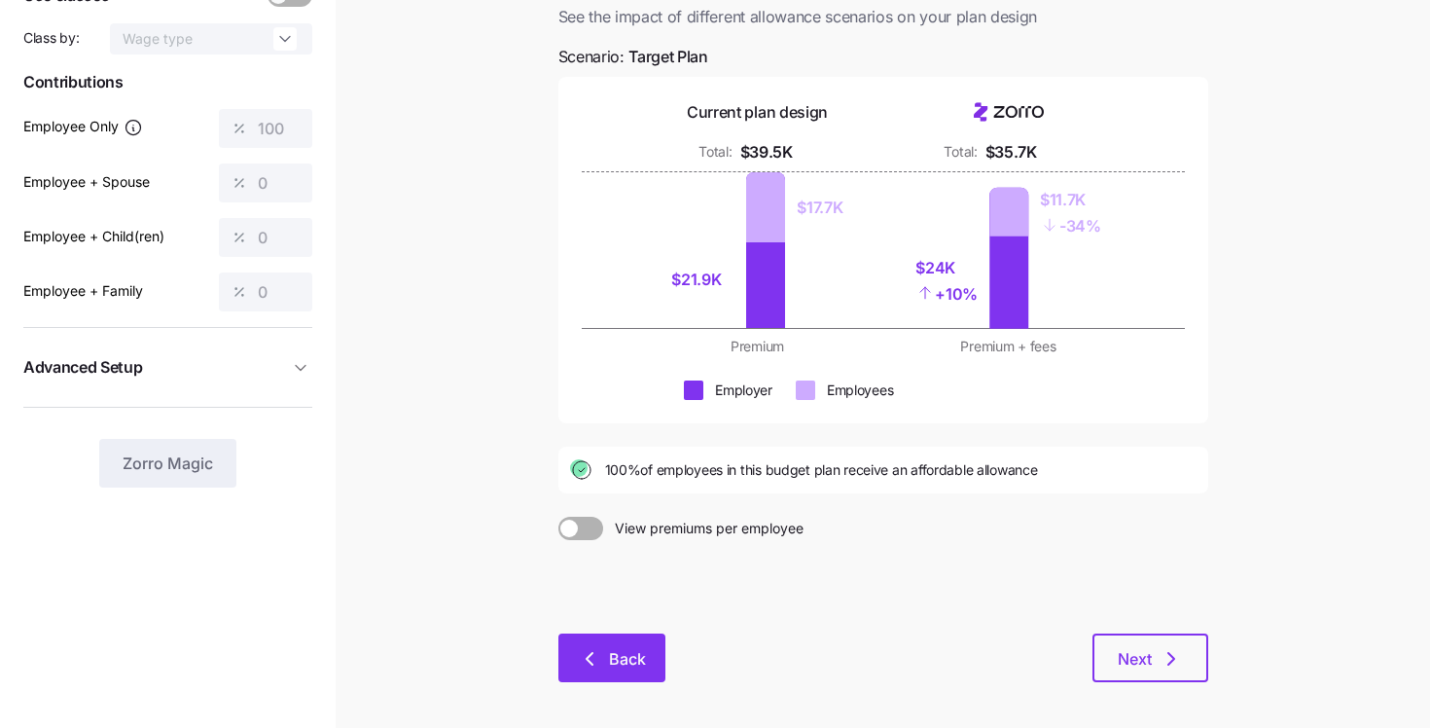
click at [609, 660] on span "Back" at bounding box center [627, 658] width 37 height 23
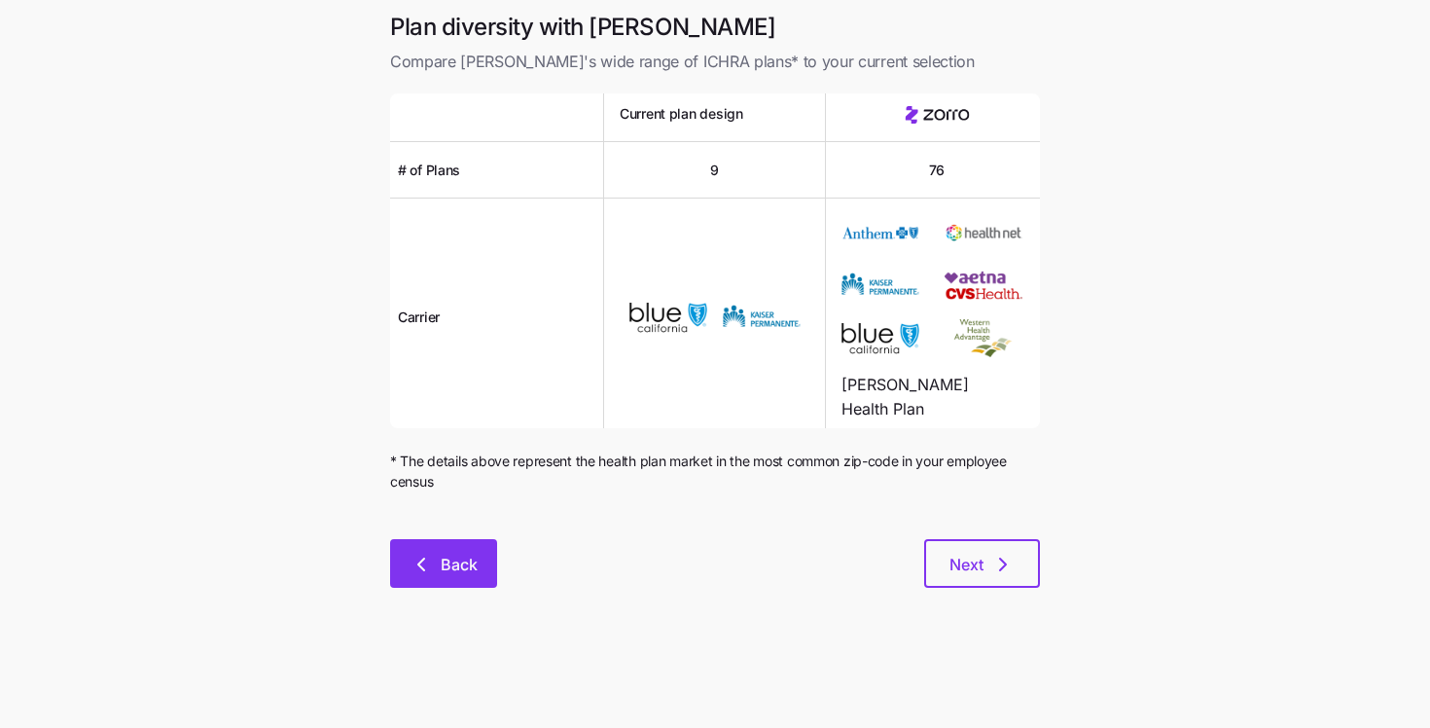
click at [448, 581] on button "Back" at bounding box center [443, 563] width 107 height 49
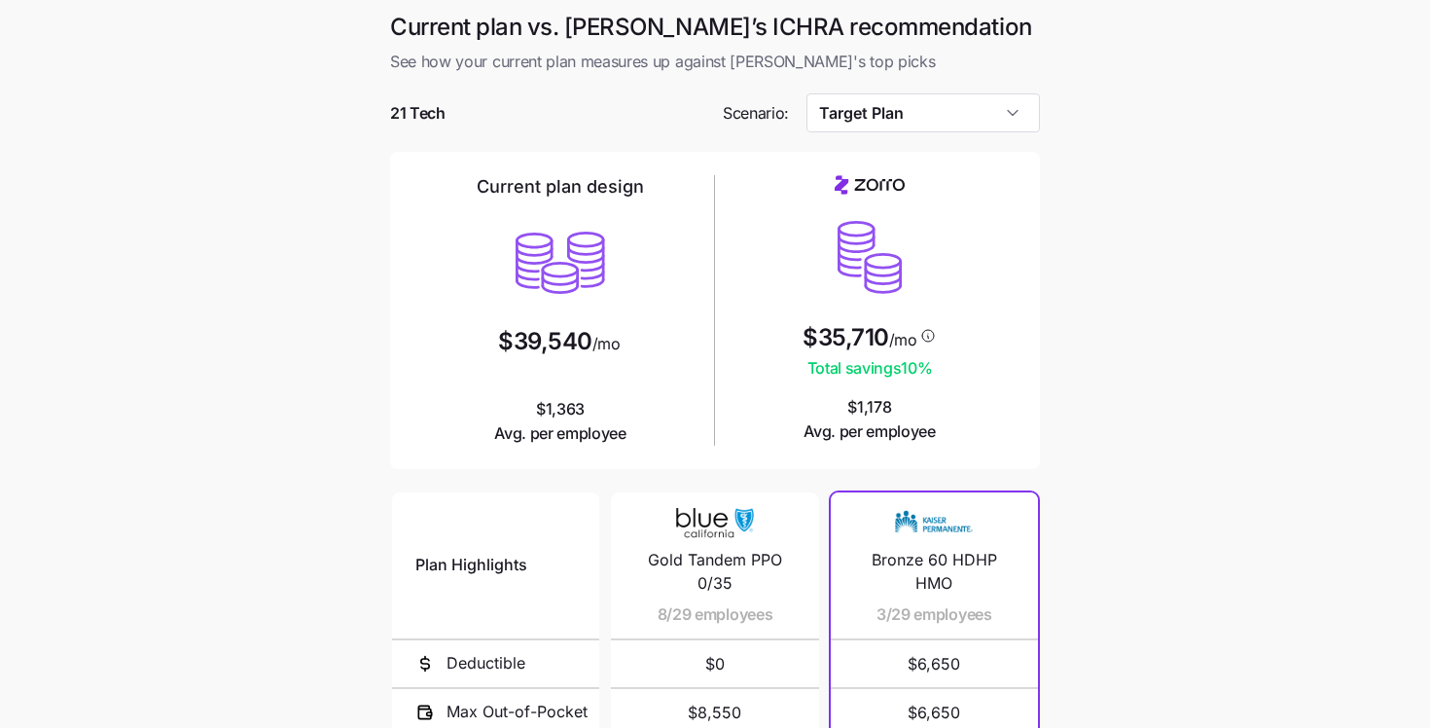
scroll to position [196, 0]
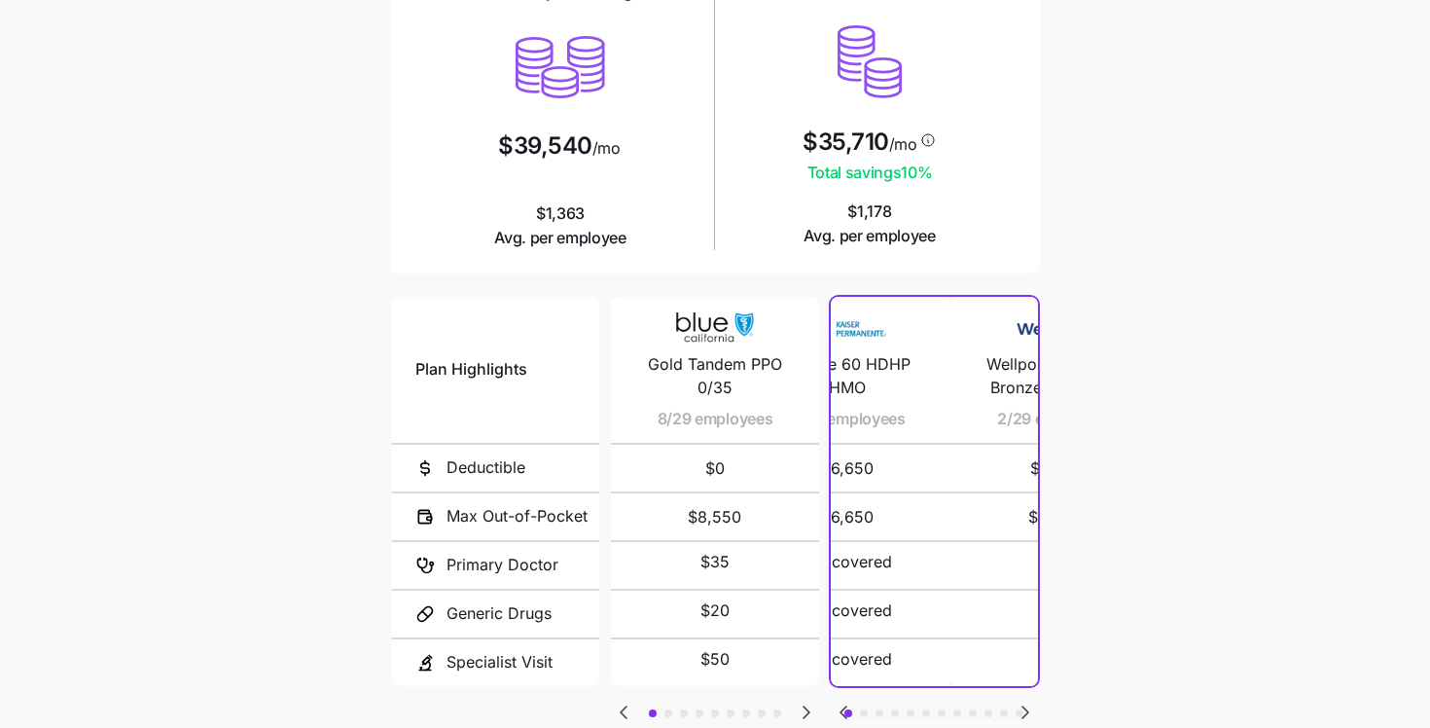
drag, startPoint x: 968, startPoint y: 477, endPoint x: 882, endPoint y: 466, distance: 86.3
click at [882, 466] on span "$6,650" at bounding box center [848, 468] width 161 height 47
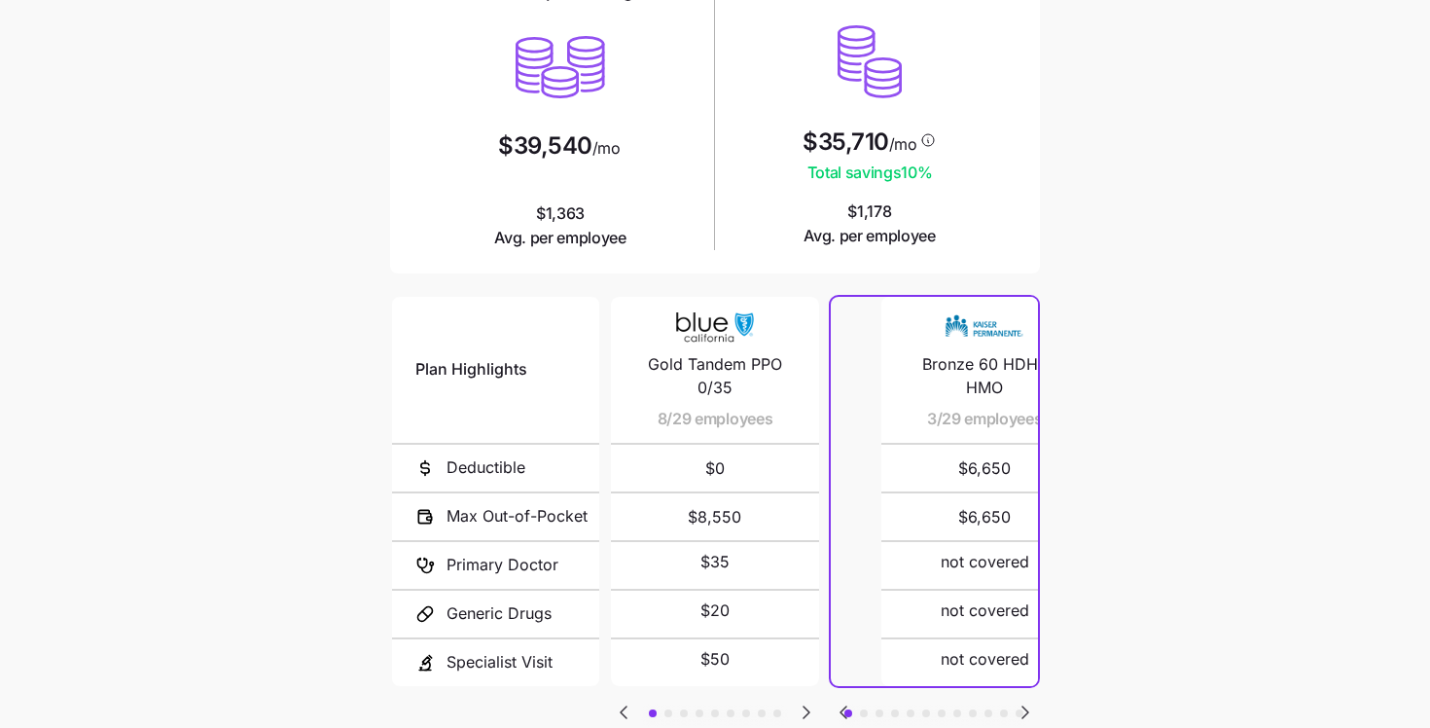
drag, startPoint x: 882, startPoint y: 465, endPoint x: 926, endPoint y: 477, distance: 45.3
click at [926, 477] on span "$6,650" at bounding box center [985, 468] width 161 height 47
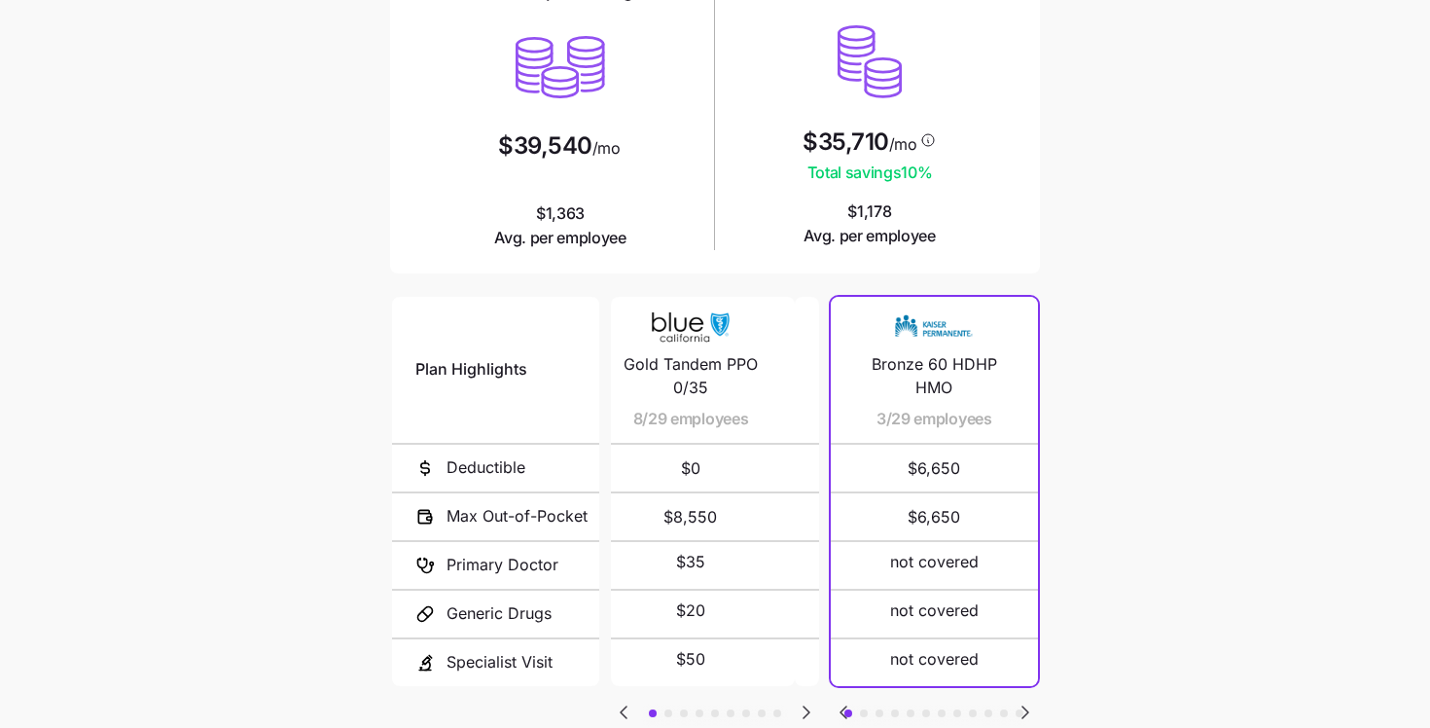
drag, startPoint x: 724, startPoint y: 465, endPoint x: 699, endPoint y: 465, distance: 24.3
click at [699, 465] on span "$0" at bounding box center [690, 468] width 161 height 47
click at [706, 466] on span "$0" at bounding box center [714, 468] width 161 height 47
click at [669, 709] on button "button" at bounding box center [668, 713] width 8 height 8
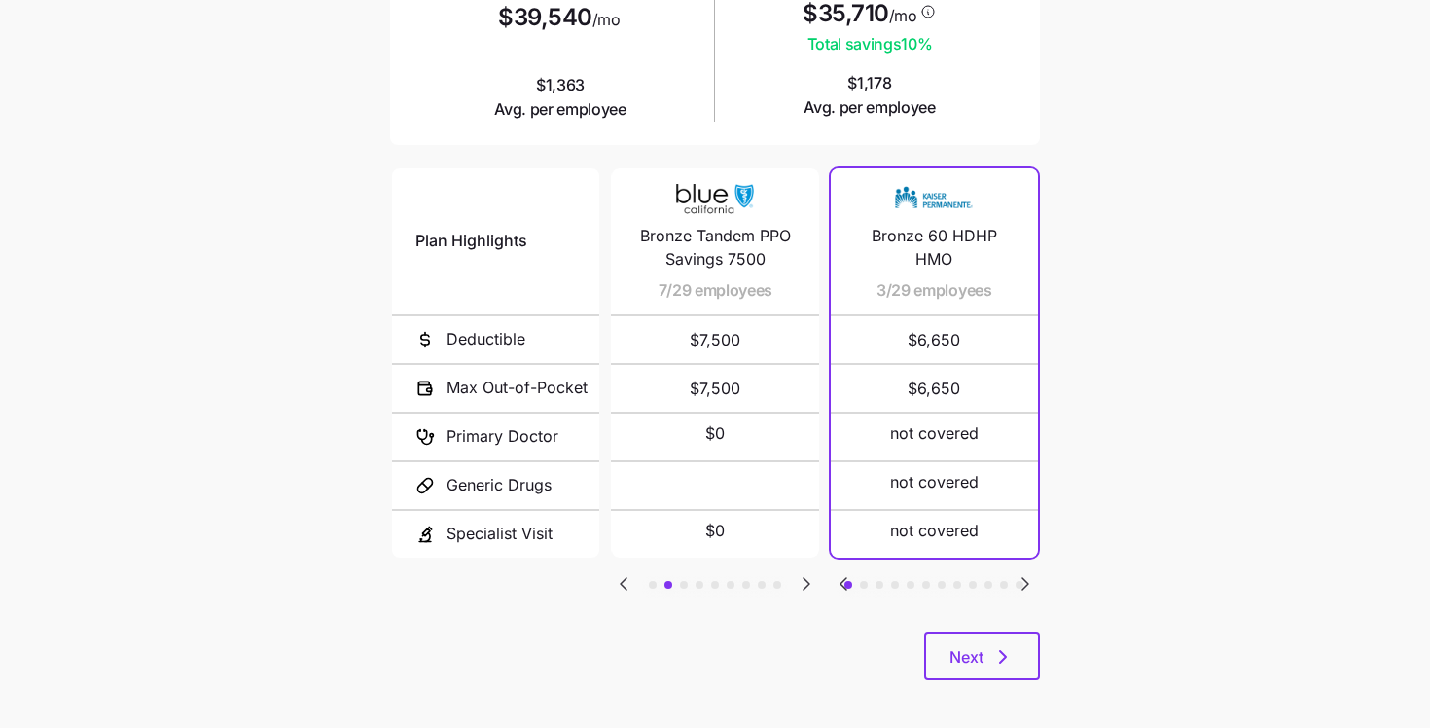
scroll to position [334, 0]
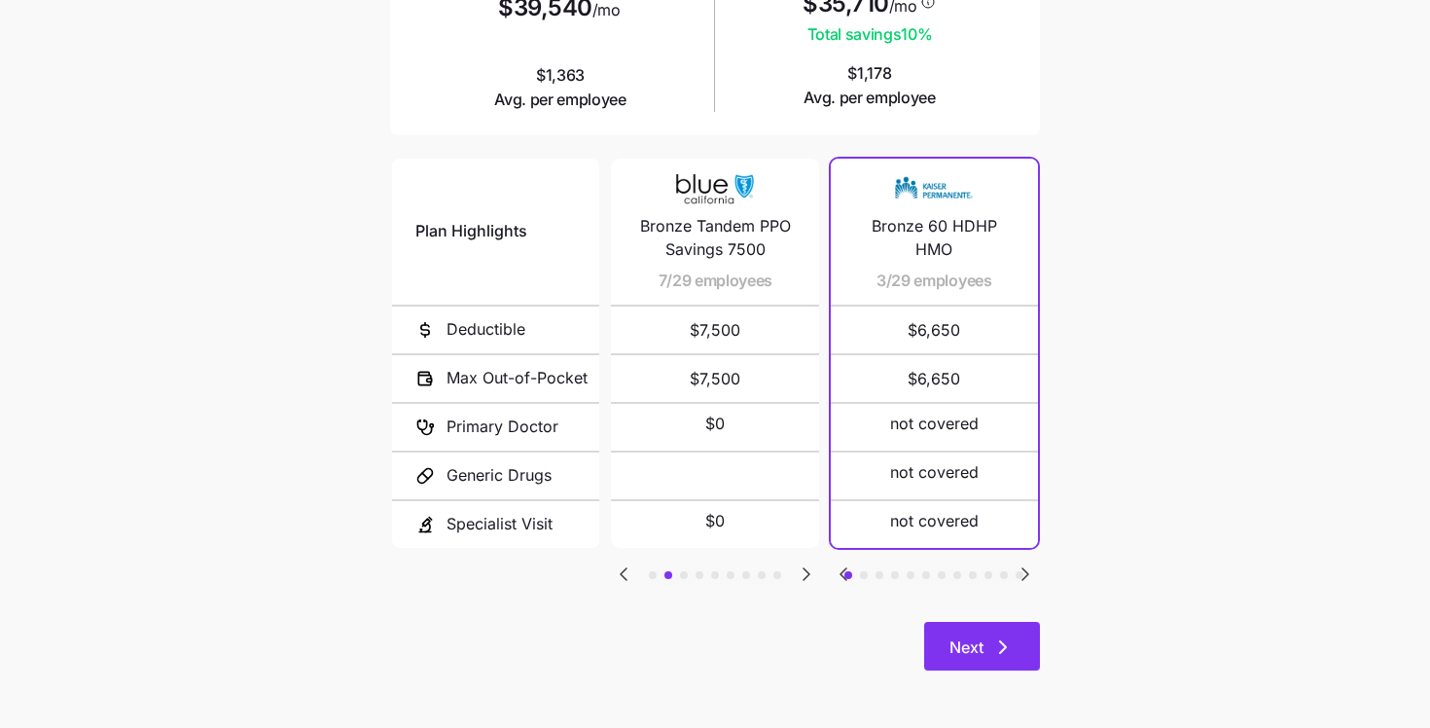
click at [1012, 650] on icon "button" at bounding box center [1002, 646] width 23 height 23
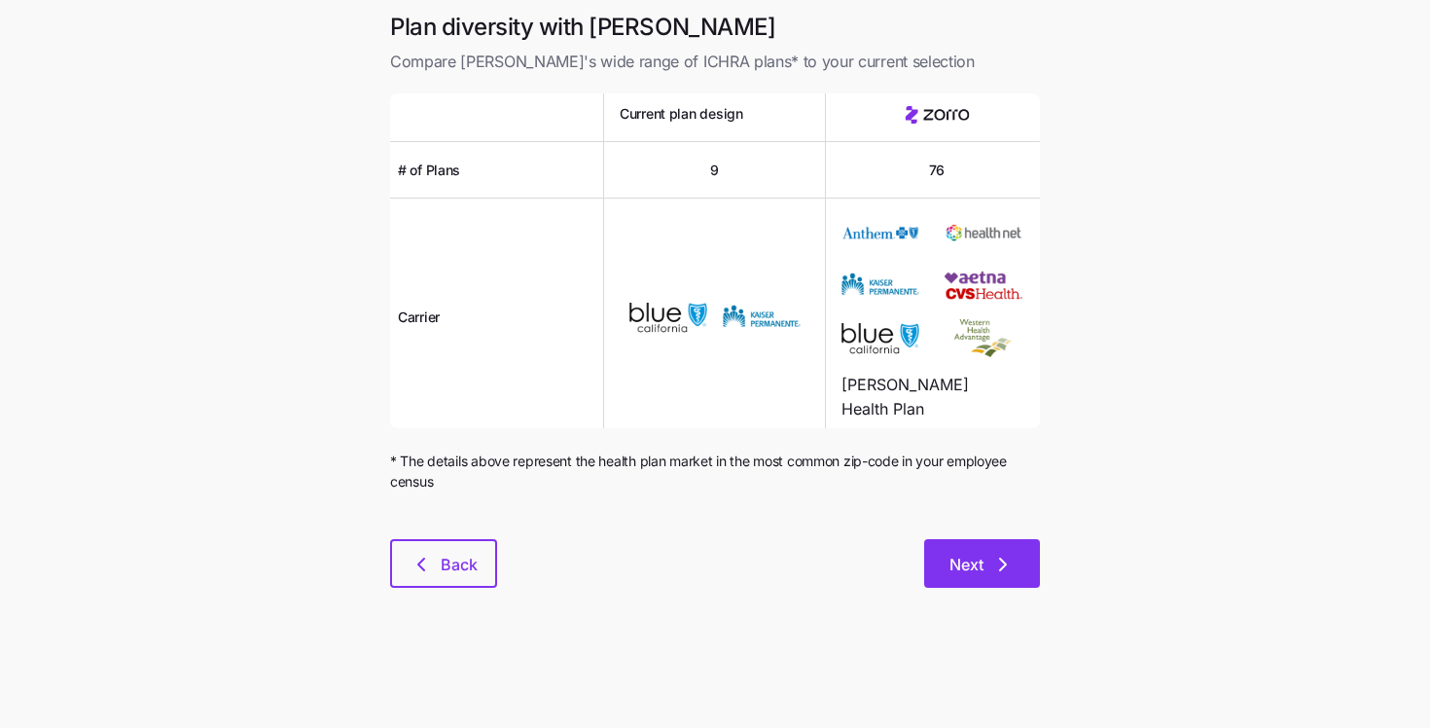
click at [997, 559] on icon "button" at bounding box center [1002, 564] width 23 height 23
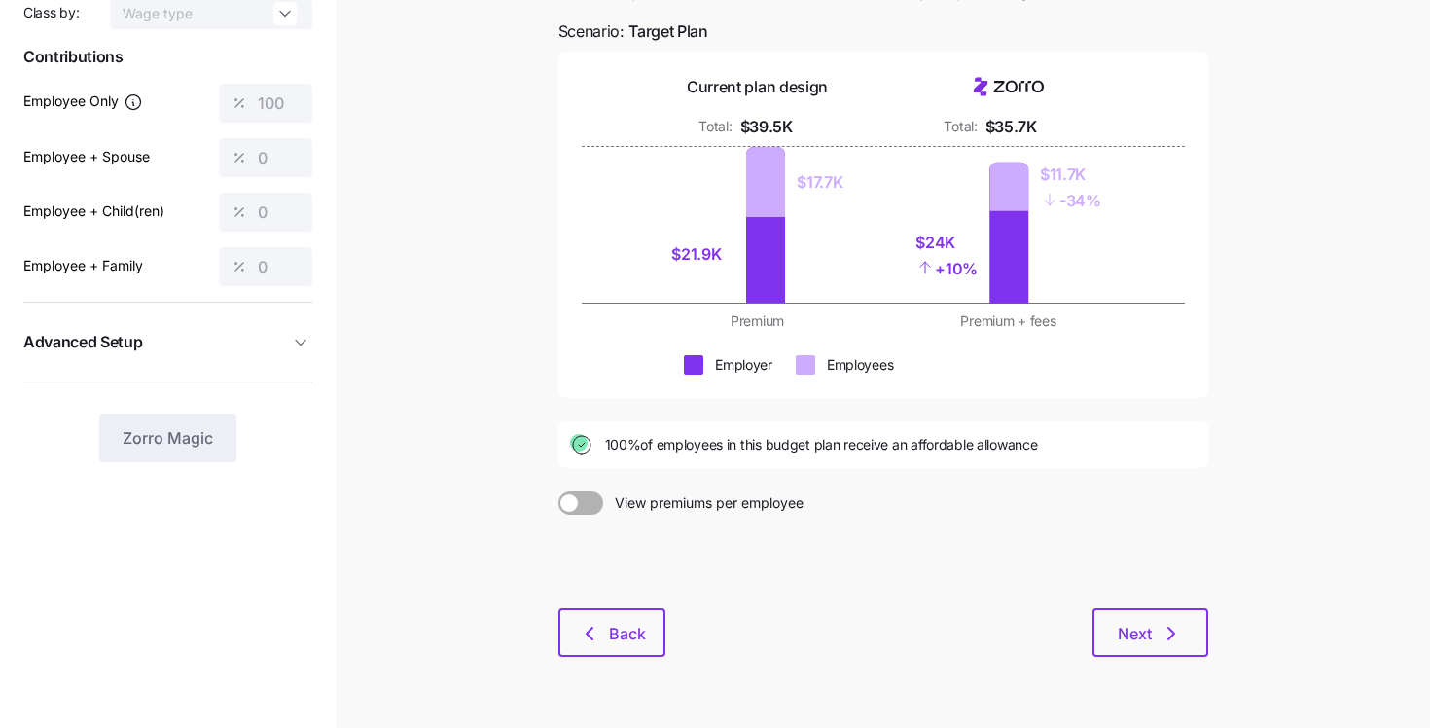
scroll to position [210, 0]
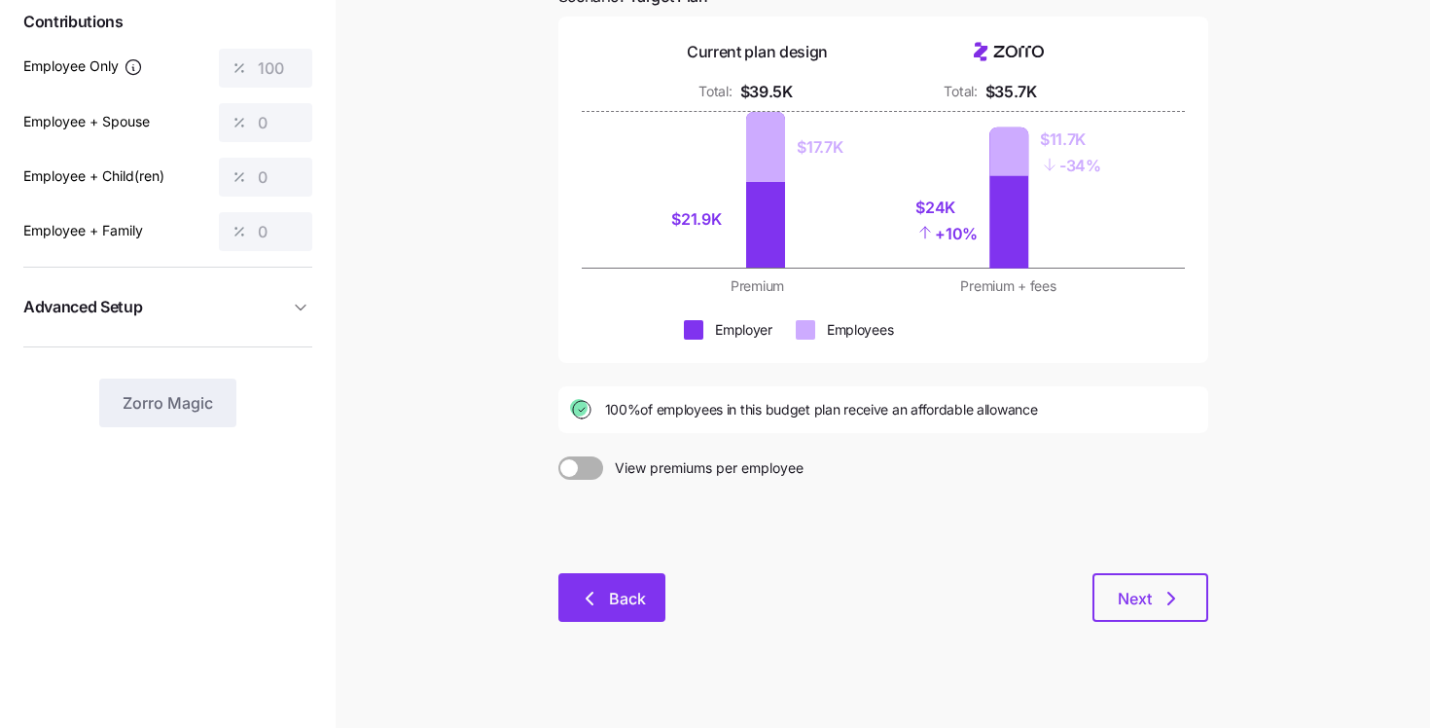
click at [625, 601] on span "Back" at bounding box center [627, 598] width 37 height 23
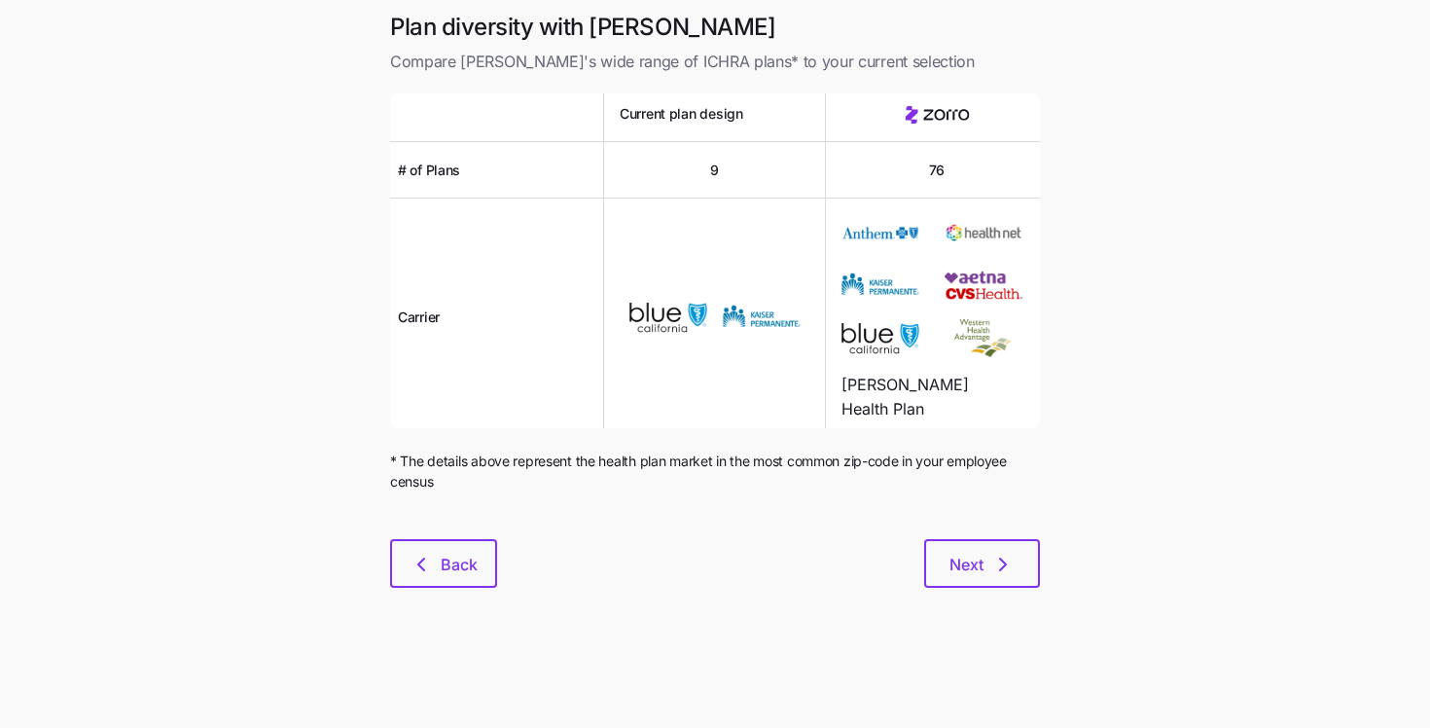
click at [455, 511] on div at bounding box center [715, 503] width 650 height 23
click at [450, 546] on button "Back" at bounding box center [443, 563] width 107 height 49
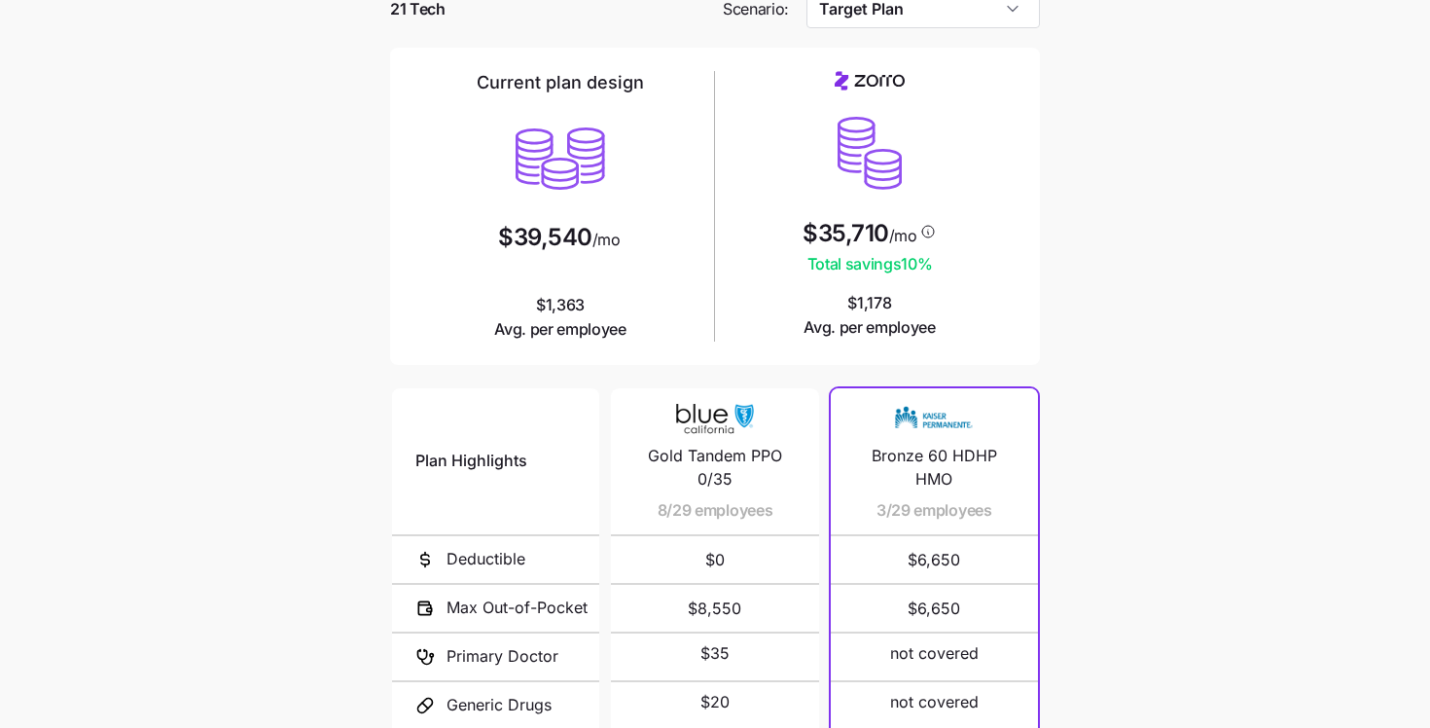
scroll to position [103, 0]
click at [909, 7] on input "Target Plan" at bounding box center [924, 9] width 234 height 39
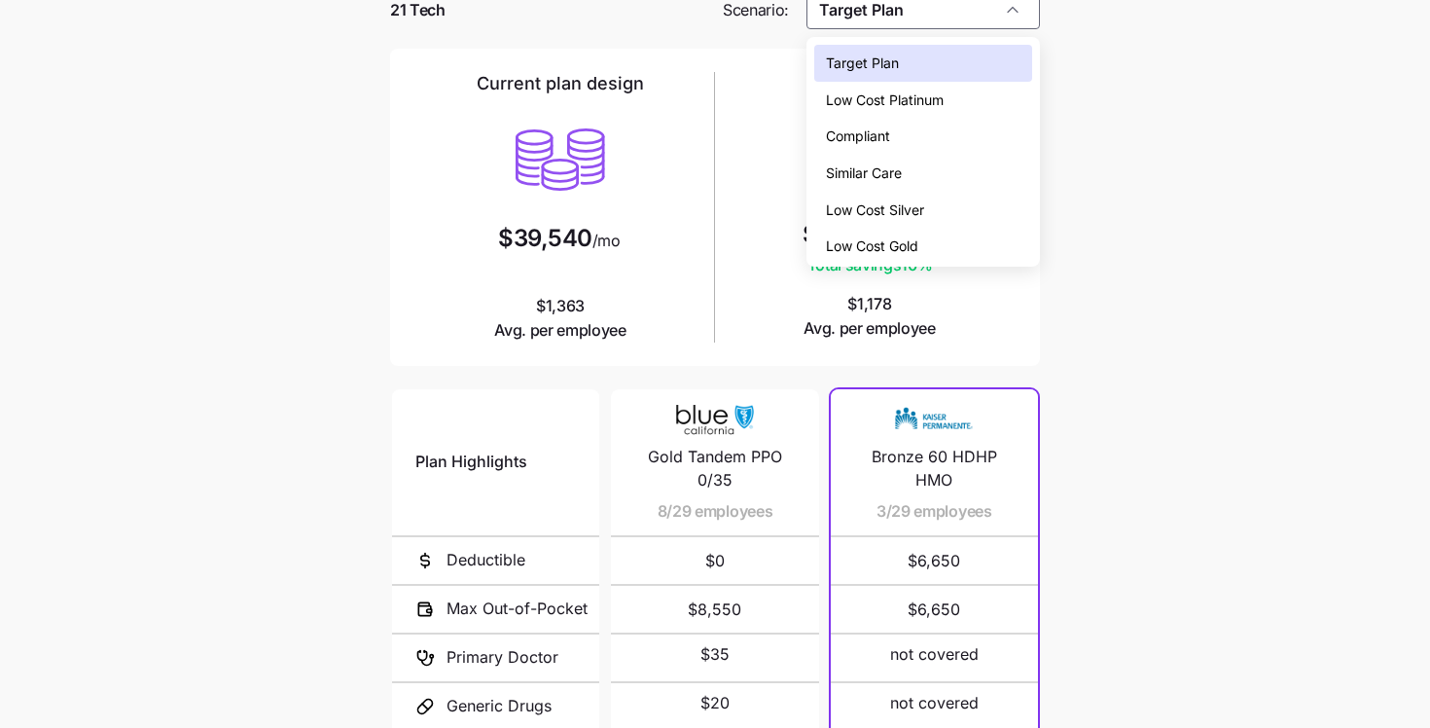
click at [859, 208] on span "Low Cost Silver" at bounding box center [875, 209] width 98 height 21
type input "Low Cost Silver"
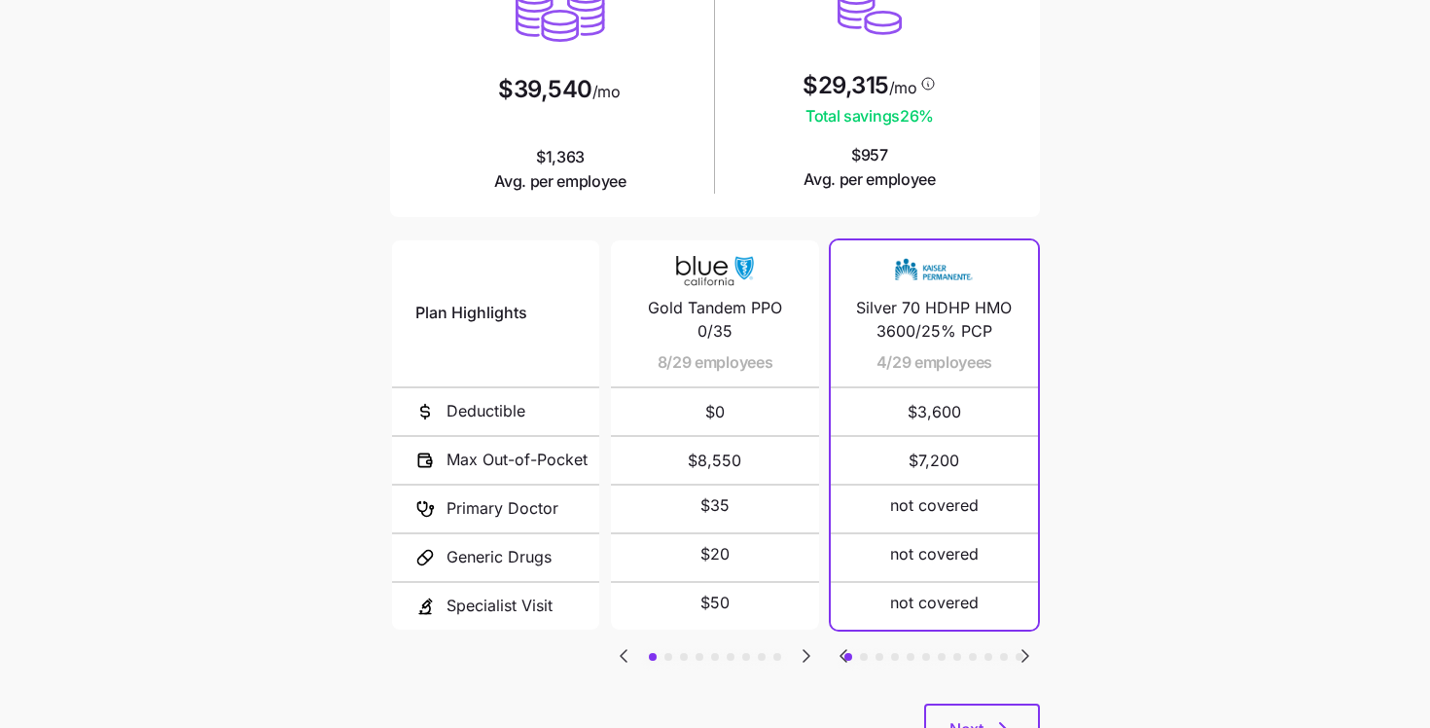
scroll to position [311, 0]
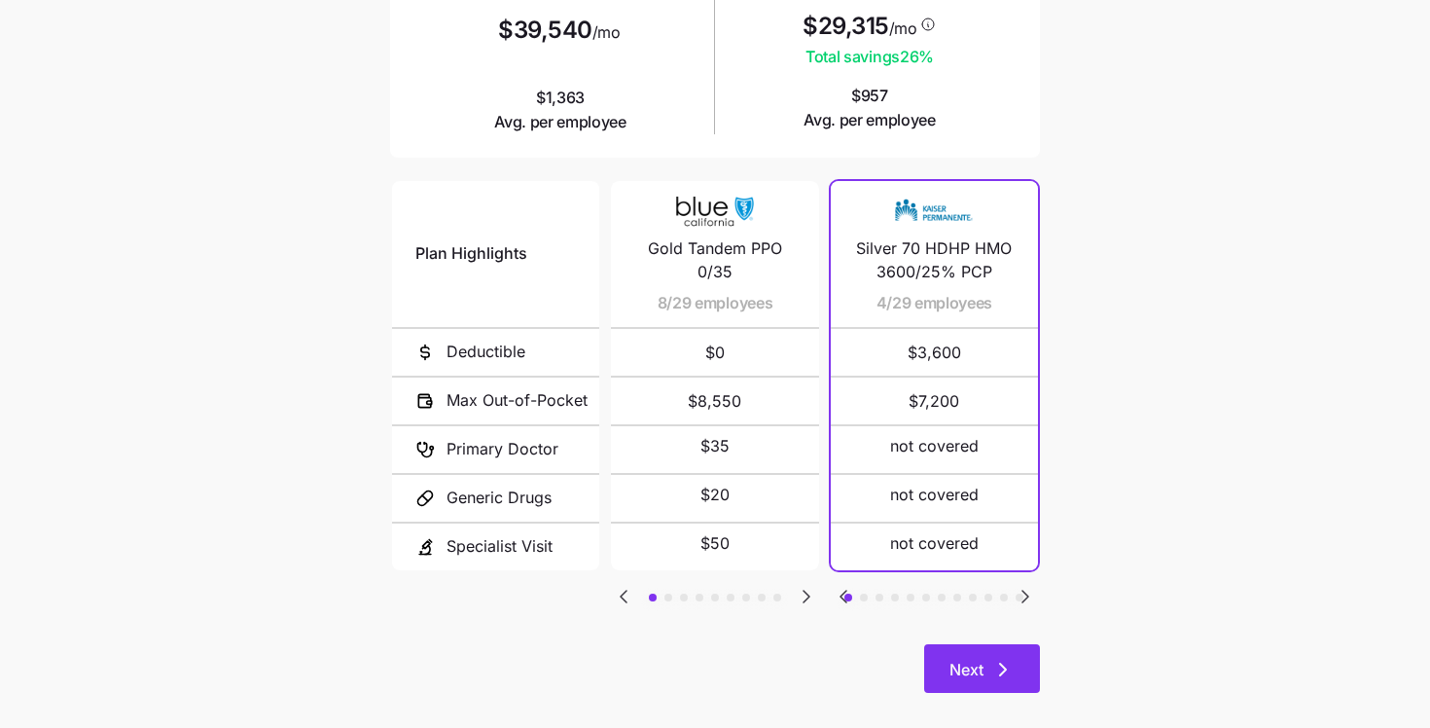
click at [995, 682] on button "Next" at bounding box center [982, 668] width 116 height 49
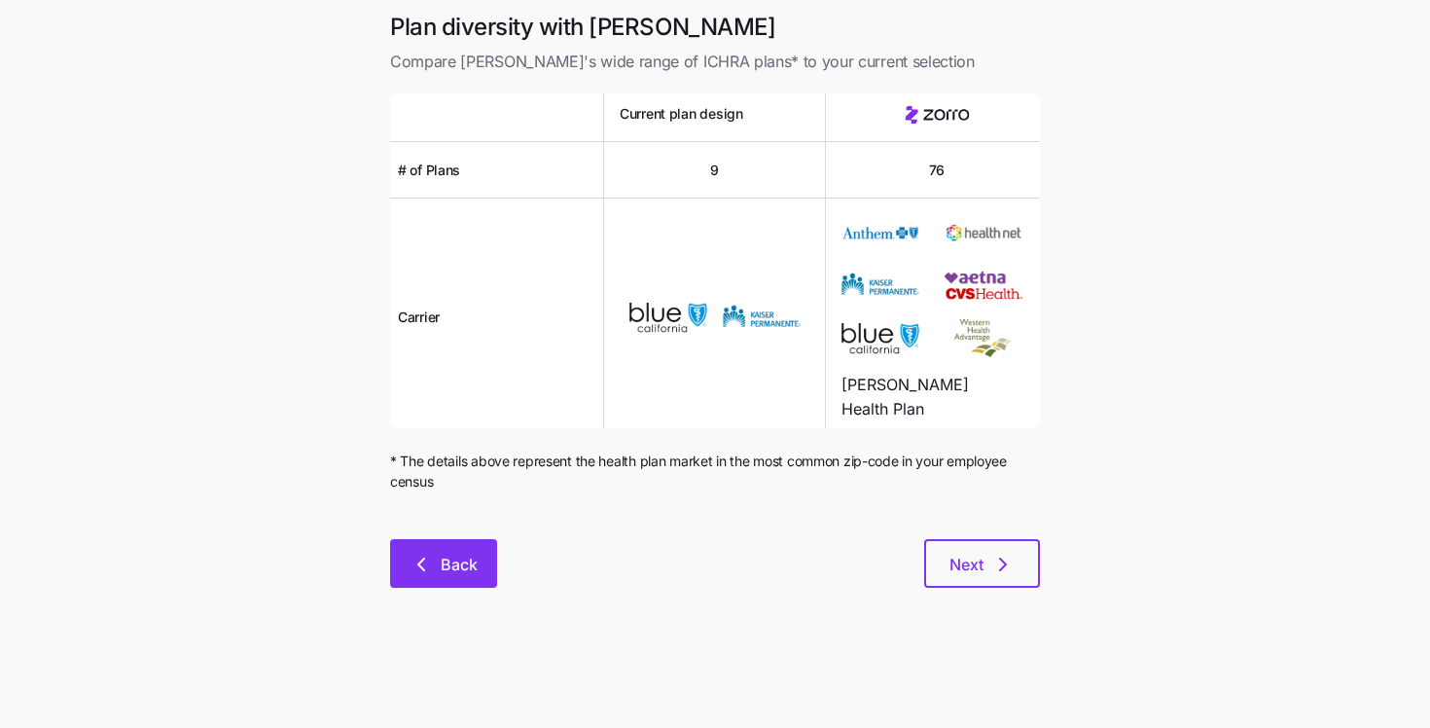
click at [463, 566] on span "Back" at bounding box center [459, 564] width 37 height 23
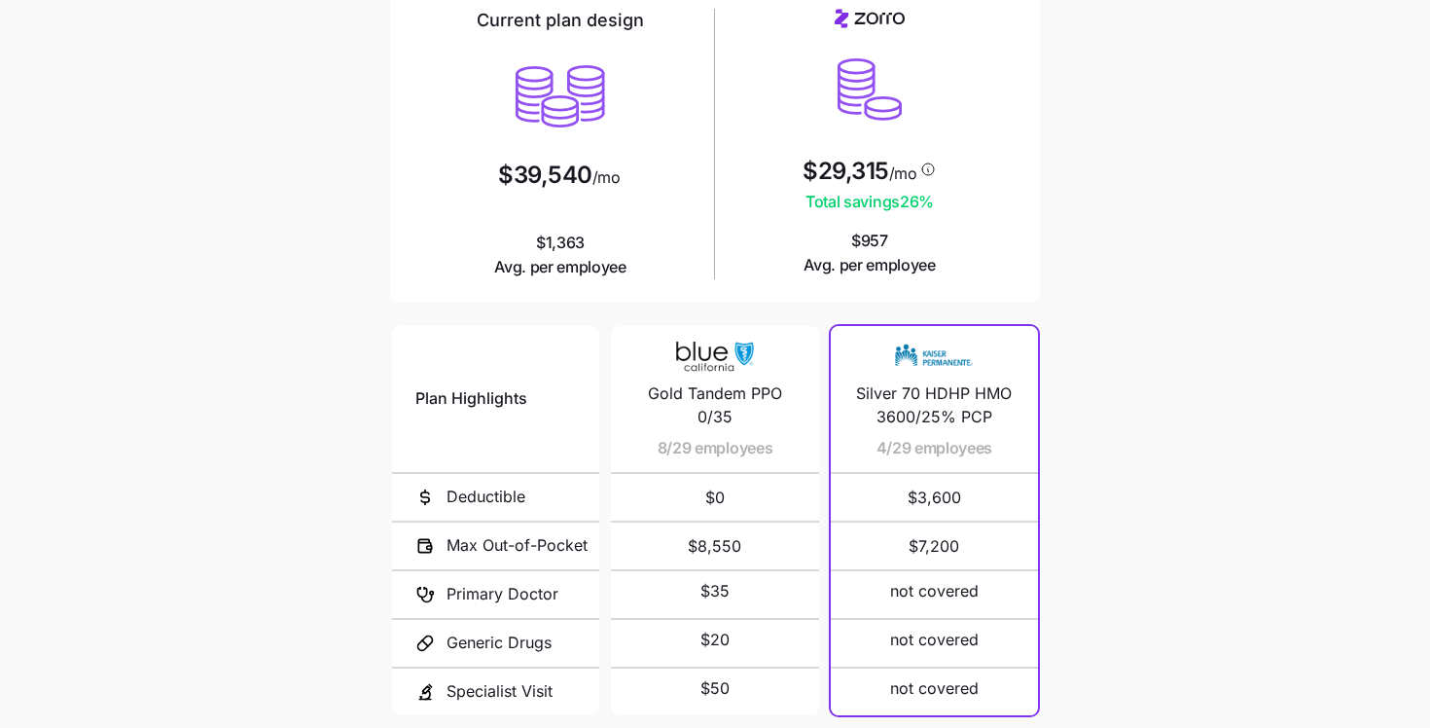
scroll to position [300, 0]
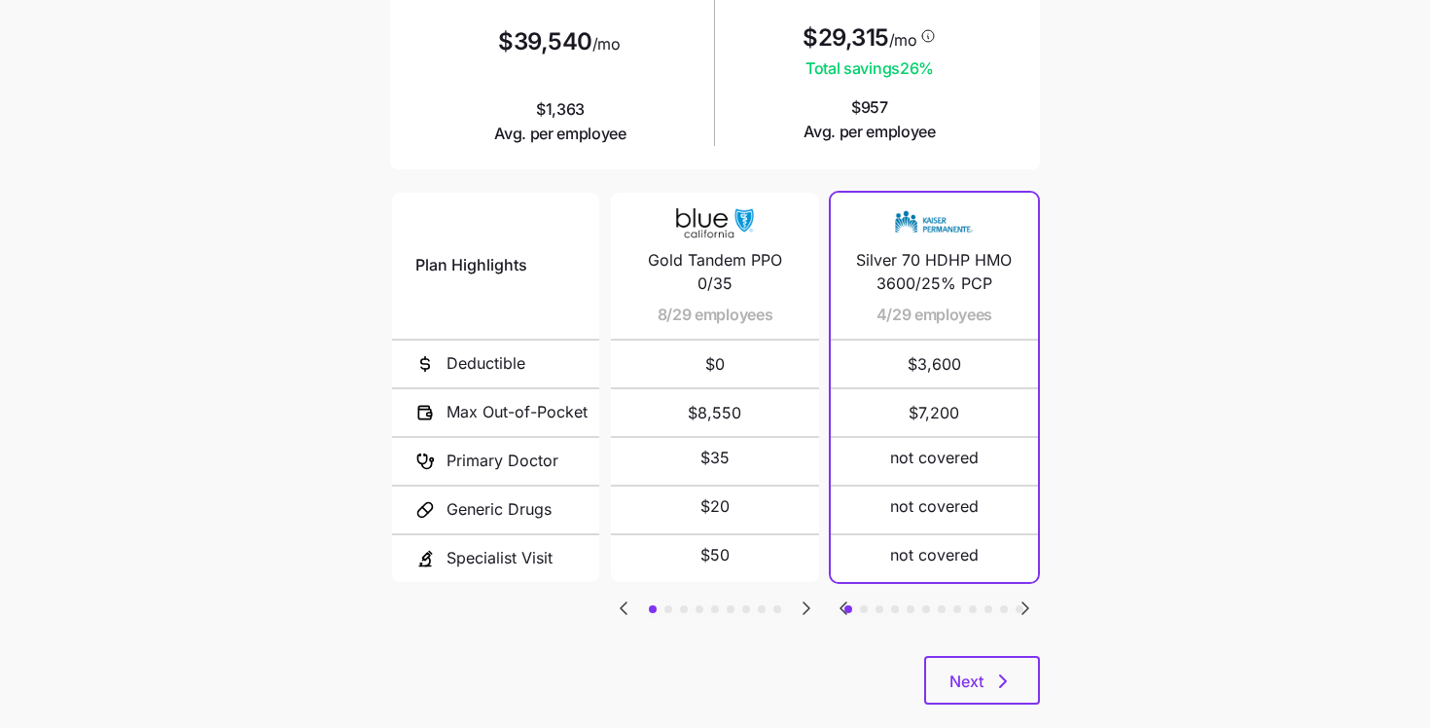
click at [865, 605] on button "button" at bounding box center [864, 609] width 8 height 8
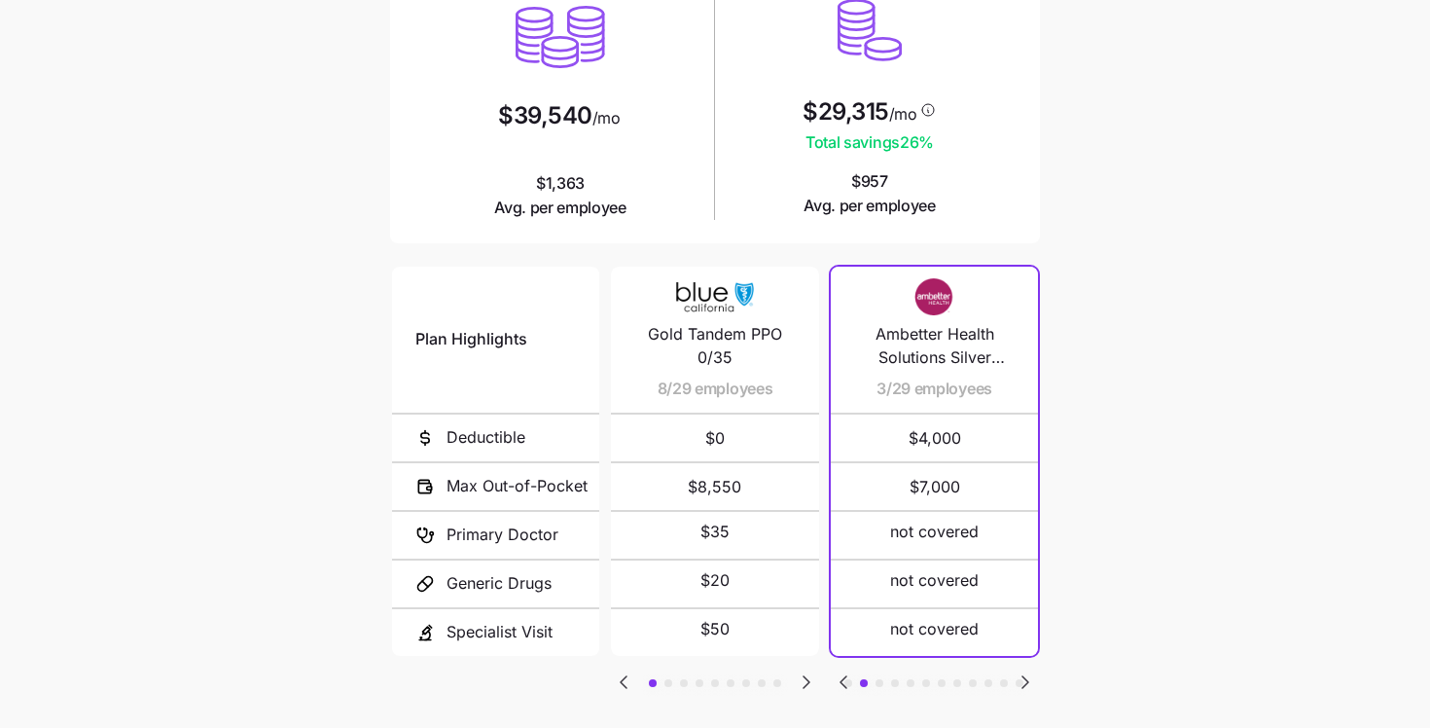
scroll to position [264, 0]
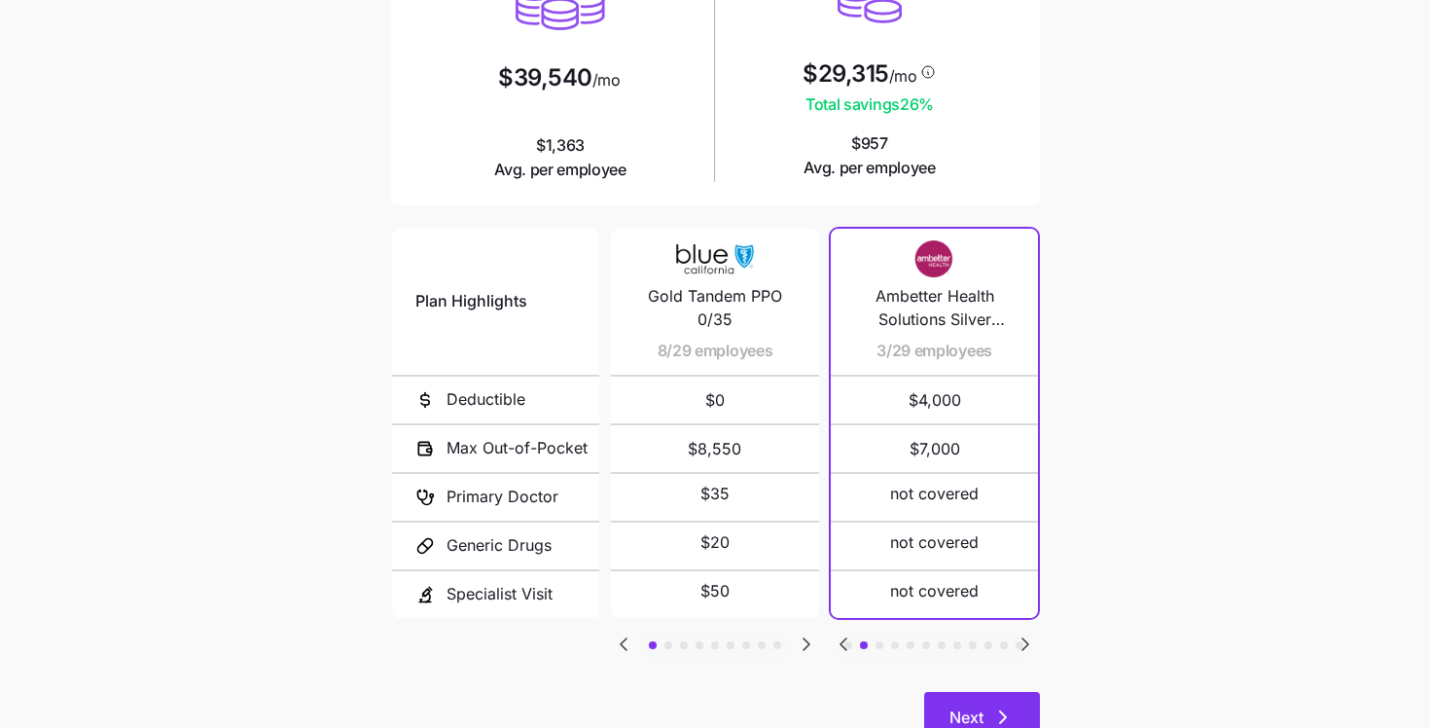
click at [997, 693] on button "Next" at bounding box center [982, 716] width 116 height 49
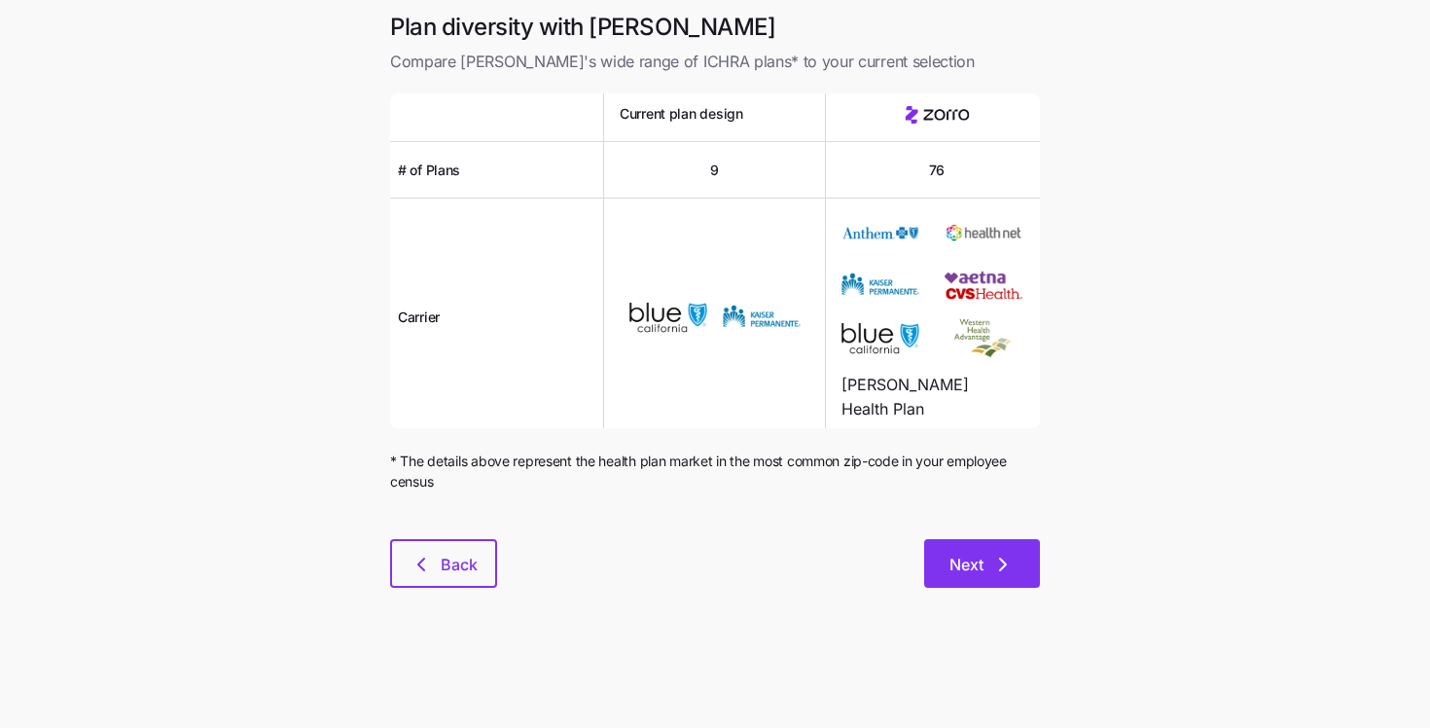
click at [984, 554] on span "Next" at bounding box center [982, 564] width 65 height 23
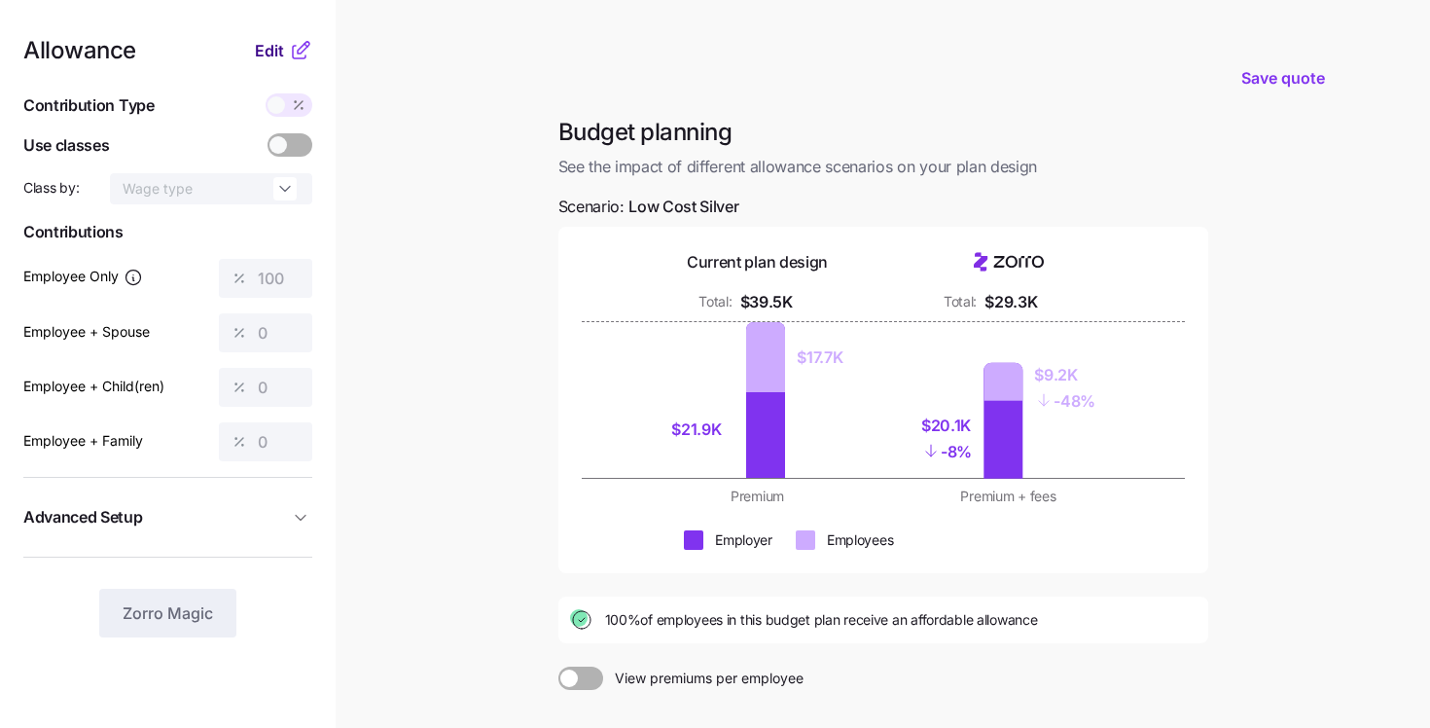
click at [262, 46] on span "Edit" at bounding box center [269, 50] width 29 height 23
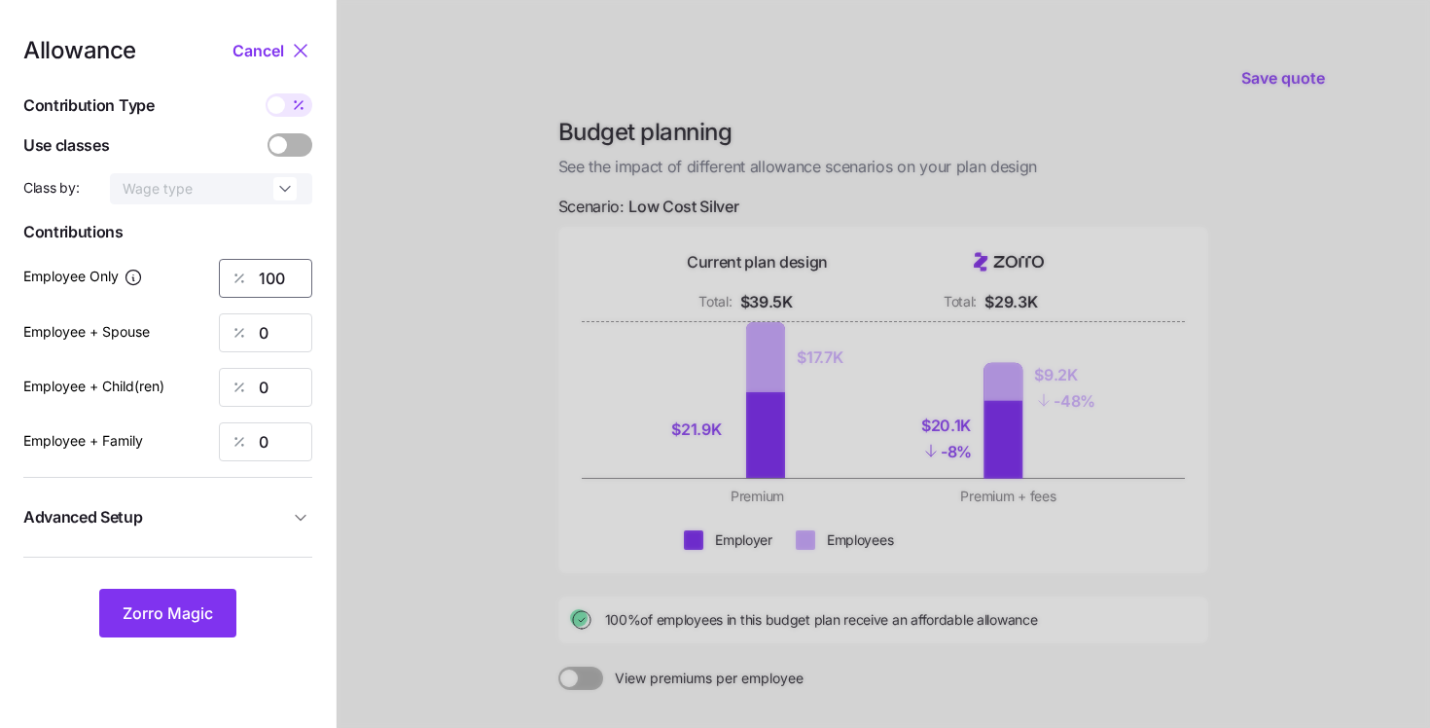
drag, startPoint x: 287, startPoint y: 276, endPoint x: 256, endPoint y: 276, distance: 31.1
click at [256, 276] on div "100" at bounding box center [265, 278] width 93 height 39
type input "75"
click at [199, 615] on span "Zorro Magic" at bounding box center [168, 612] width 90 height 23
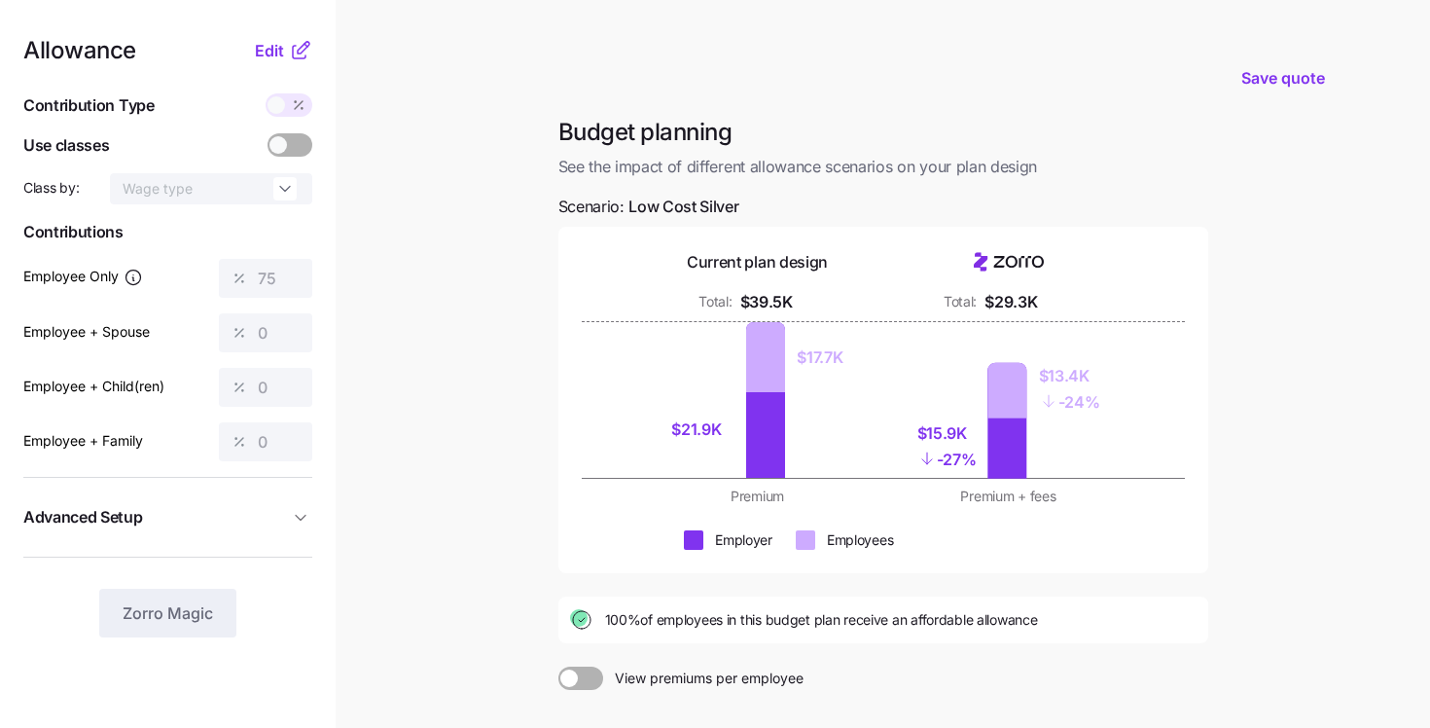
scroll to position [229, 0]
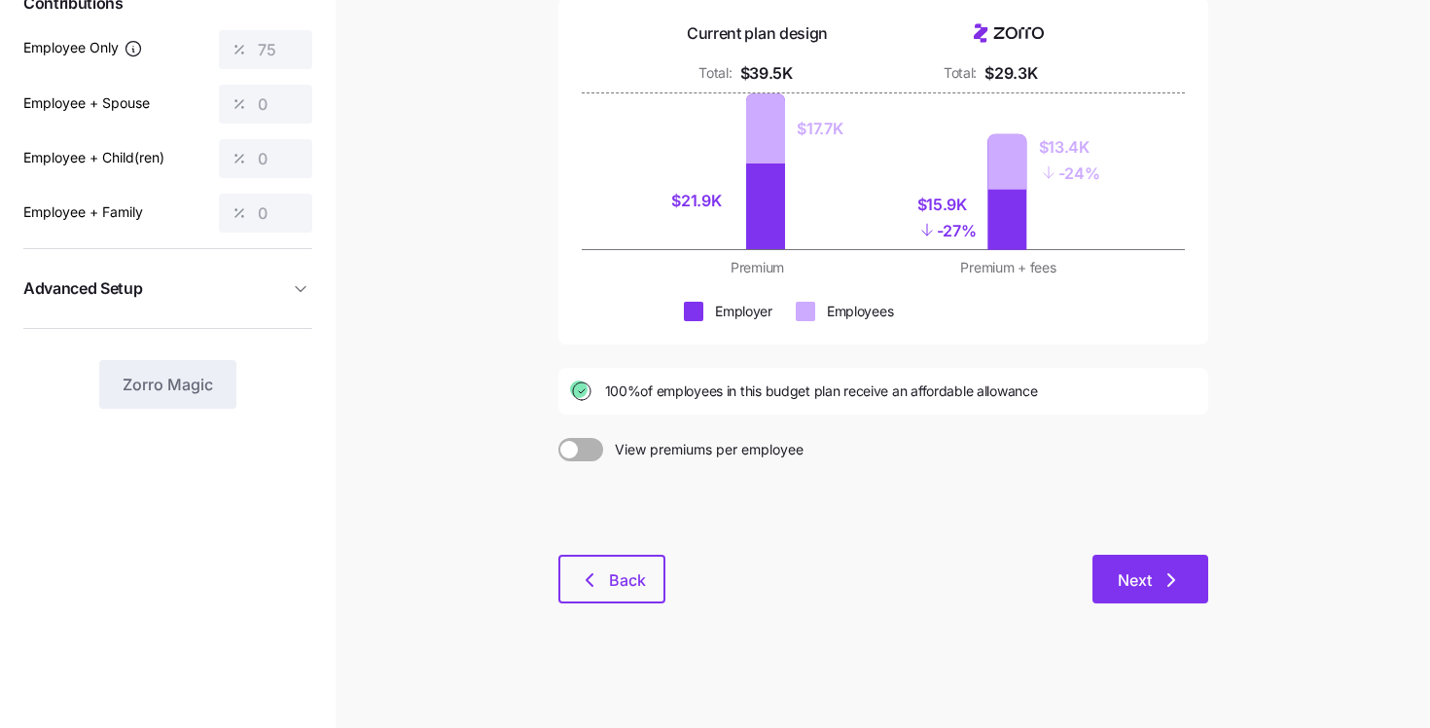
click at [1148, 589] on span "Next" at bounding box center [1135, 579] width 34 height 23
click at [1121, 581] on span "Next" at bounding box center [1135, 579] width 34 height 23
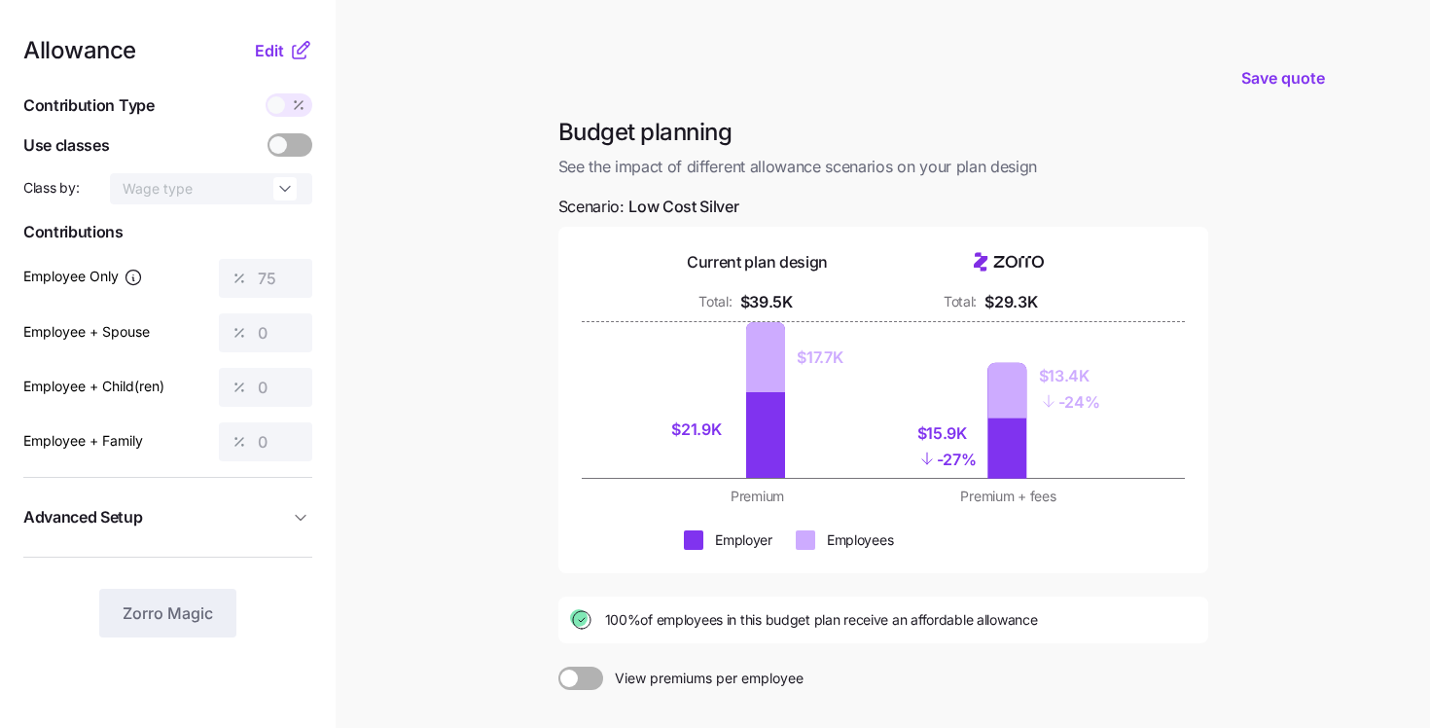
scroll to position [118, 0]
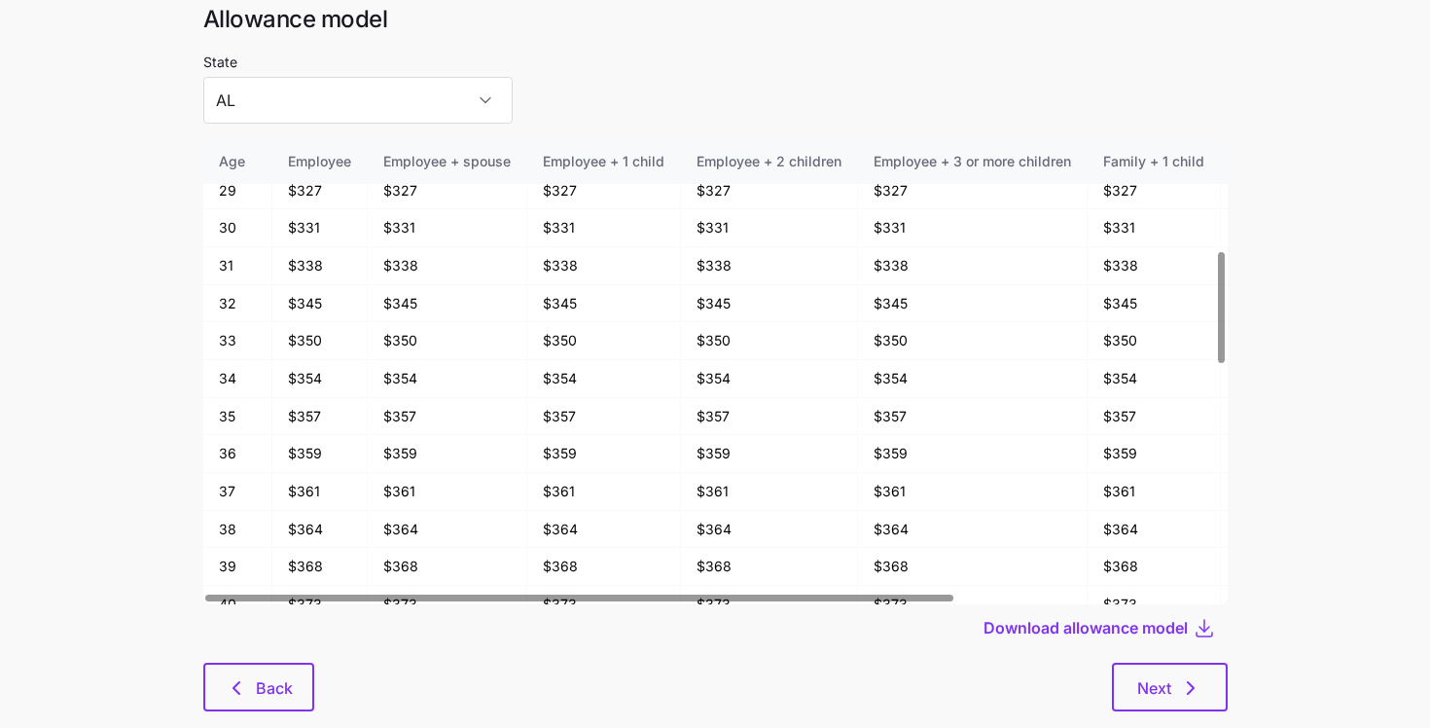
scroll to position [104, 0]
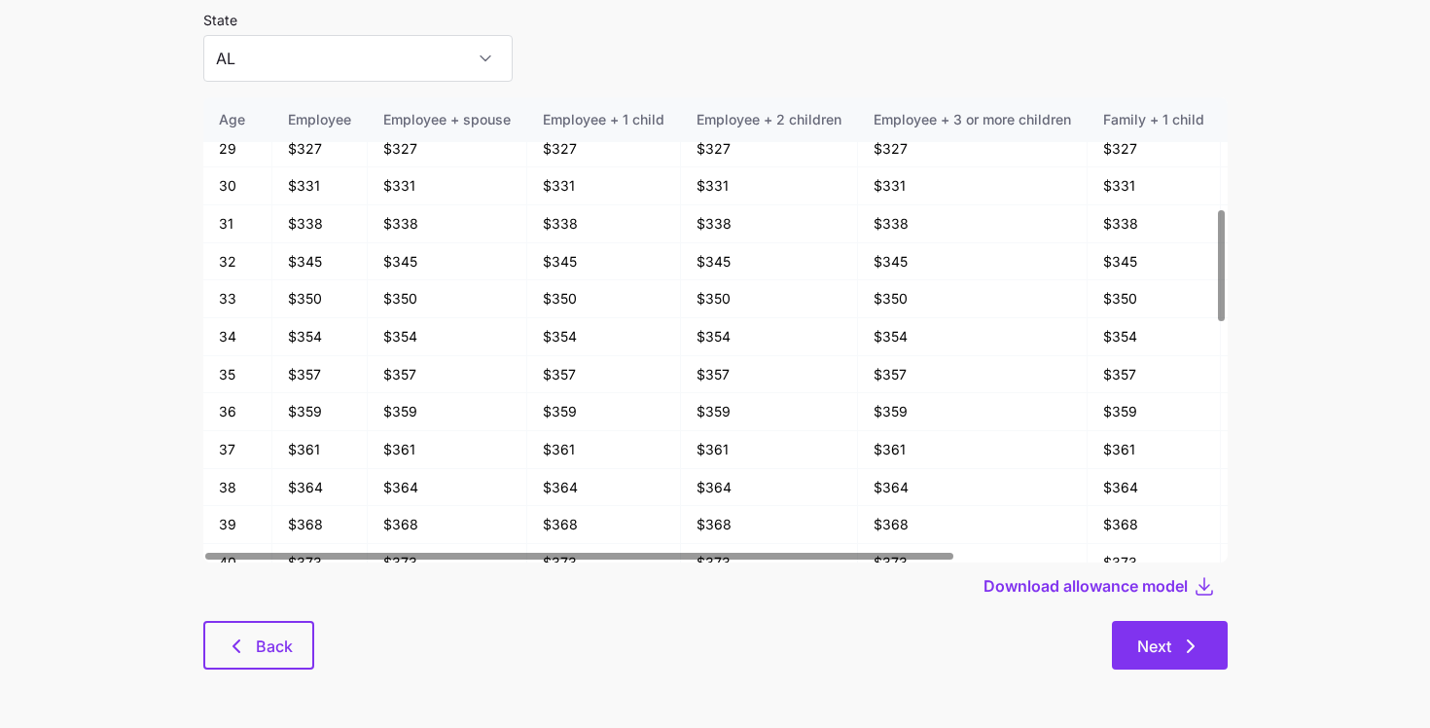
click at [1155, 640] on span "Next" at bounding box center [1154, 645] width 34 height 23
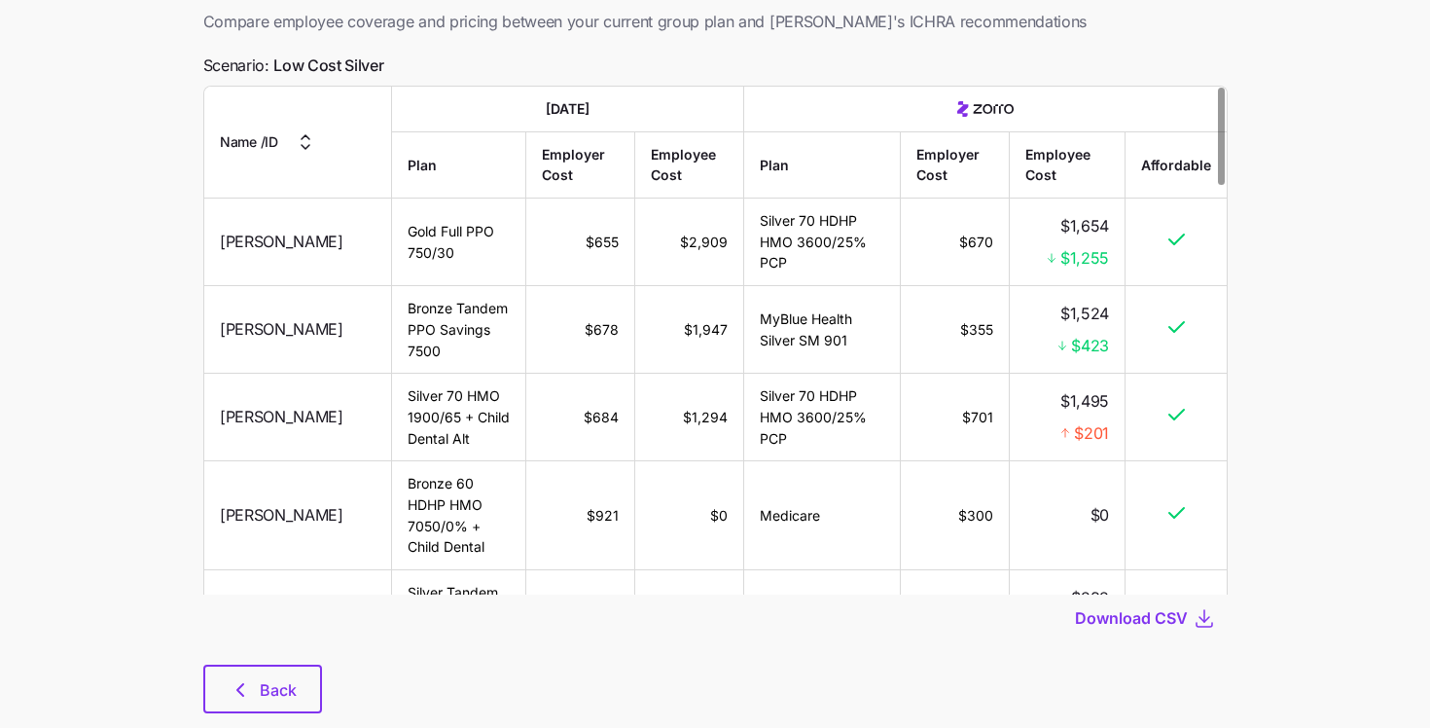
scroll to position [4, 0]
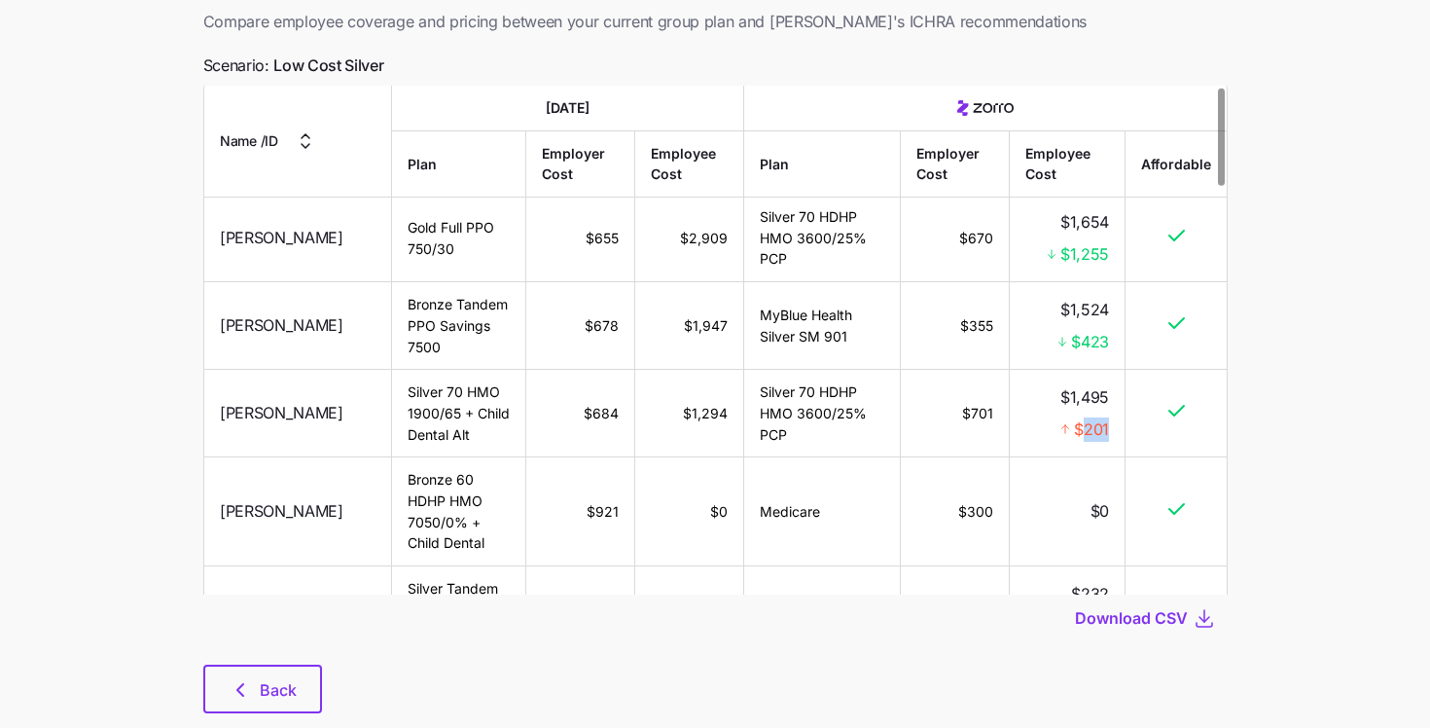
drag, startPoint x: 1108, startPoint y: 422, endPoint x: 1069, endPoint y: 421, distance: 38.9
click at [1070, 421] on div "$201" at bounding box center [1066, 429] width 84 height 24
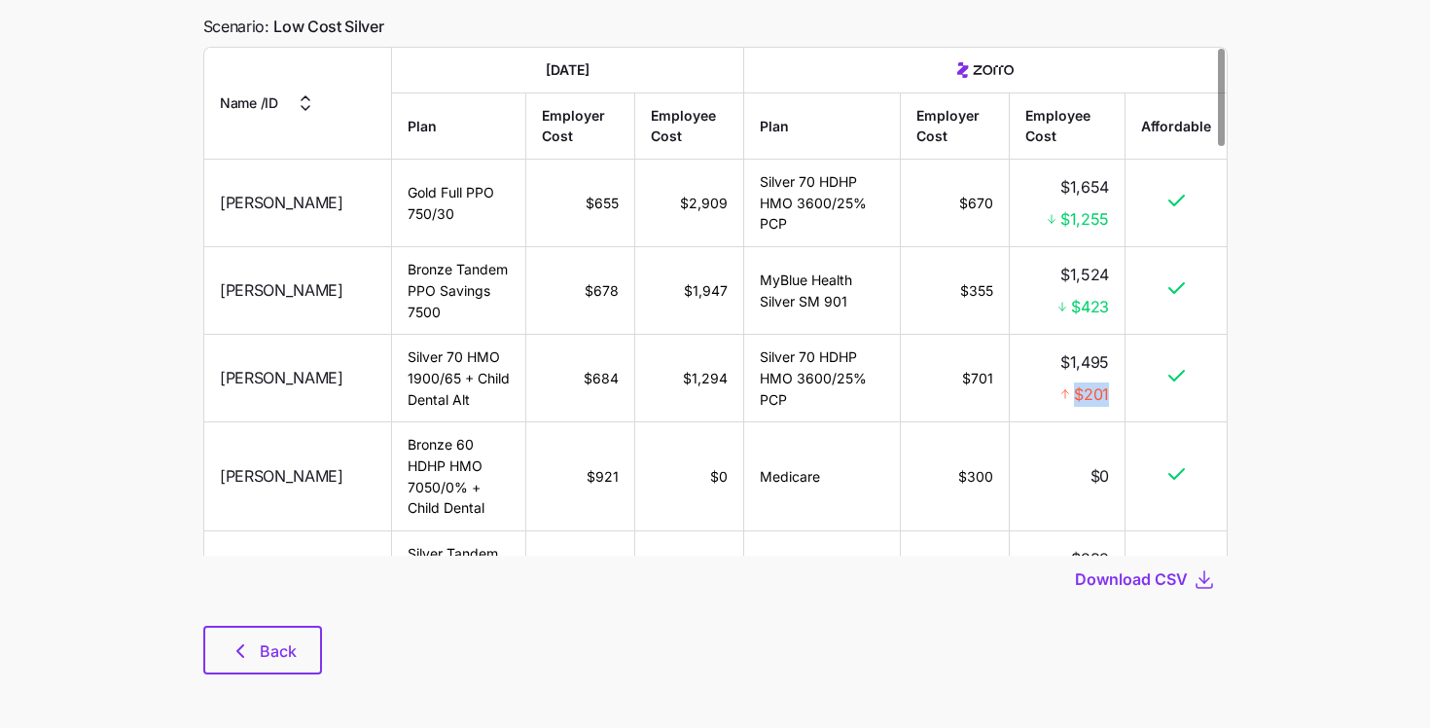
scroll to position [0, 0]
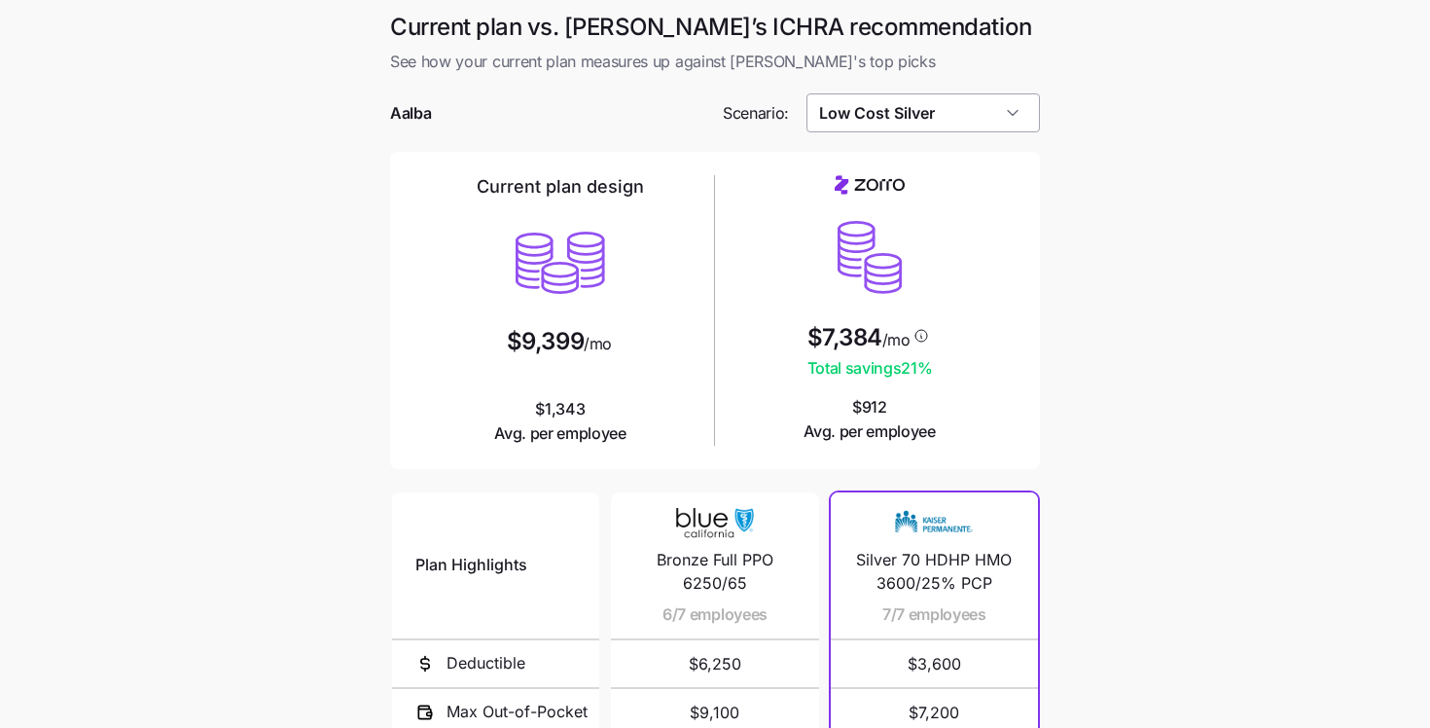
click at [863, 115] on input "Low Cost Silver" at bounding box center [924, 112] width 234 height 39
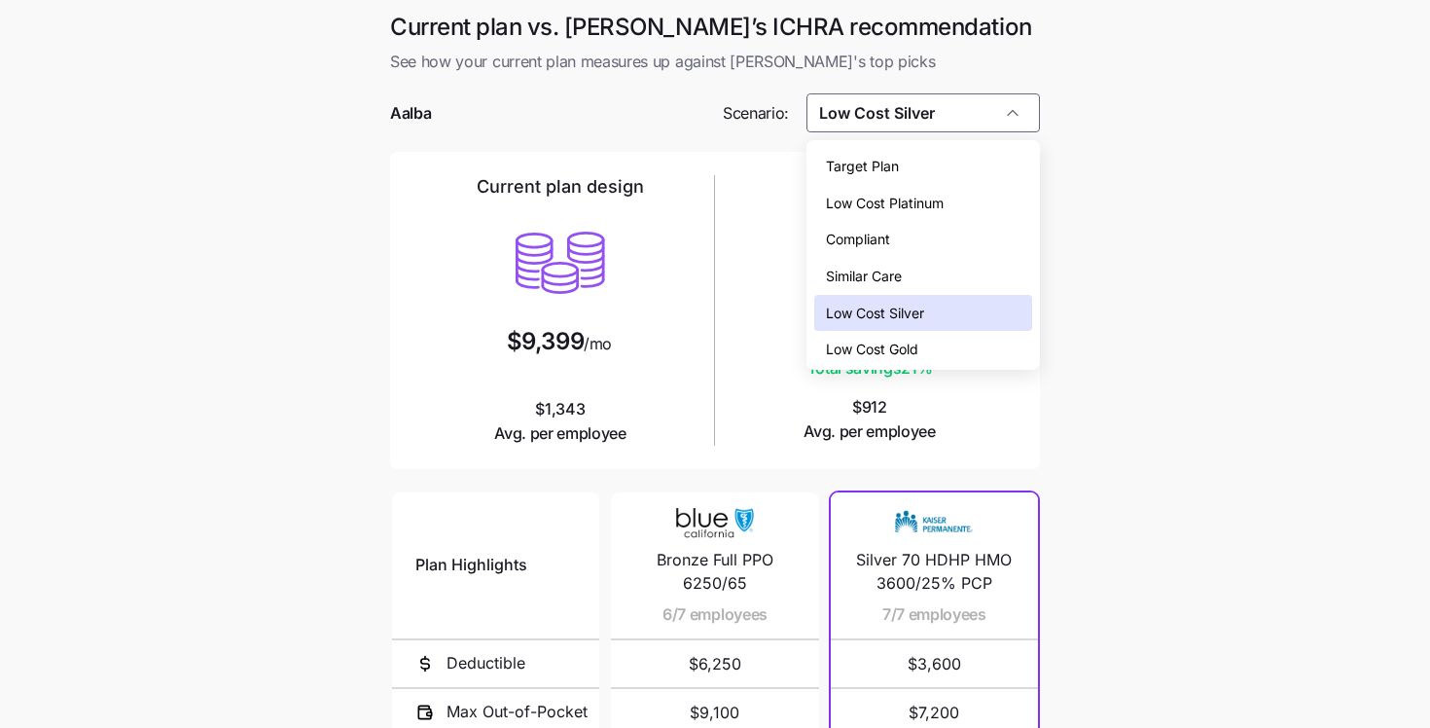
click at [872, 273] on span "Similar Care" at bounding box center [864, 276] width 76 height 21
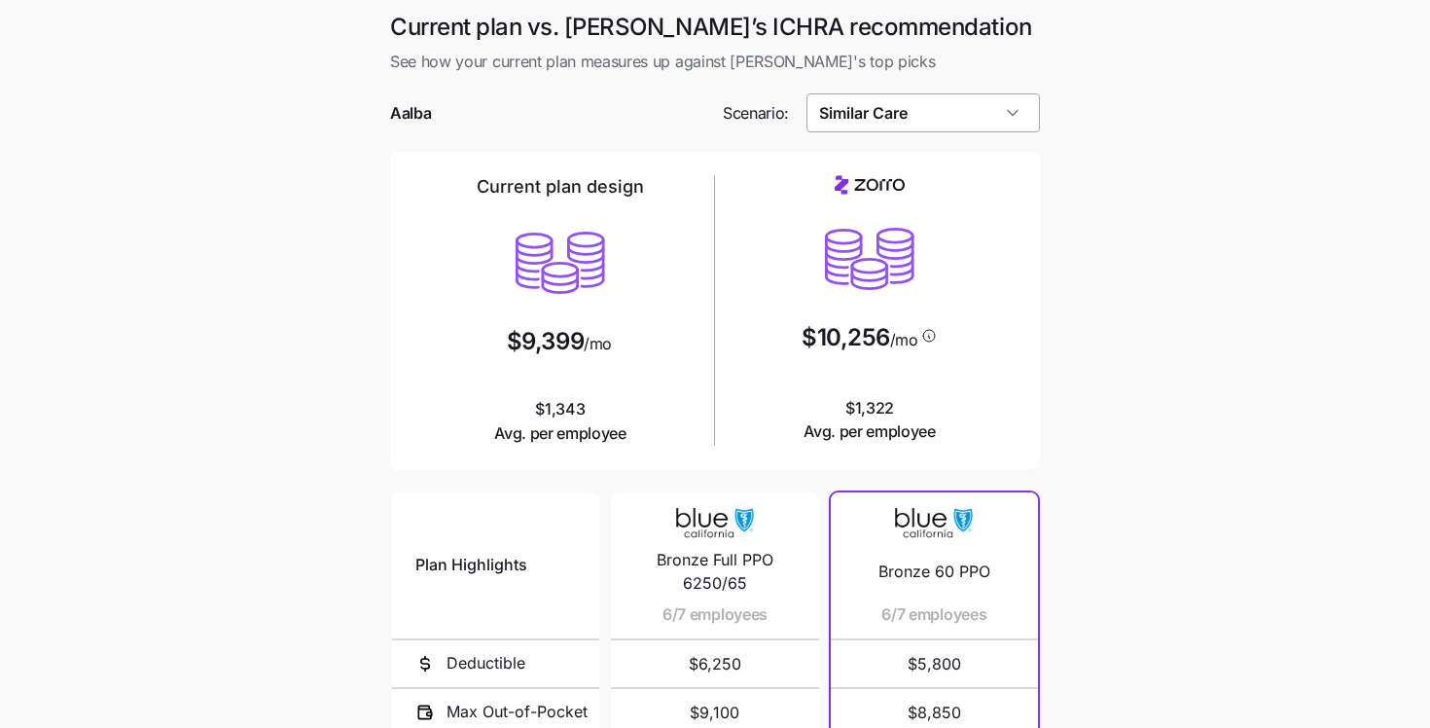
click at [876, 118] on input "Similar Care" at bounding box center [924, 112] width 234 height 39
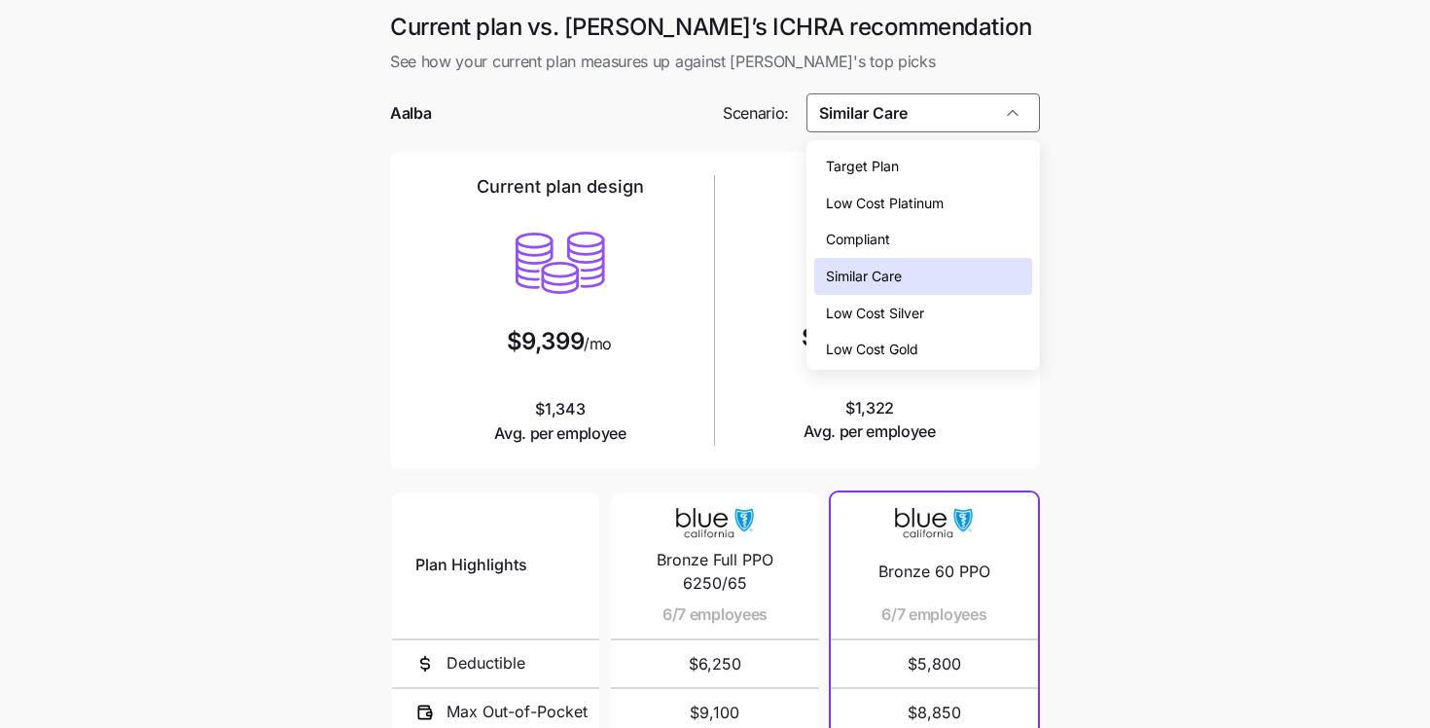
click at [864, 323] on span "Low Cost Silver" at bounding box center [875, 313] width 98 height 21
type input "Low Cost Silver"
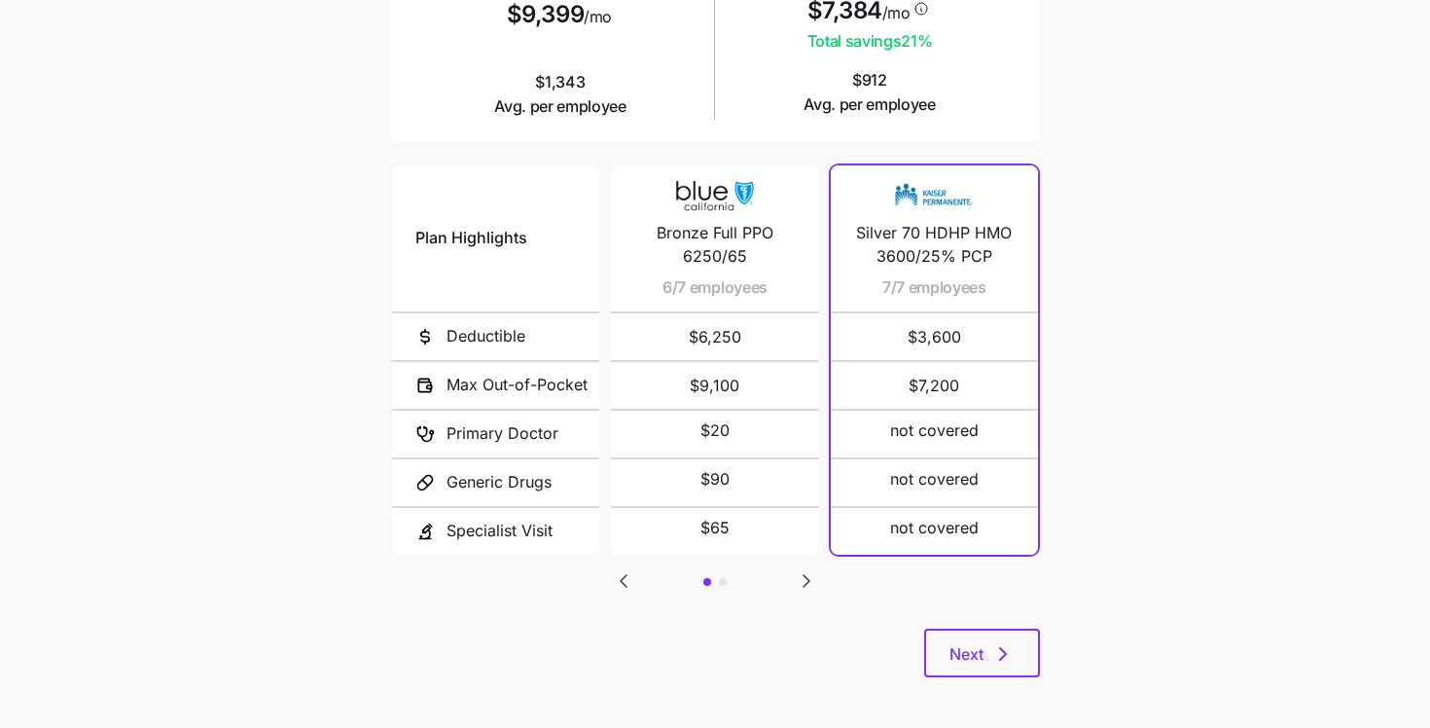
scroll to position [334, 0]
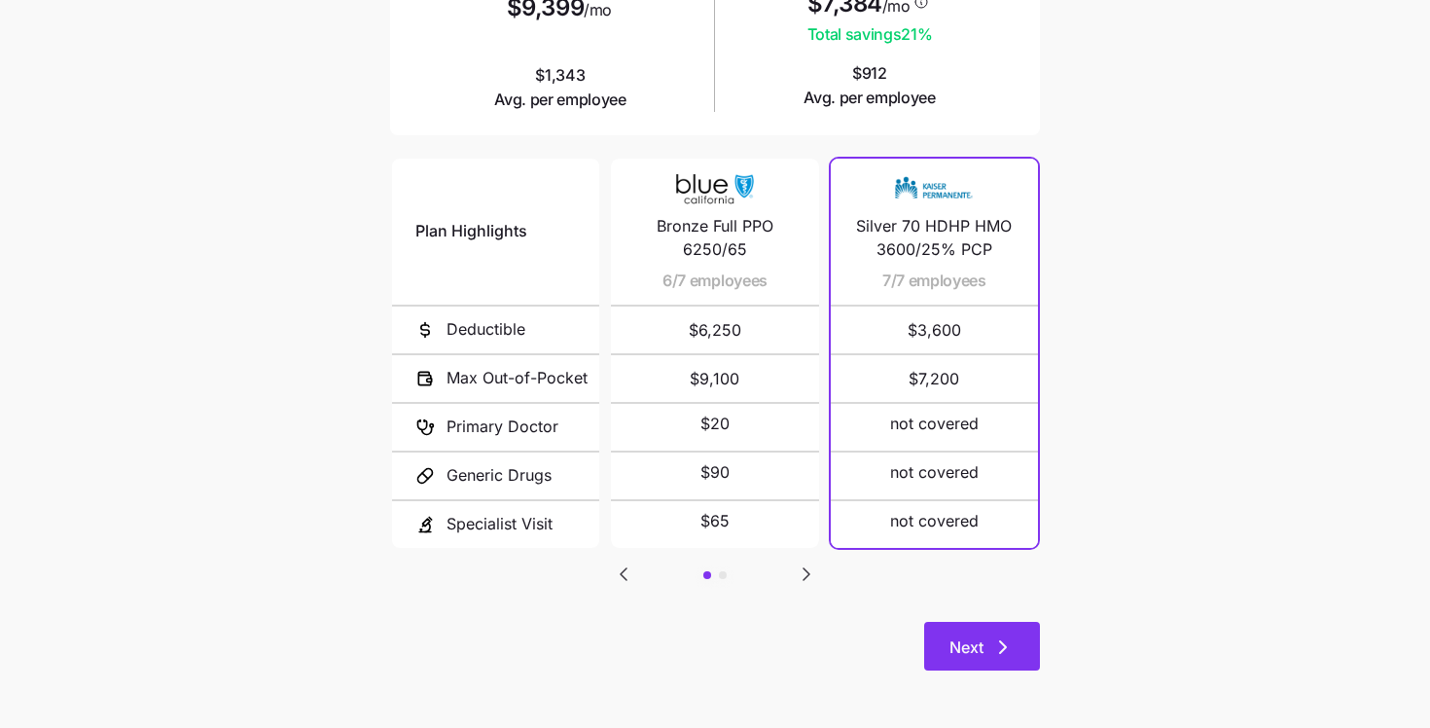
click at [988, 643] on span "Next" at bounding box center [982, 646] width 65 height 23
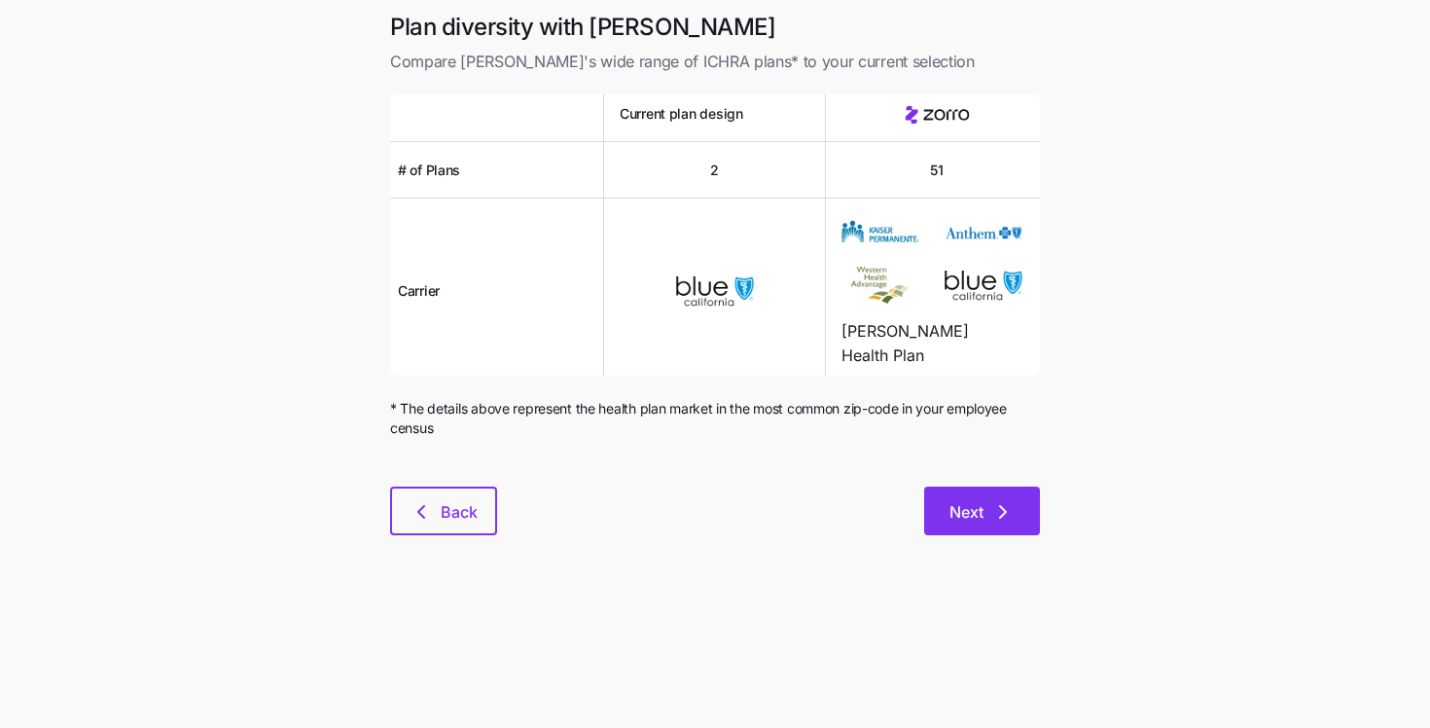
click at [950, 501] on span "Next" at bounding box center [967, 511] width 34 height 23
